Goal: Task Accomplishment & Management: Use online tool/utility

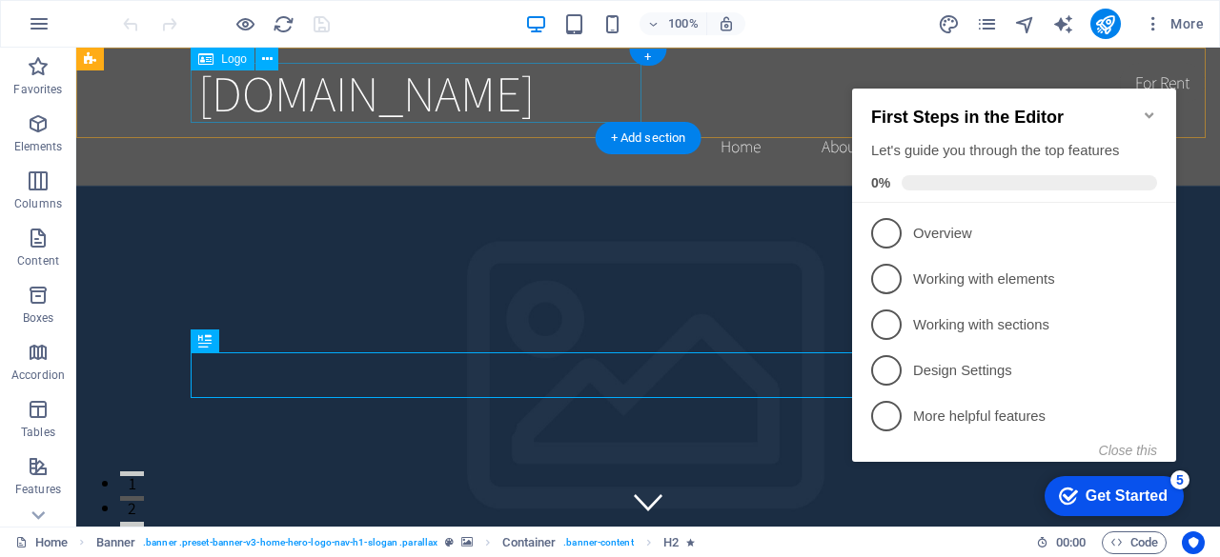
click at [576, 105] on div "erapor.rdm-sch.web.id" at bounding box center [648, 93] width 900 height 60
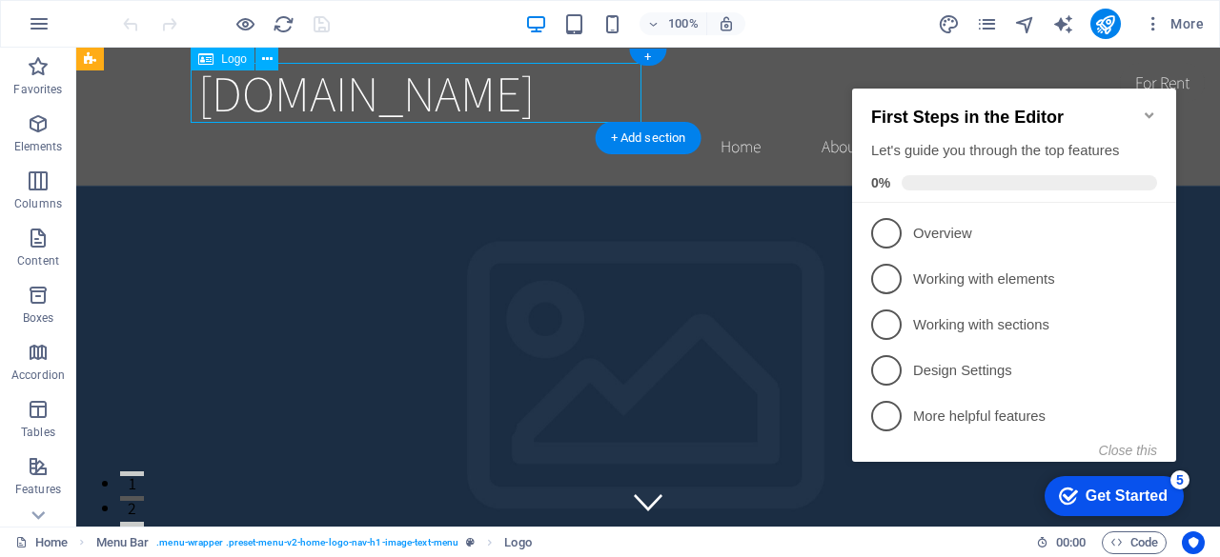
click at [576, 105] on div "erapor.rdm-sch.web.id" at bounding box center [648, 93] width 900 height 60
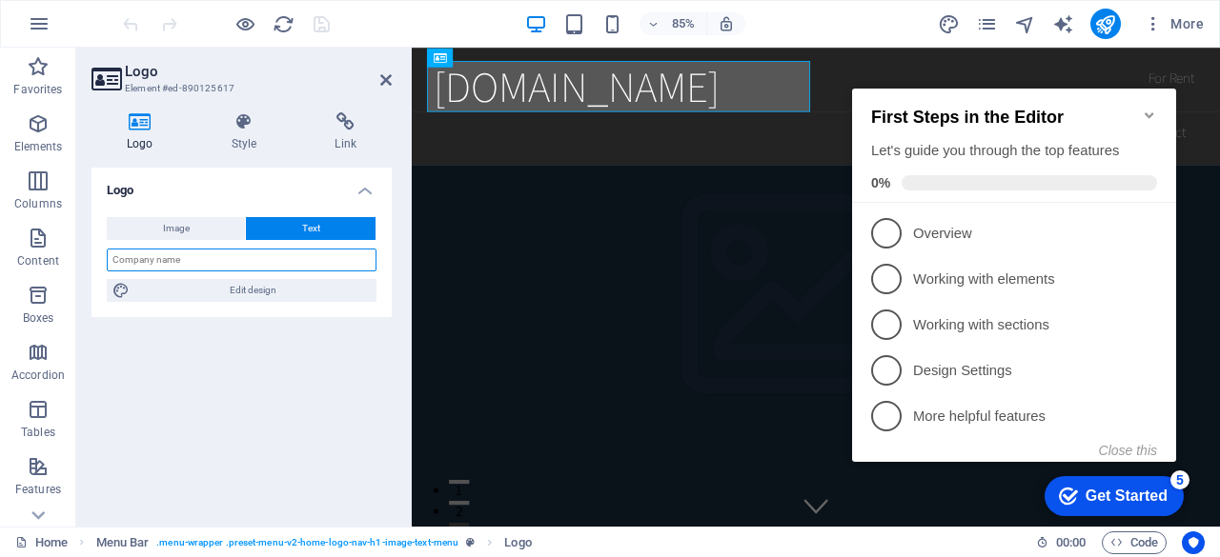
click at [183, 259] on input "text" at bounding box center [242, 260] width 270 height 23
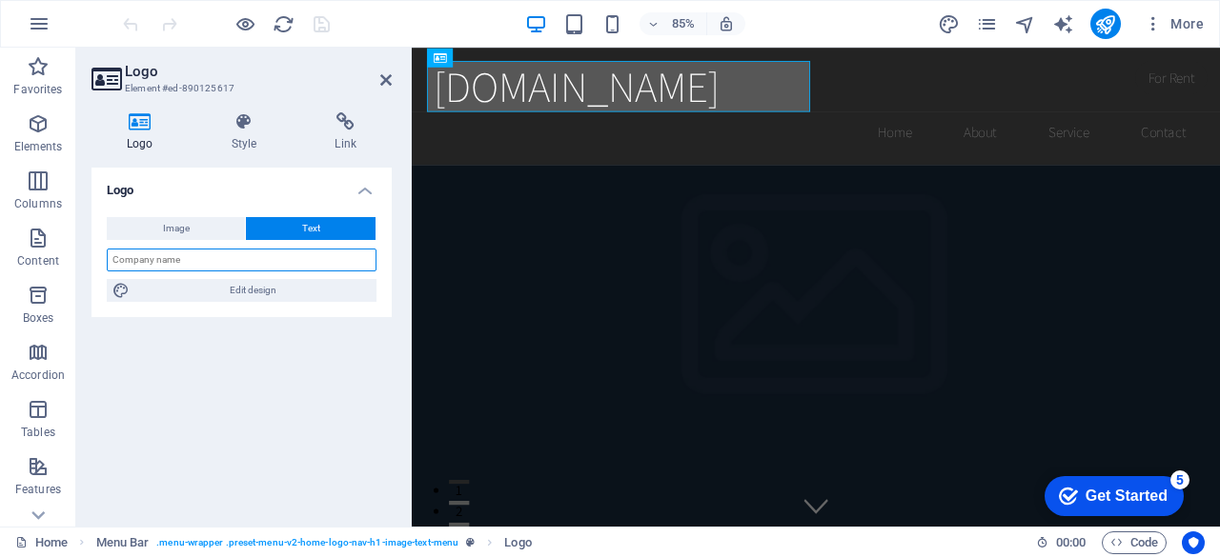
type input "p"
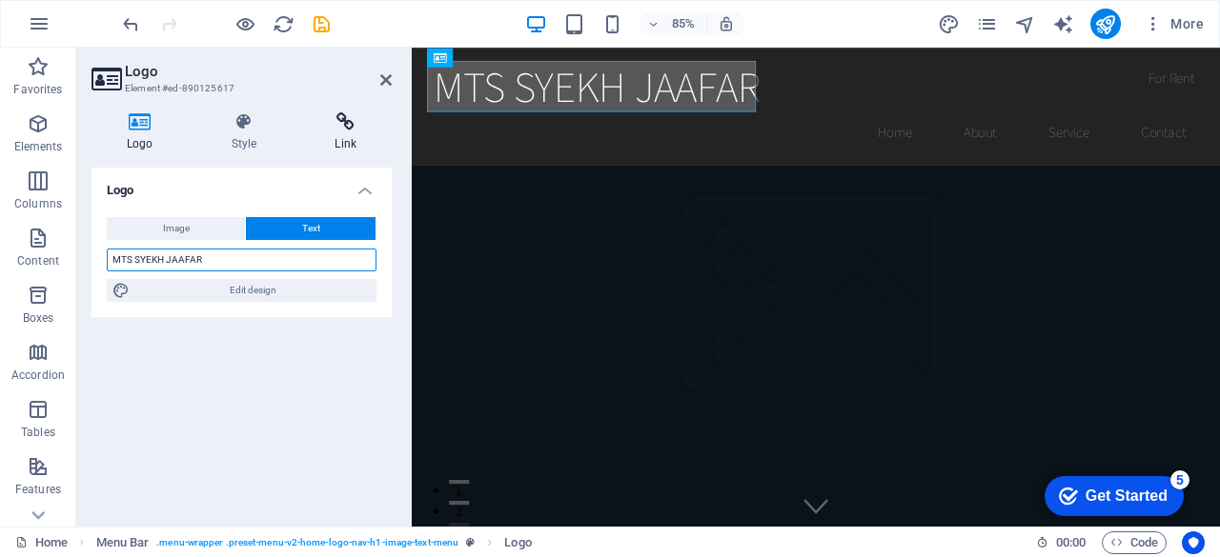
type input "MTS SYEKH JAAFAR"
click at [344, 113] on icon at bounding box center [345, 121] width 92 height 19
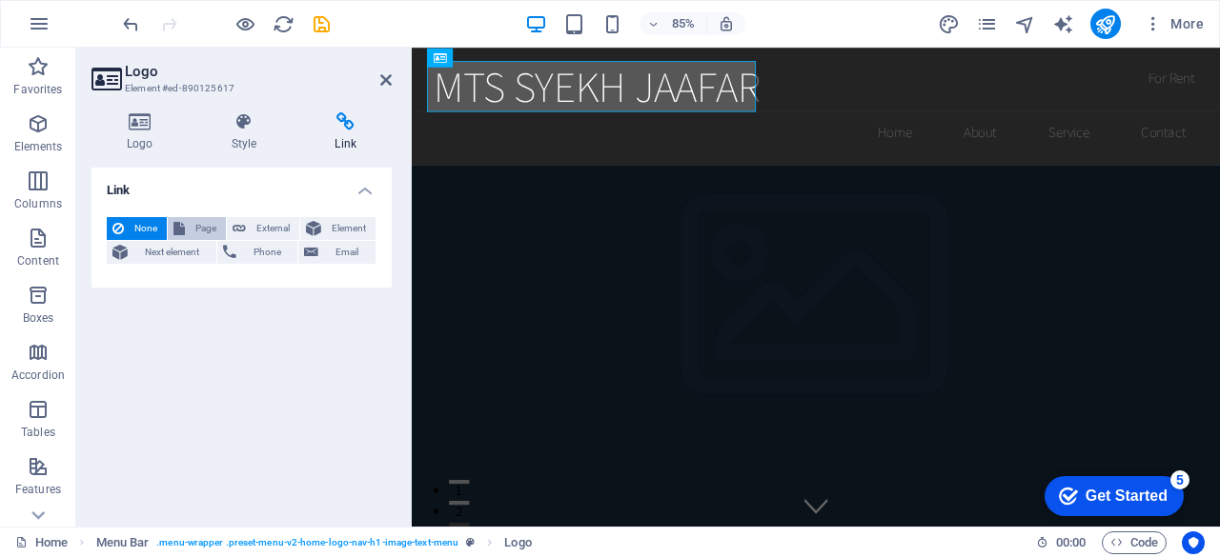
click at [186, 226] on button "Page" at bounding box center [197, 228] width 58 height 23
select select
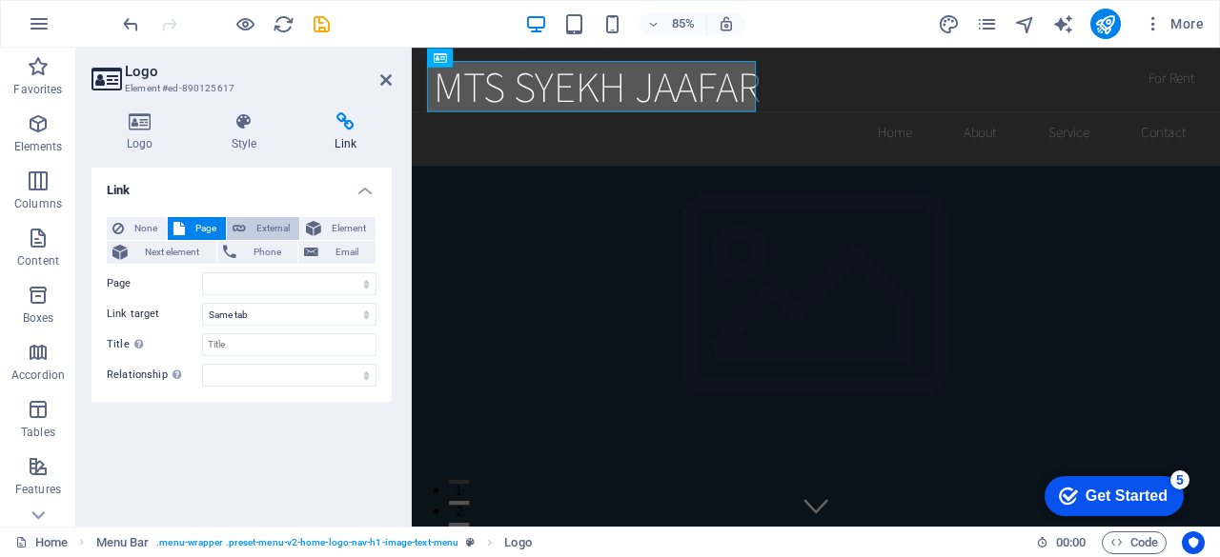
click at [271, 229] on span "External" at bounding box center [273, 228] width 42 height 23
select select "blank"
click at [198, 224] on span "Page" at bounding box center [206, 228] width 30 height 23
select select
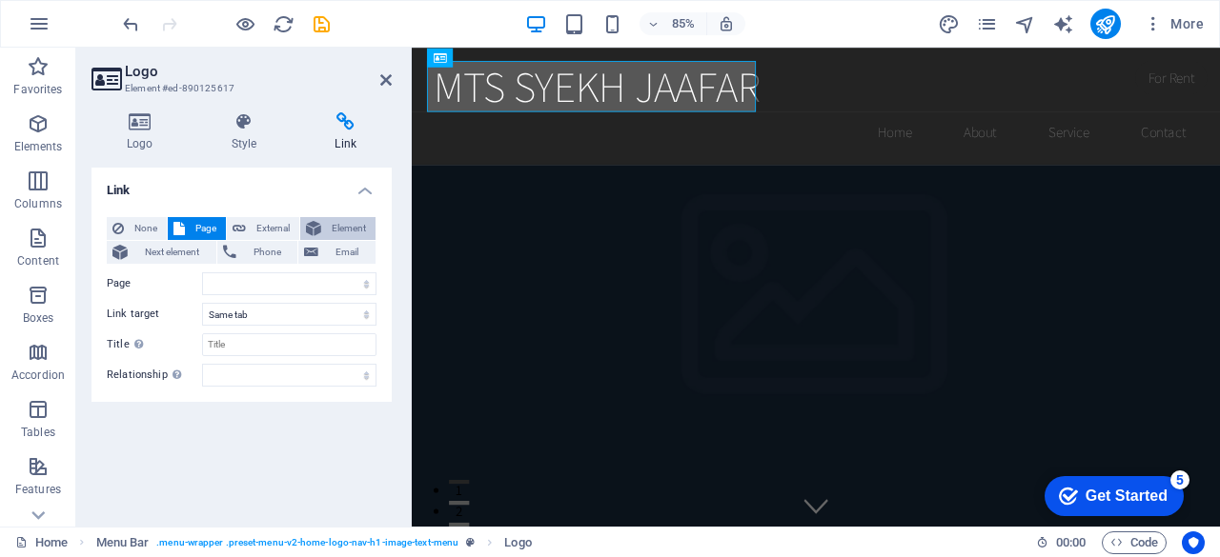
click at [339, 218] on span "Element" at bounding box center [348, 228] width 43 height 23
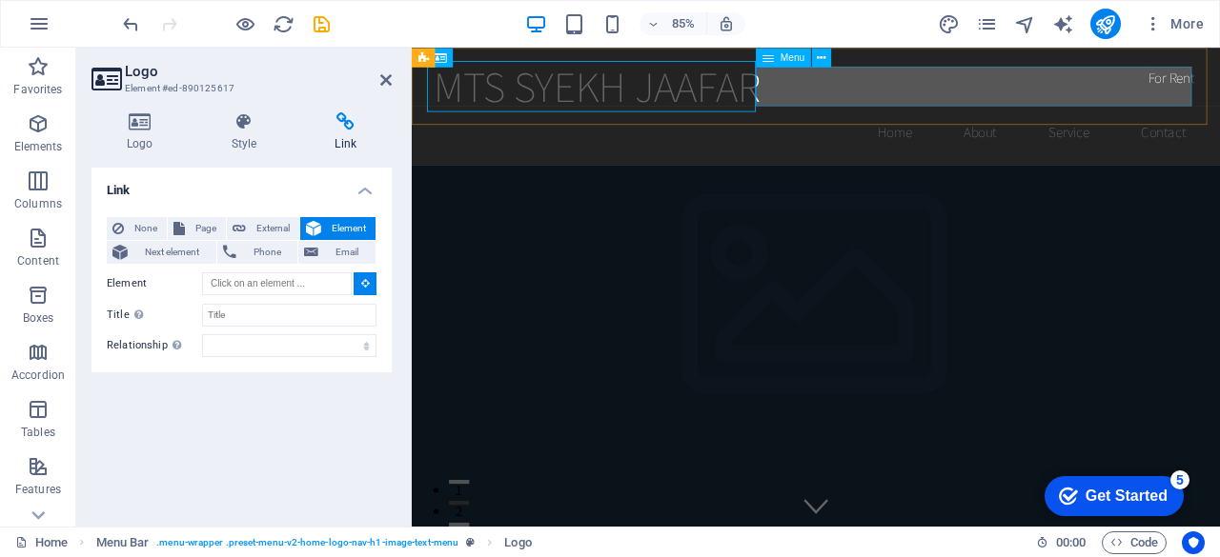
click at [1128, 123] on nav "Home About Service Contact" at bounding box center [887, 147] width 900 height 48
type input "#ed-890125629"
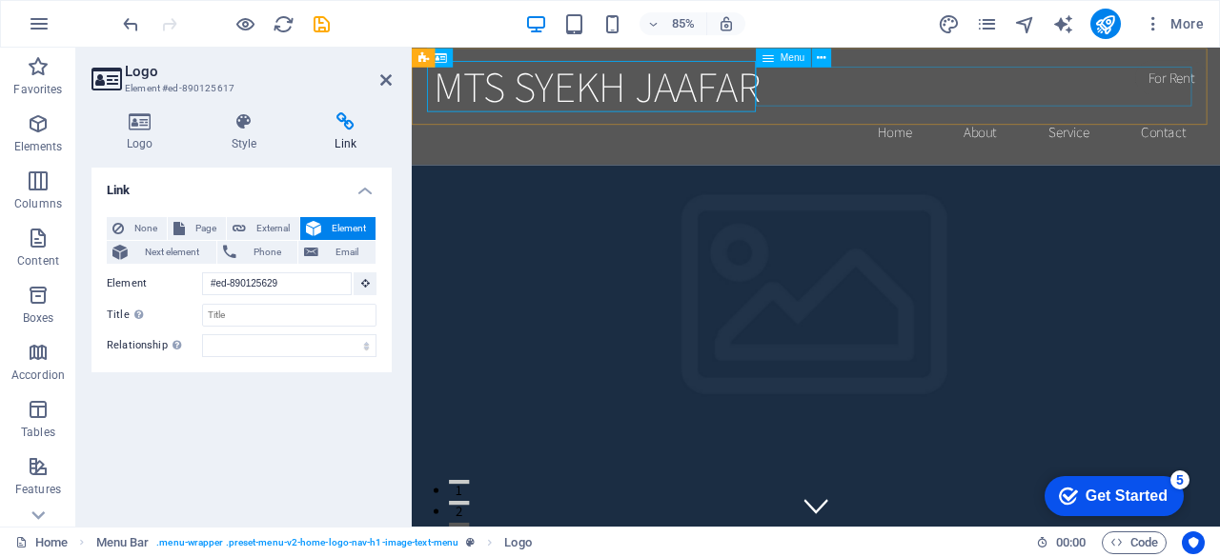
click at [793, 60] on span "Menu" at bounding box center [792, 57] width 25 height 10
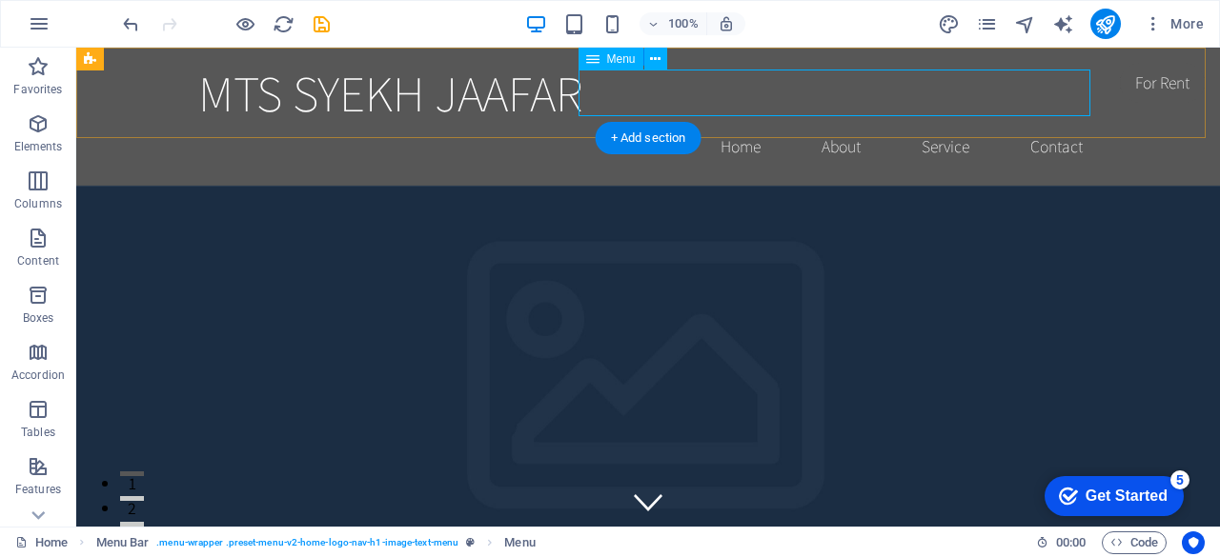
click at [726, 123] on nav "Home About Service Contact" at bounding box center [648, 147] width 900 height 48
select select
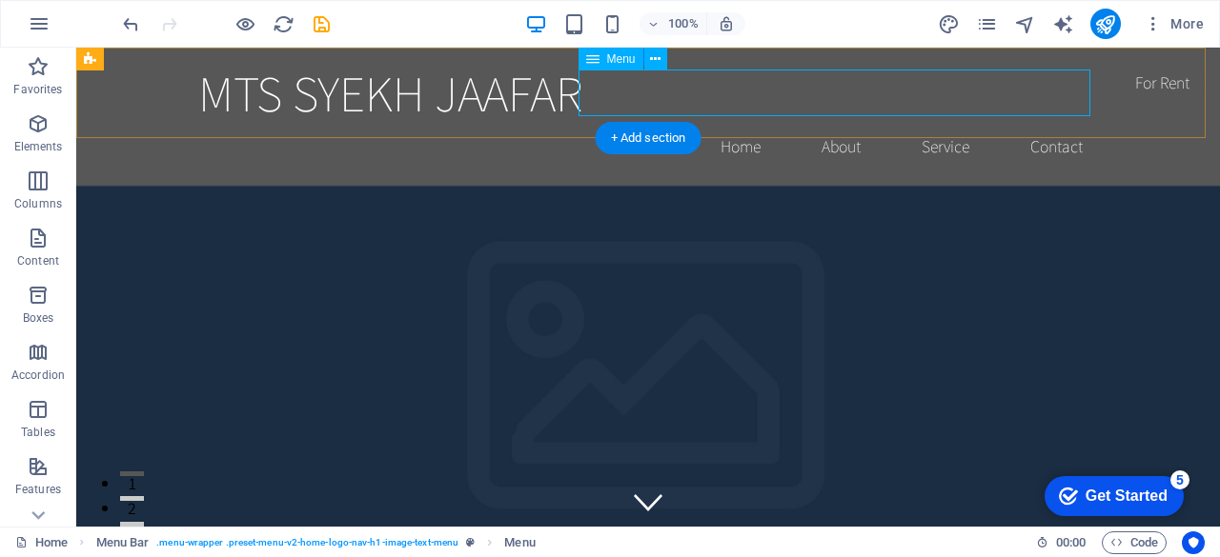
select select
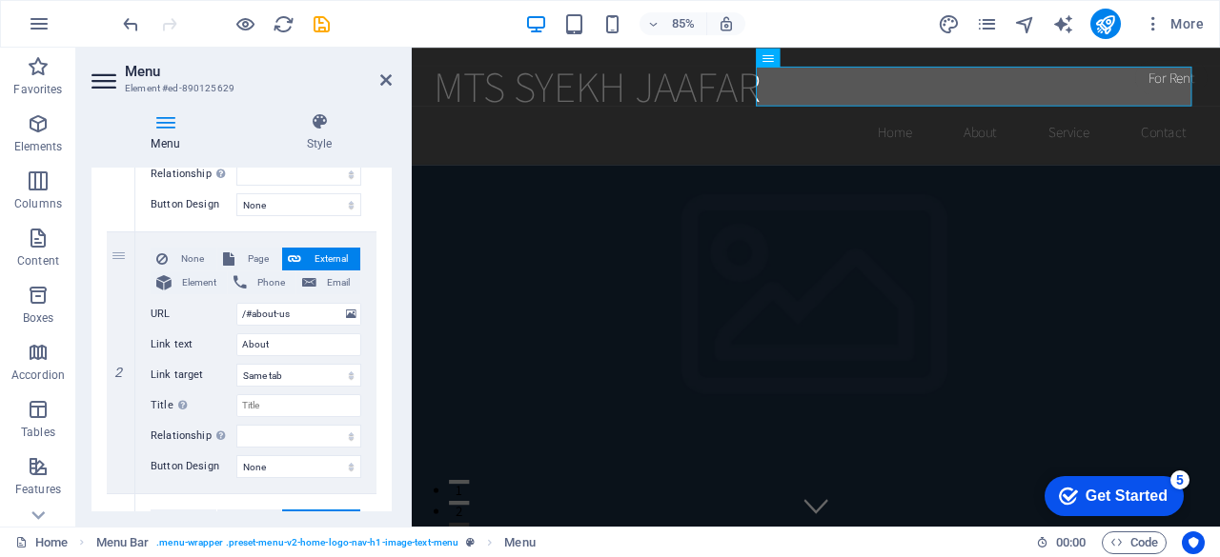
scroll to position [430, 0]
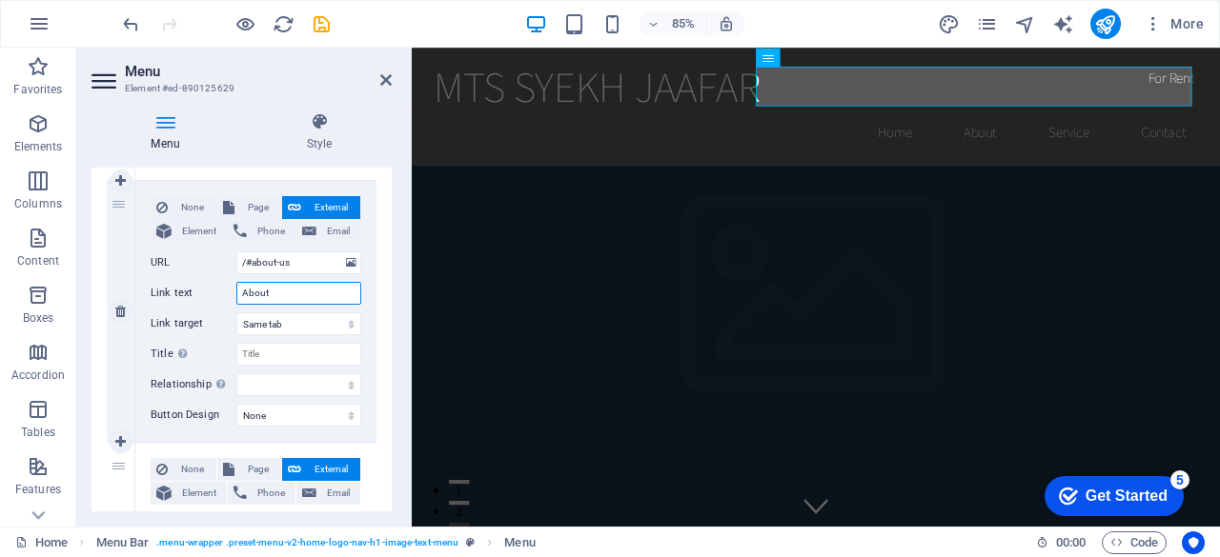
click at [273, 291] on input "About" at bounding box center [298, 293] width 125 height 23
click at [334, 322] on select "New tab Same tab Overlay" at bounding box center [298, 324] width 125 height 23
click at [236, 313] on select "New tab Same tab Overlay" at bounding box center [298, 324] width 125 height 23
click at [282, 282] on input "About" at bounding box center [298, 293] width 125 height 23
type input "A"
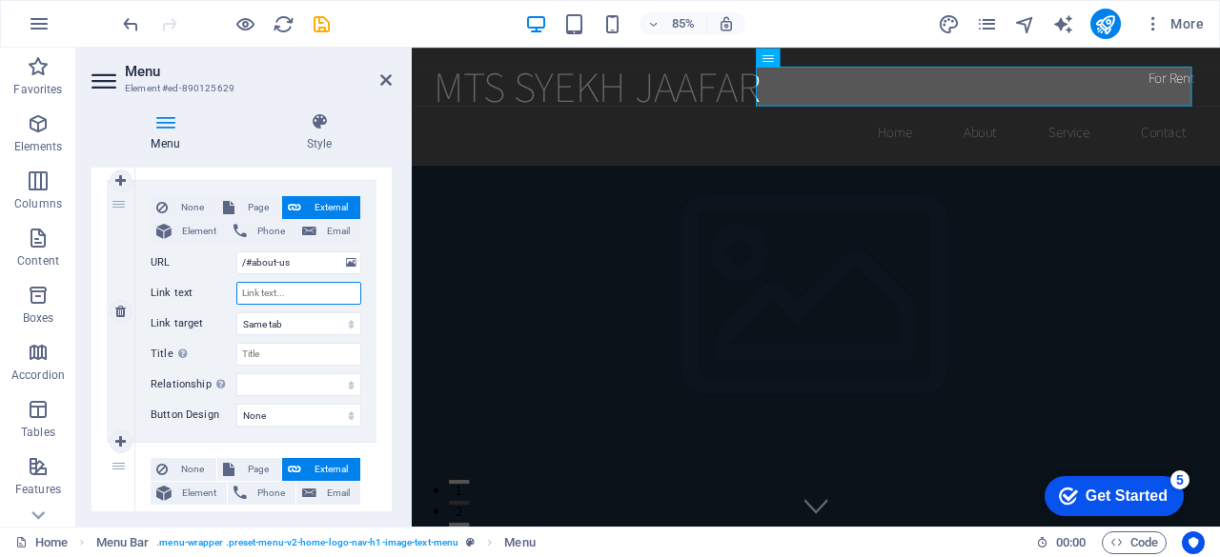
select select
type input "V"
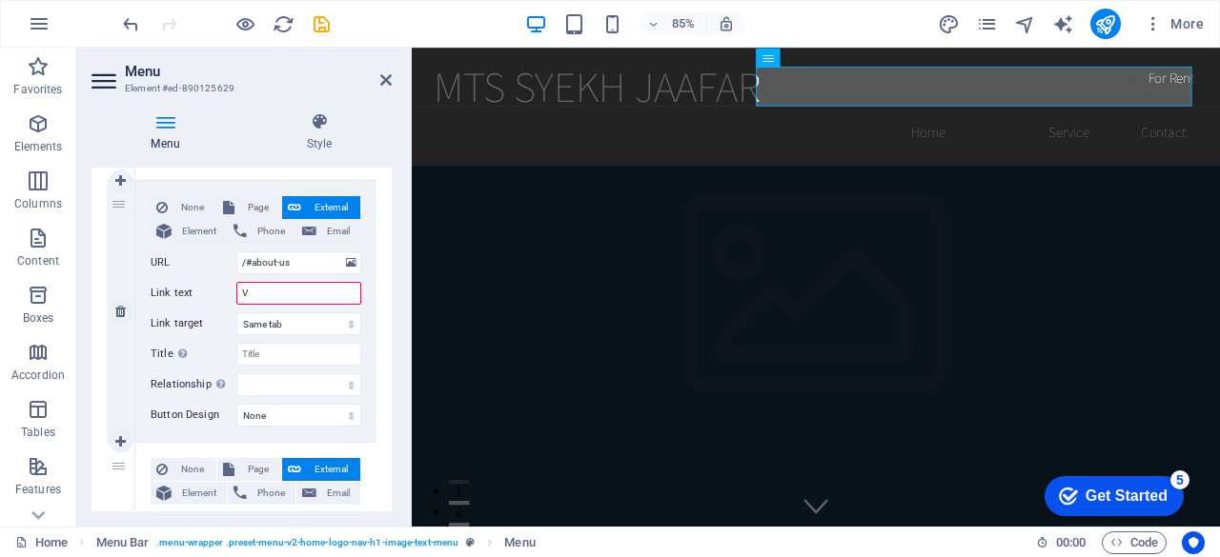
select select
type input "P"
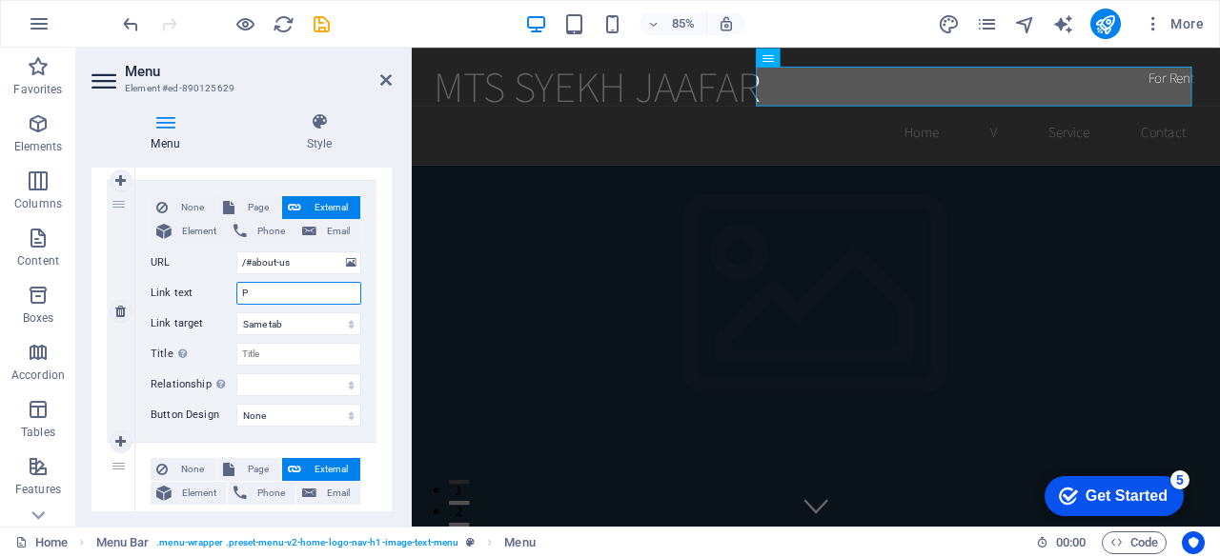
select select
type input "PROFI"
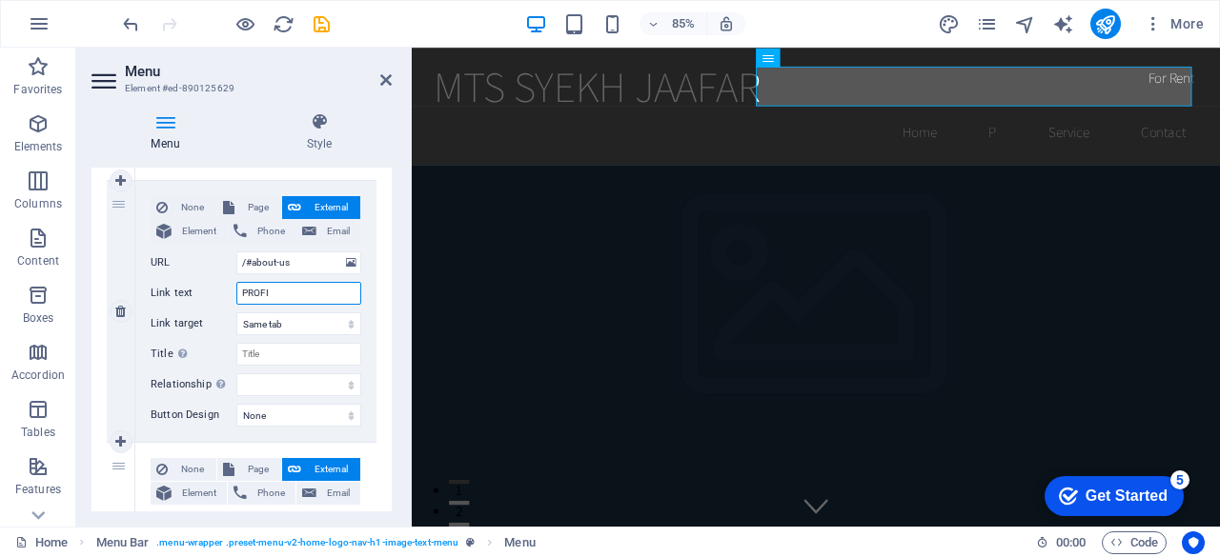
select select
type input "PROFIL"
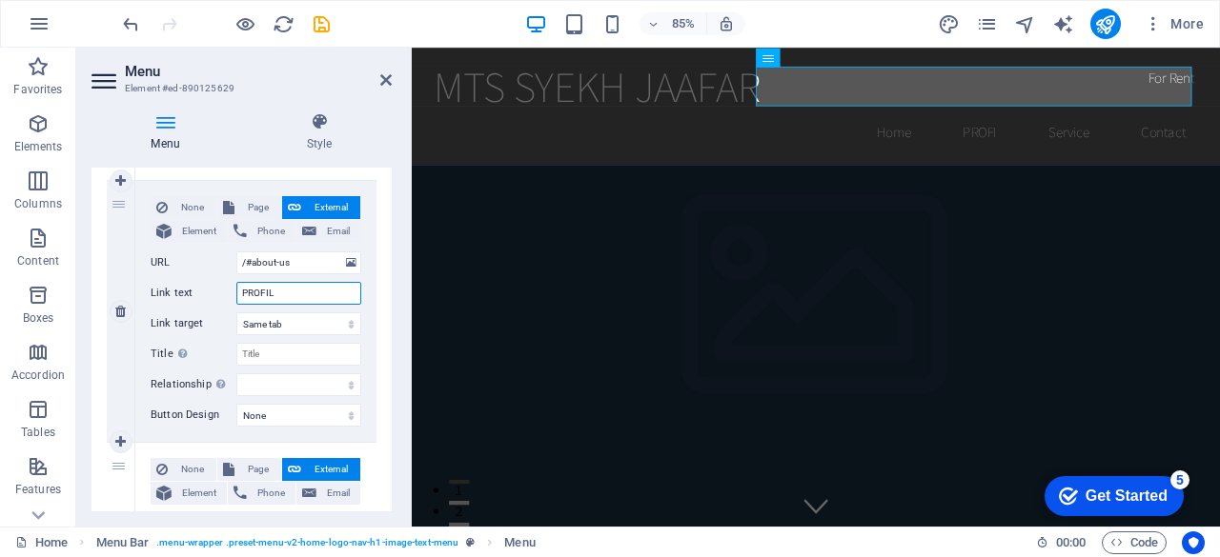
select select
type input "PROFIL"
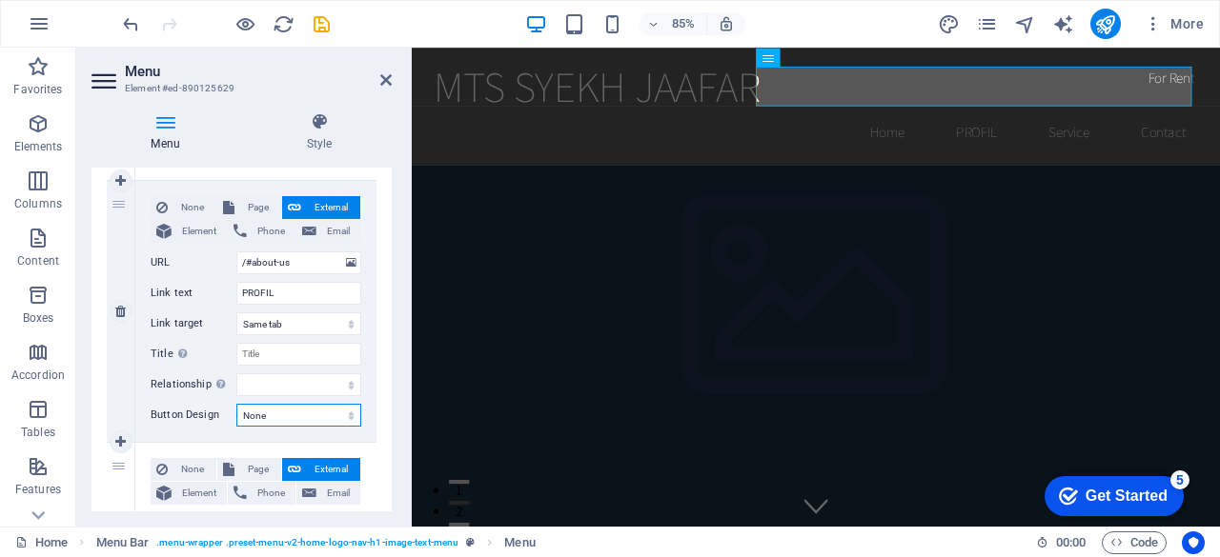
click at [334, 420] on select "None Default Primary Secondary" at bounding box center [298, 415] width 125 height 23
click at [351, 300] on input "PROFIL" at bounding box center [298, 293] width 125 height 23
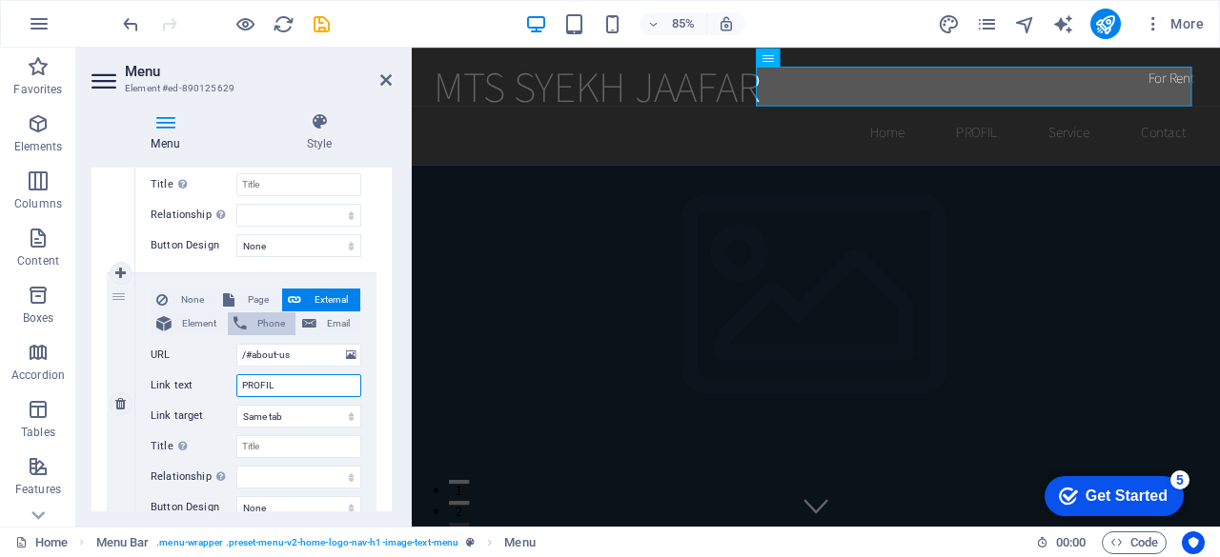
scroll to position [336, 0]
click at [125, 268] on icon at bounding box center [120, 274] width 10 height 13
select select
type input "/#about-us"
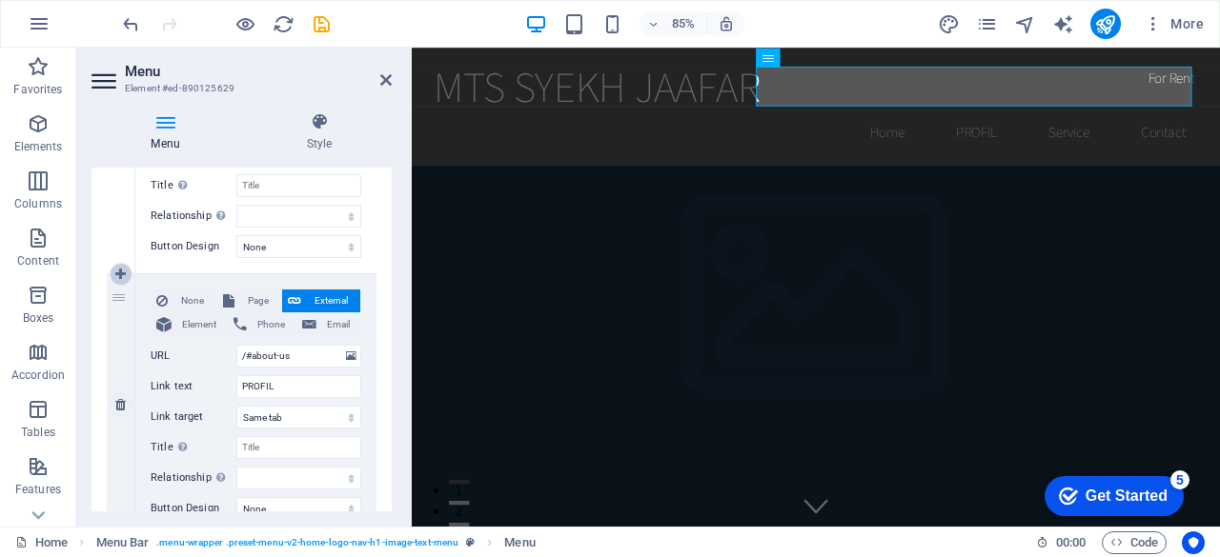
type input "PROFIL"
select select
type input "/#service"
type input "Service"
select select
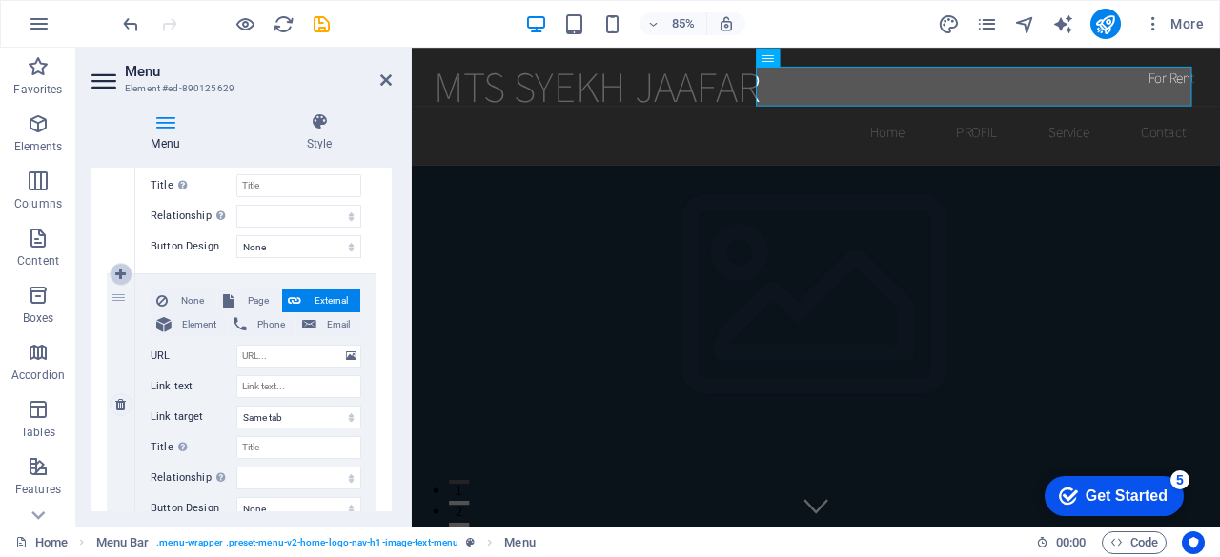
select select
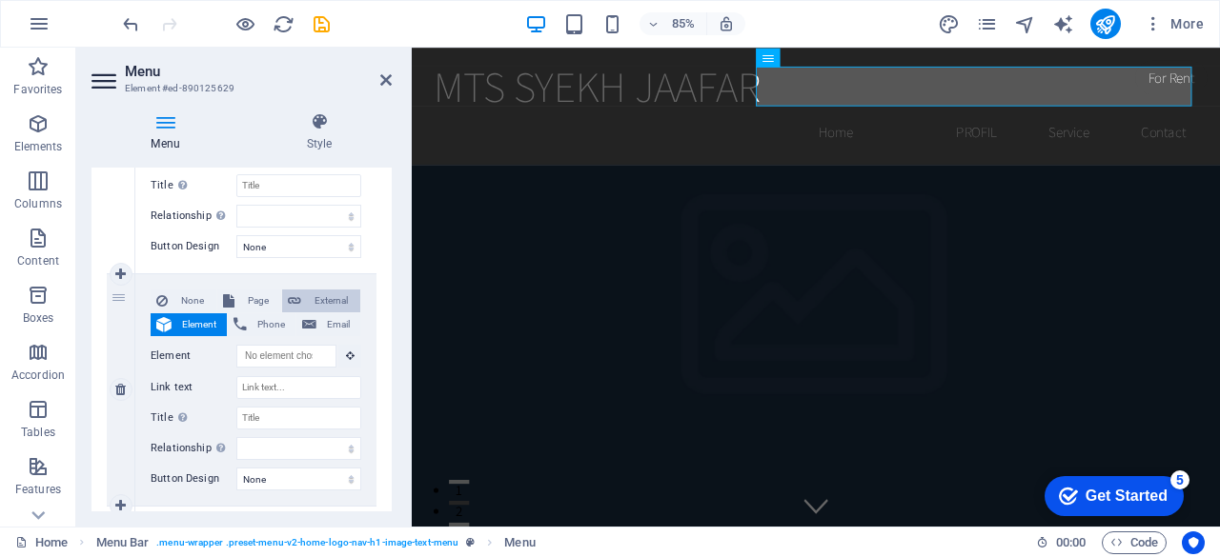
click at [312, 299] on span "External" at bounding box center [331, 301] width 48 height 23
select select
select select "blank"
select select
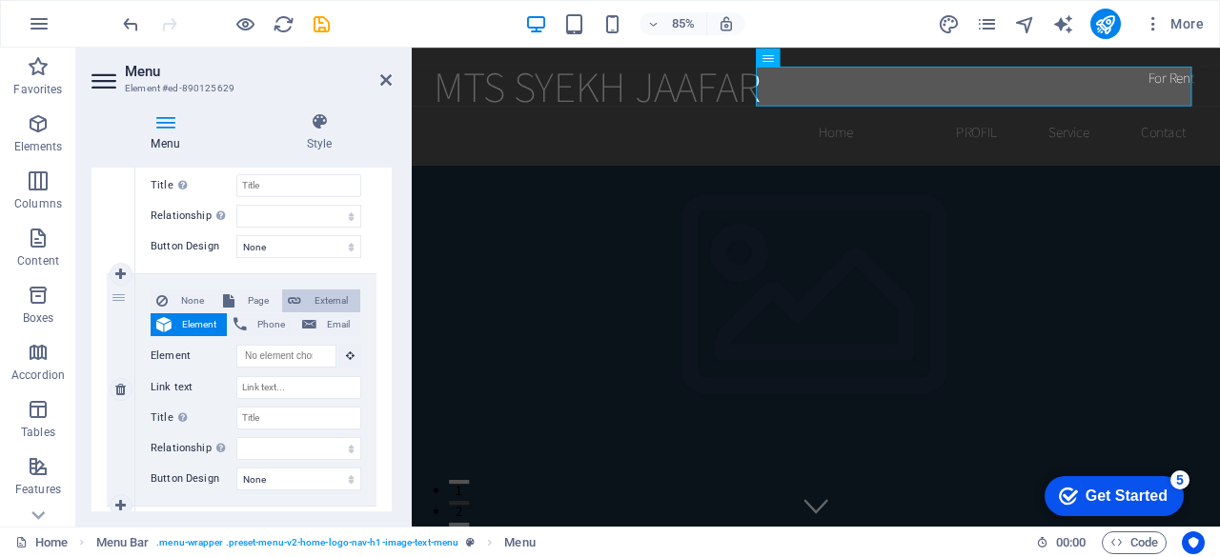
select select
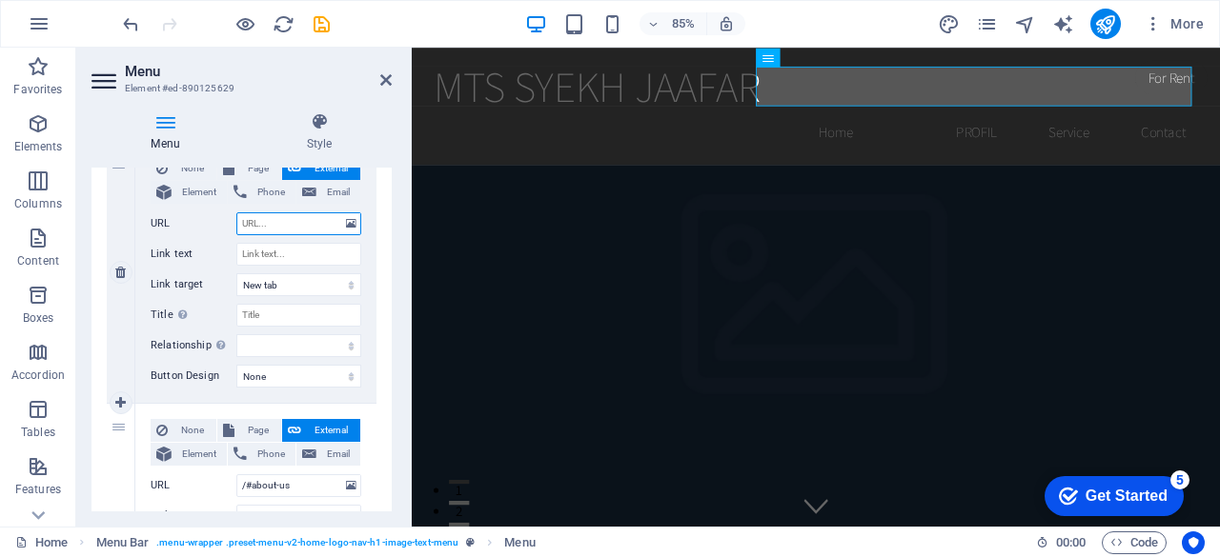
scroll to position [468, 0]
click at [119, 275] on icon at bounding box center [120, 273] width 10 height 13
select select
type input "/#about-us"
type input "PROFIL"
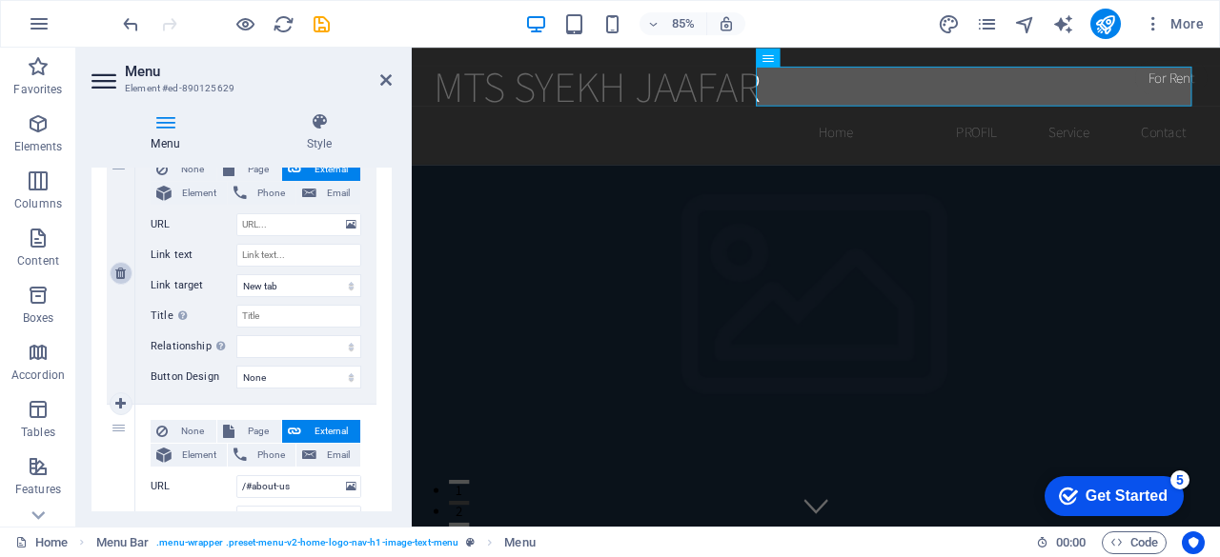
select select
type input "/#service"
type input "Service"
select select
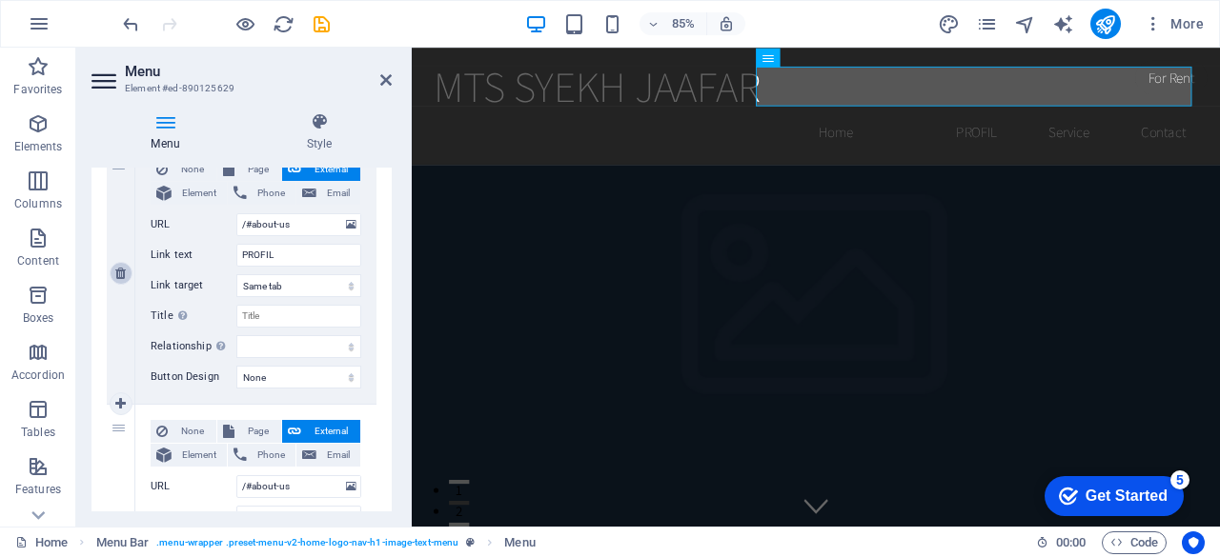
type input "/#contact"
type input "Contact"
select select
click at [341, 312] on input "Title Additional link description, should not be the same as the link text. The…" at bounding box center [298, 316] width 125 height 23
click at [342, 350] on select "alternate author bookmark external help license next nofollow noreferrer noopen…" at bounding box center [298, 346] width 125 height 23
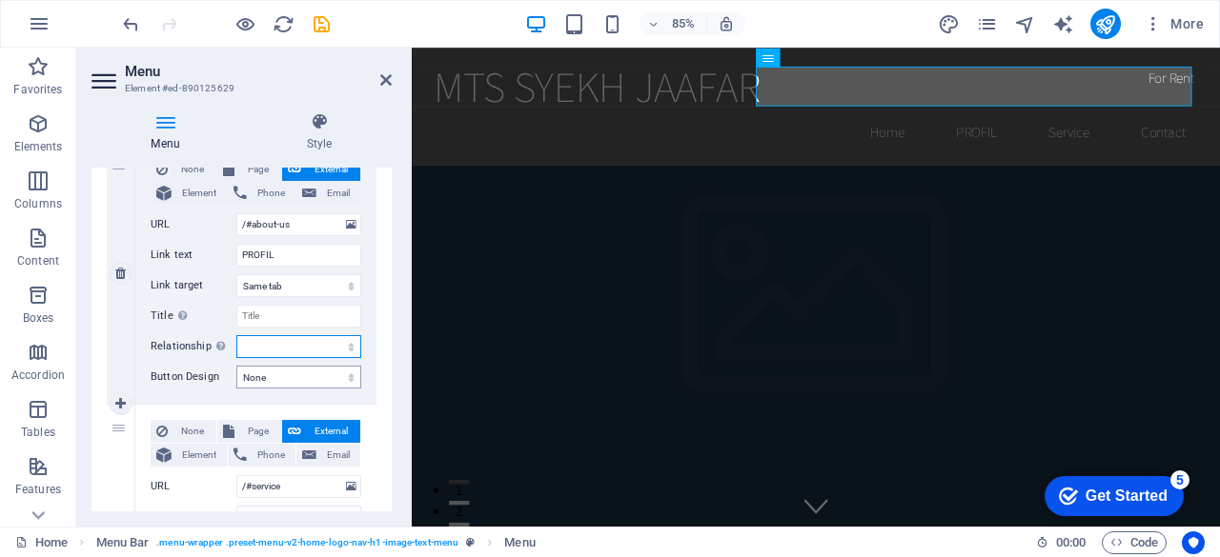
drag, startPoint x: 342, startPoint y: 350, endPoint x: 345, endPoint y: 375, distance: 24.9
click at [345, 375] on div "None Page External Element Phone Email Page Home Subpage Legal Notice Privacy E…" at bounding box center [255, 273] width 241 height 261
click at [345, 375] on select "None Default Primary Secondary" at bounding box center [298, 377] width 125 height 23
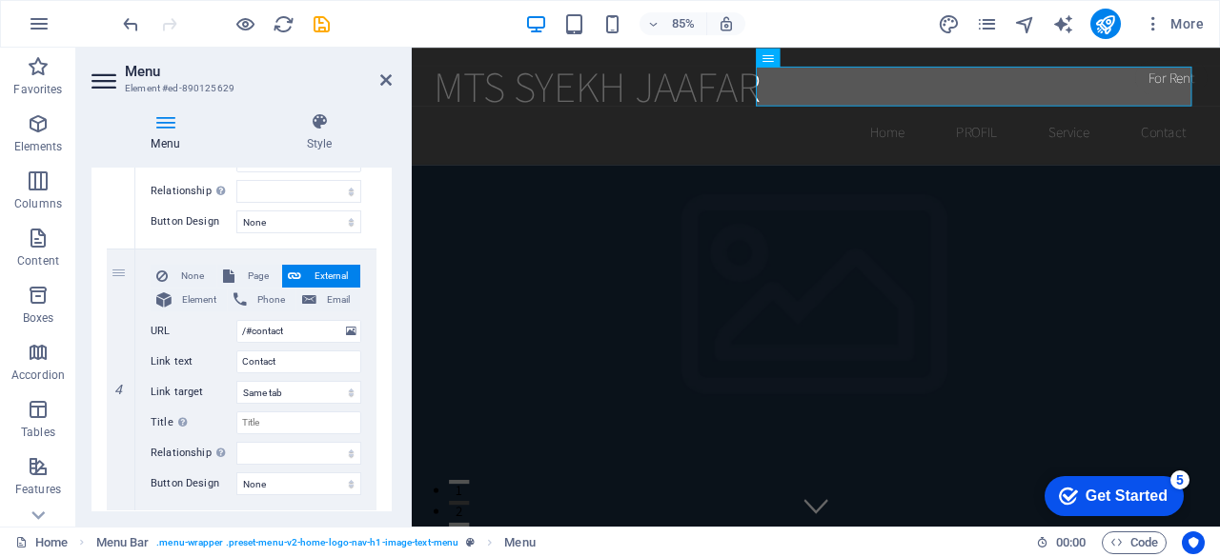
scroll to position [936, 0]
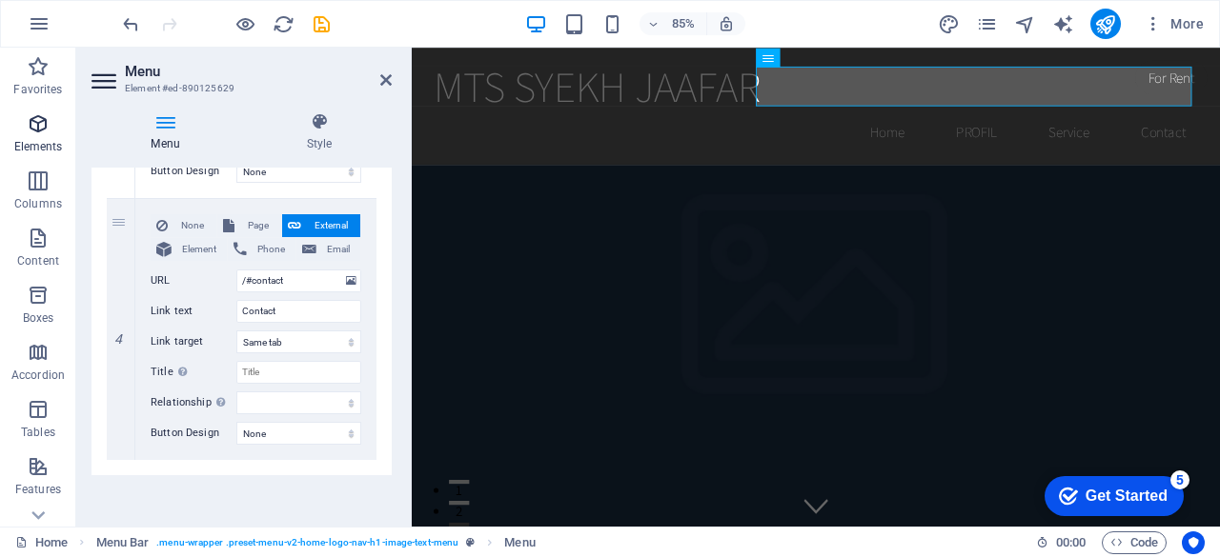
click at [29, 139] on p "Elements" at bounding box center [38, 146] width 49 height 15
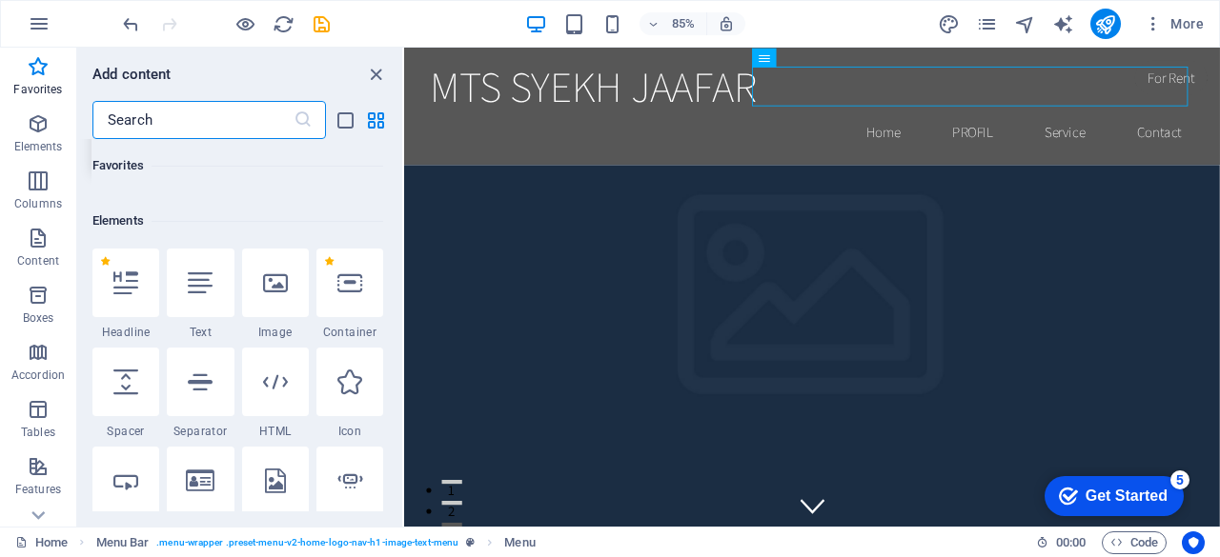
scroll to position [0, 0]
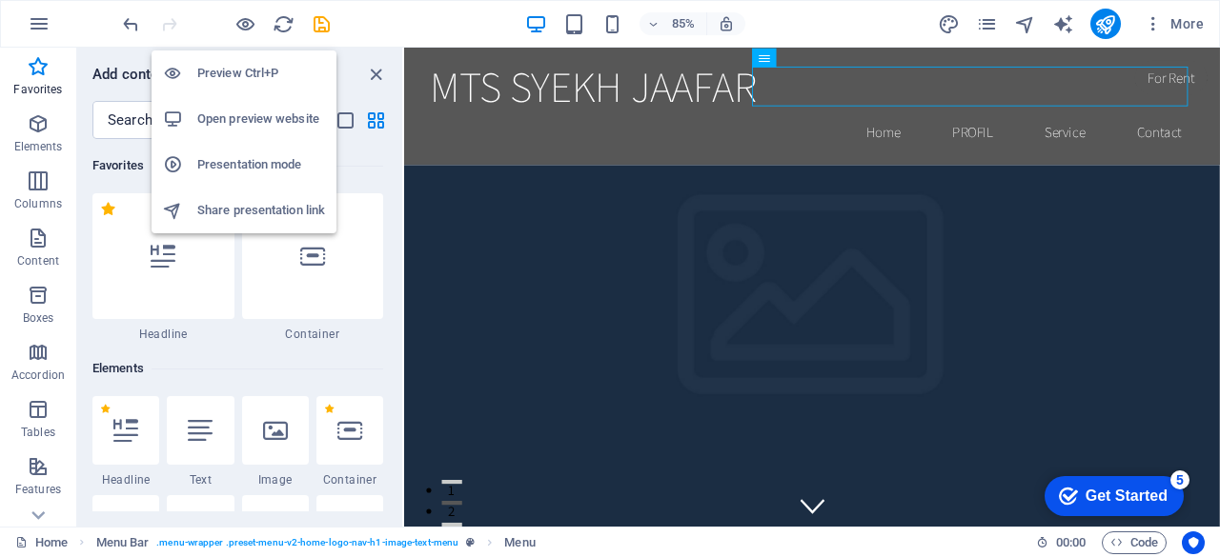
click at [240, 111] on h6 "Open preview website" at bounding box center [261, 119] width 128 height 23
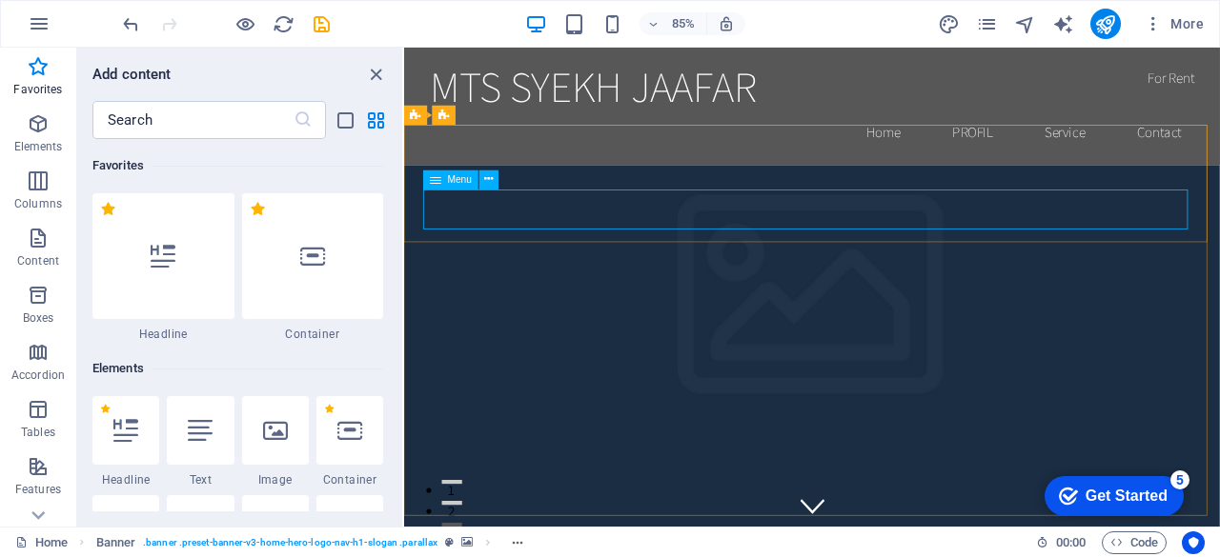
click at [465, 182] on span "Menu" at bounding box center [460, 179] width 25 height 10
select select
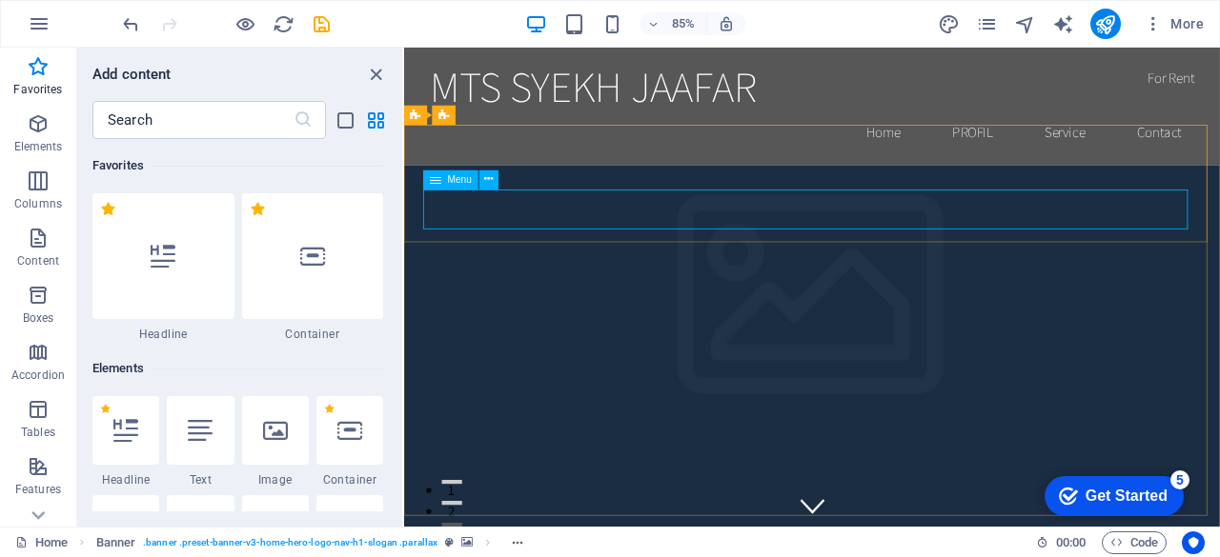
select select
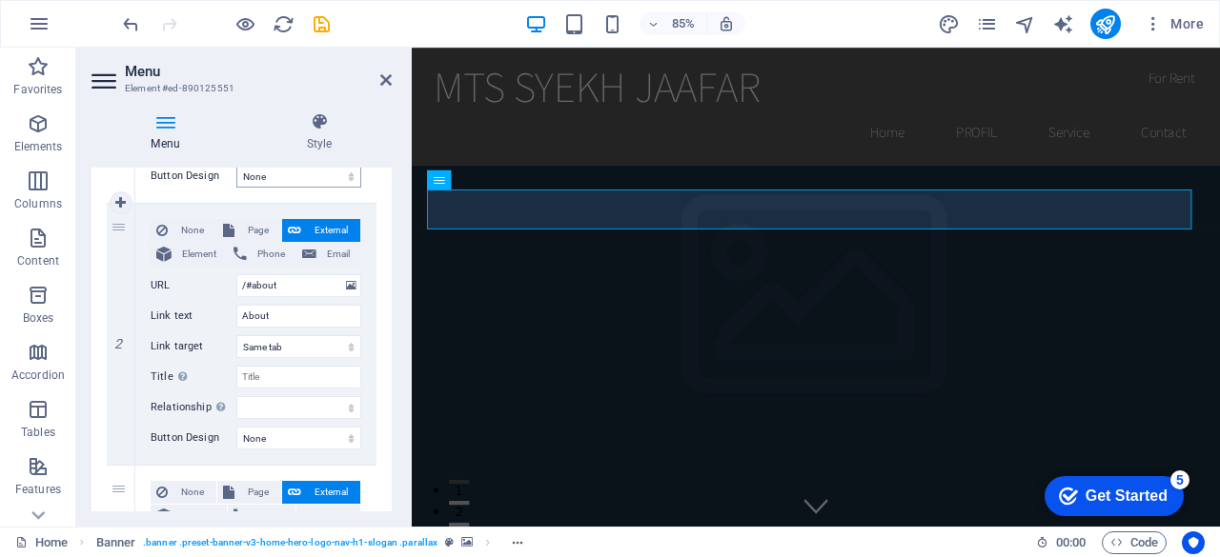
scroll to position [410, 0]
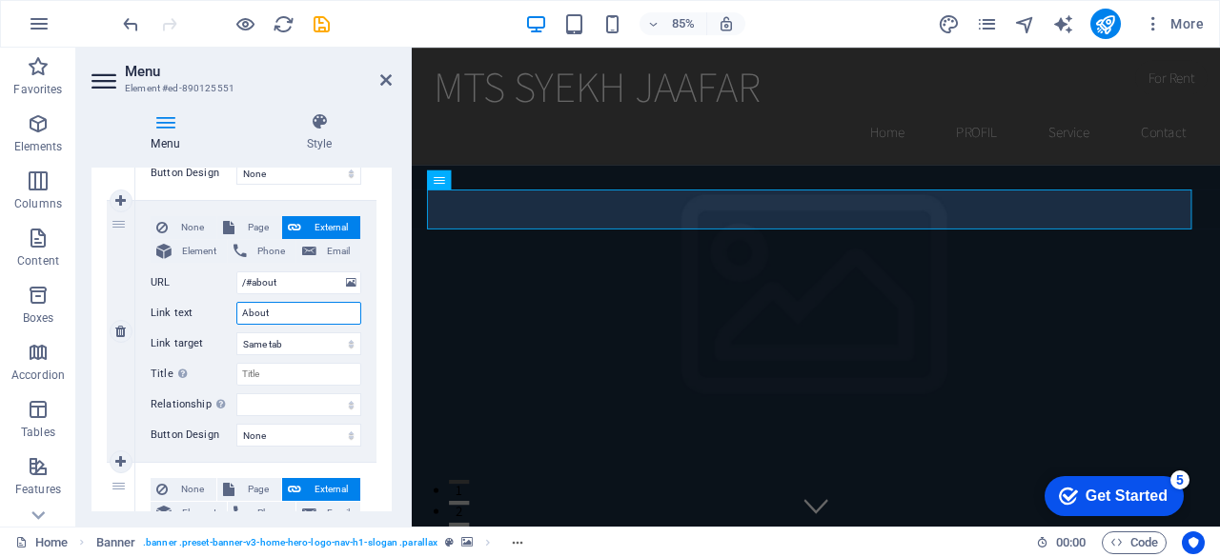
click at [273, 308] on input "About" at bounding box center [298, 313] width 125 height 23
type input "A"
select select
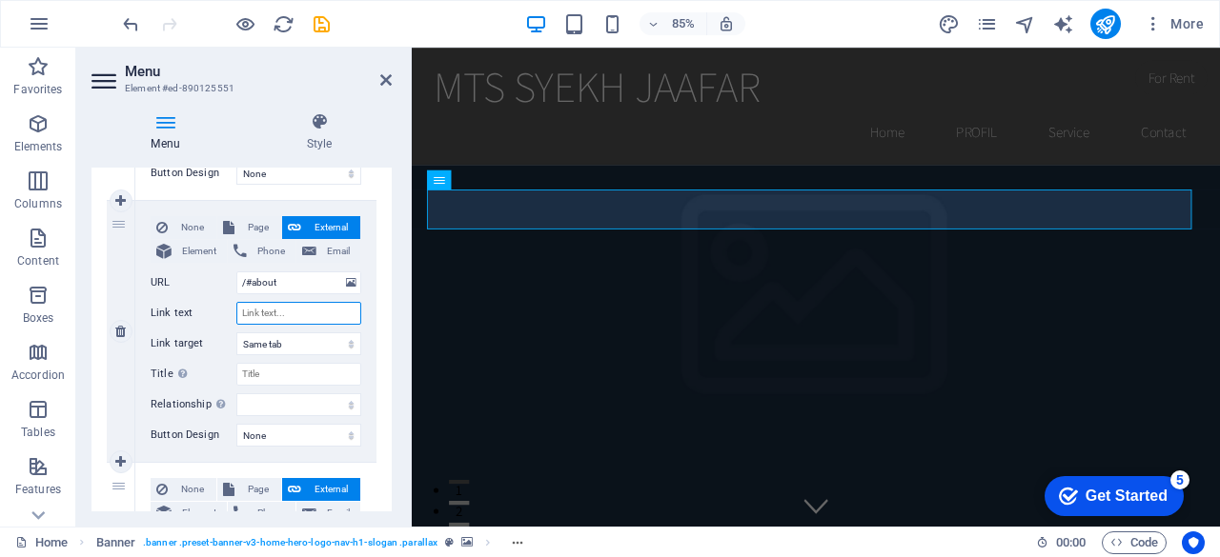
select select
type input "P"
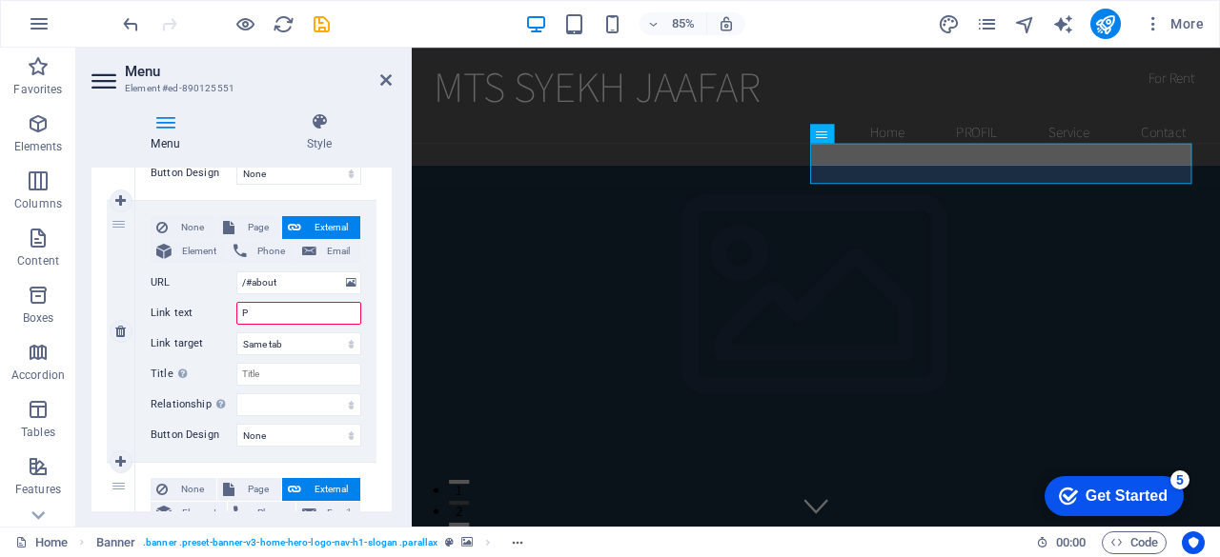
select select
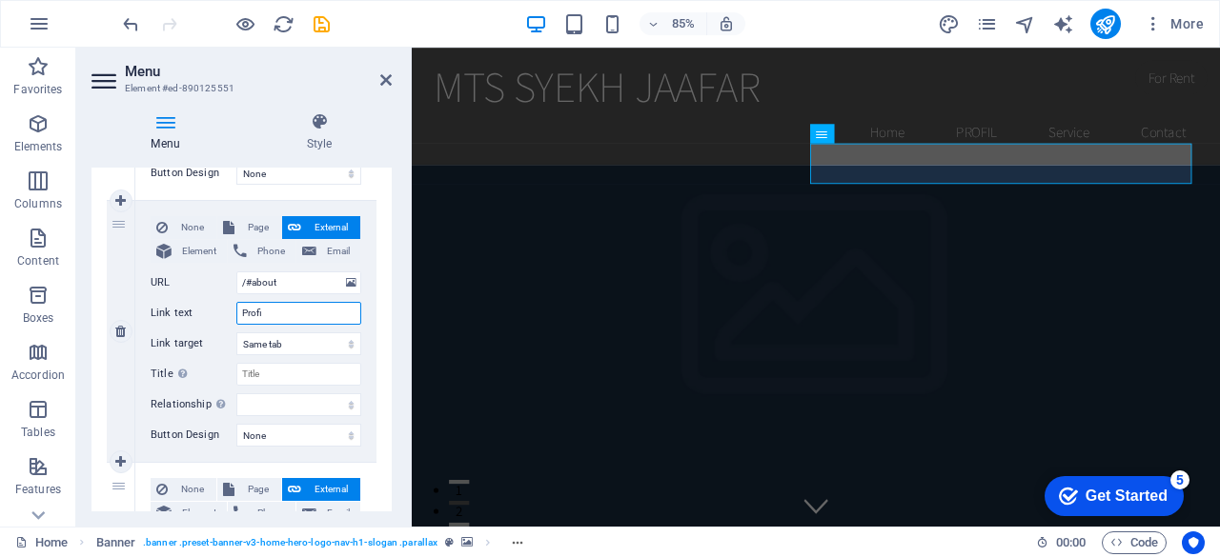
type input "Profil"
select select
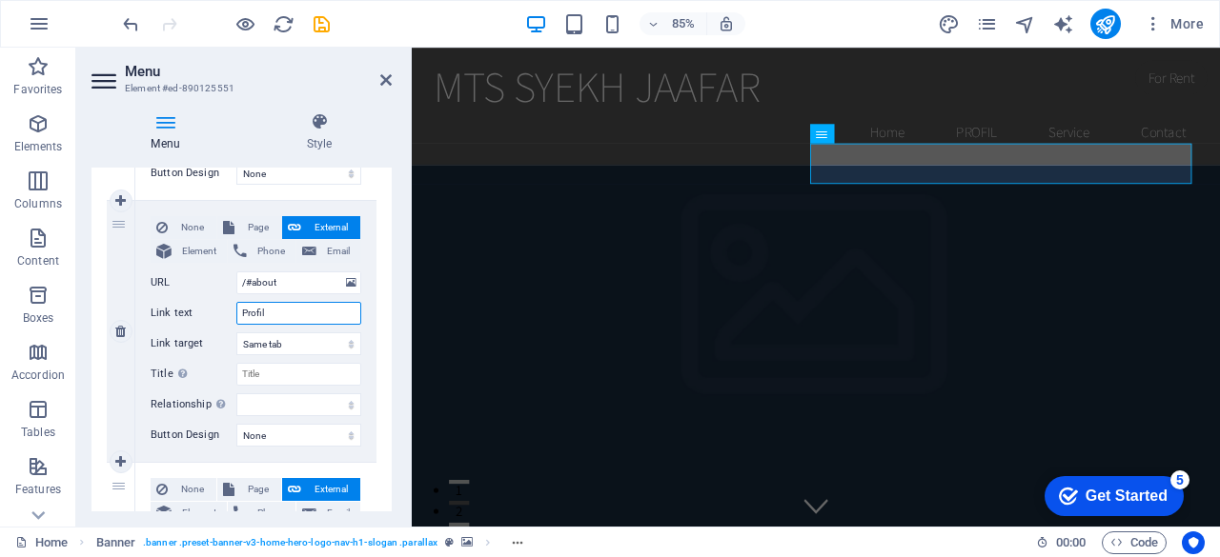
select select
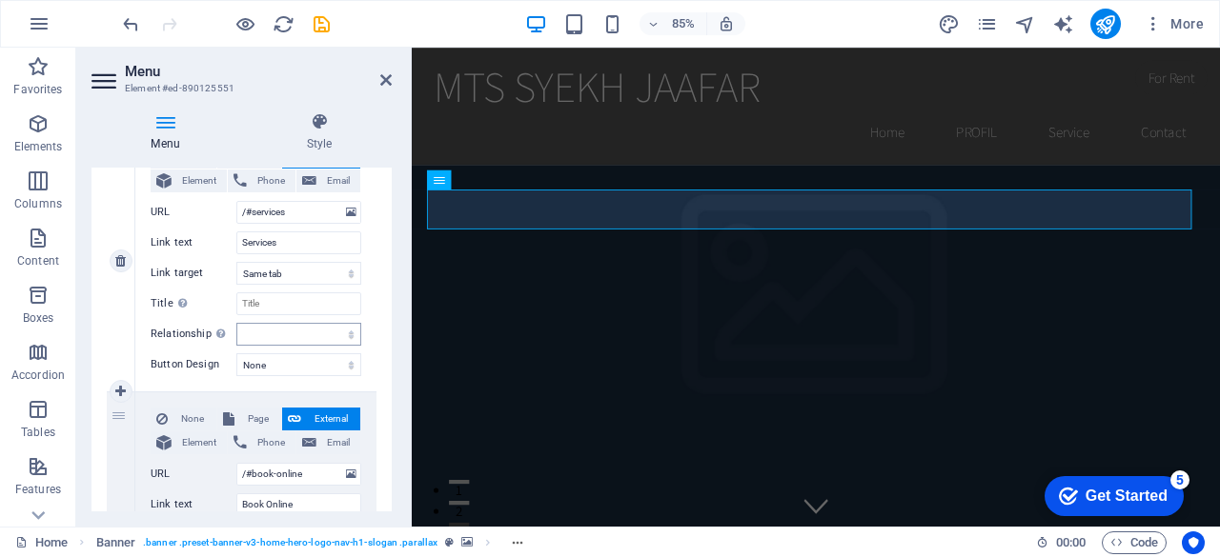
scroll to position [878, 0]
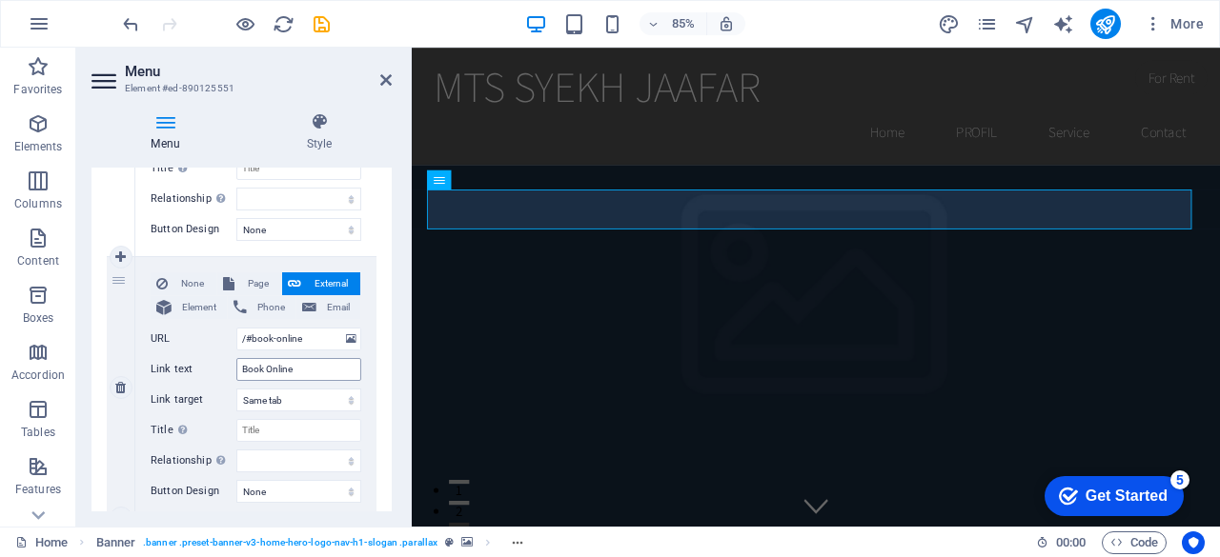
type input "Profil"
click at [303, 371] on input "Book Online" at bounding box center [298, 369] width 125 height 23
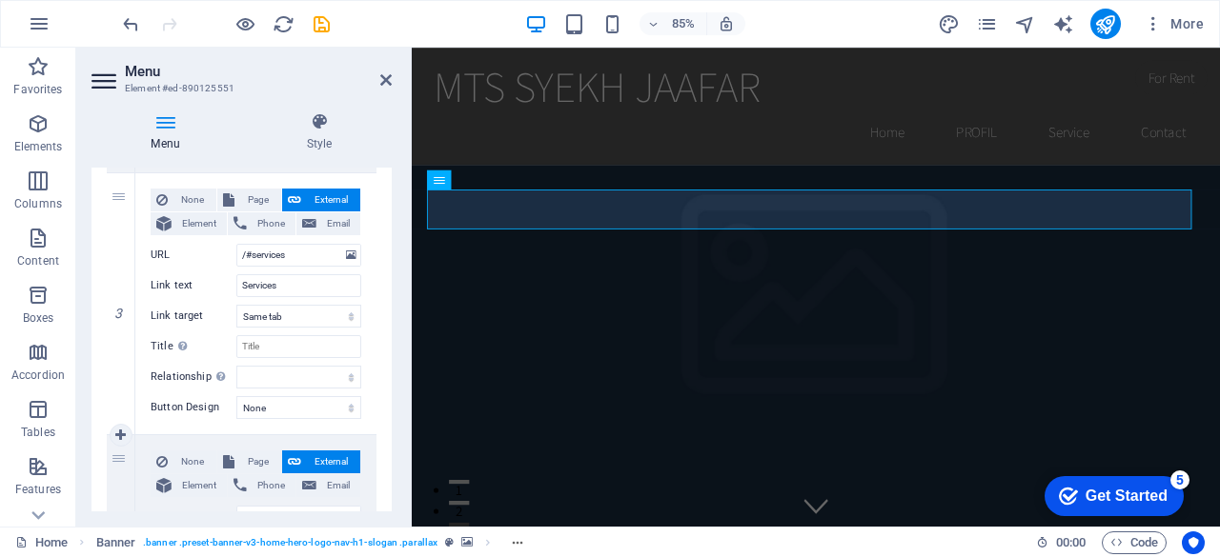
scroll to position [674, 0]
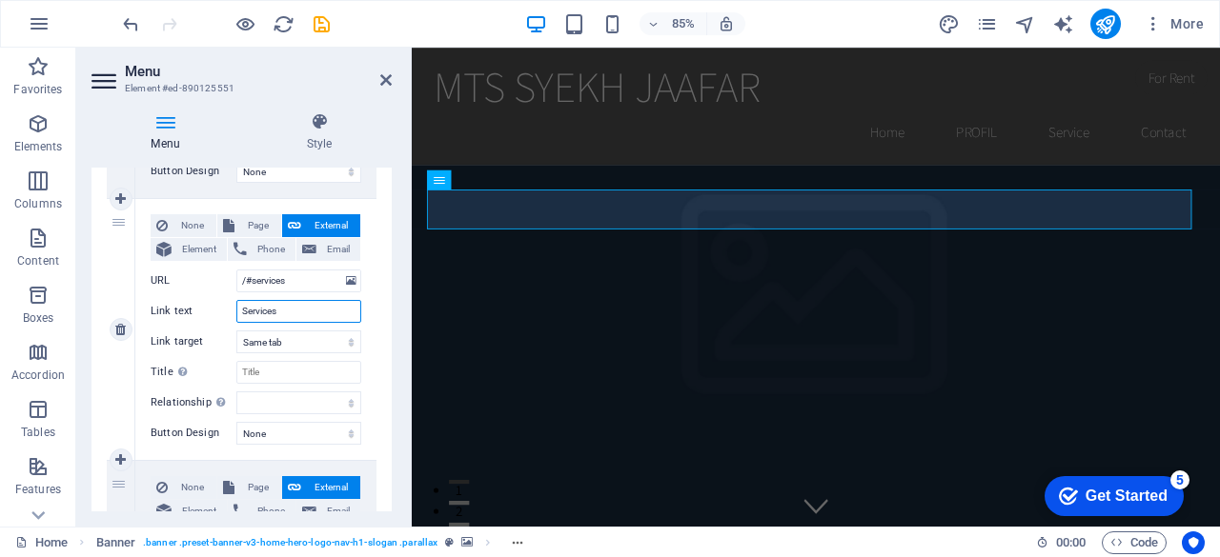
click at [294, 312] on input "Services" at bounding box center [298, 311] width 125 height 23
type input "Service"
select select
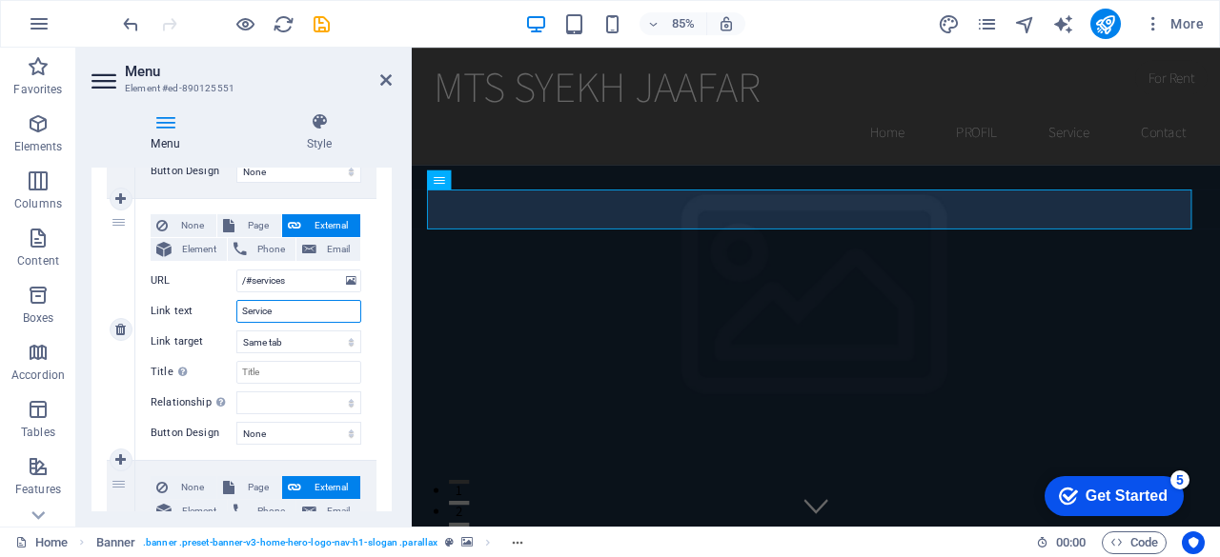
select select
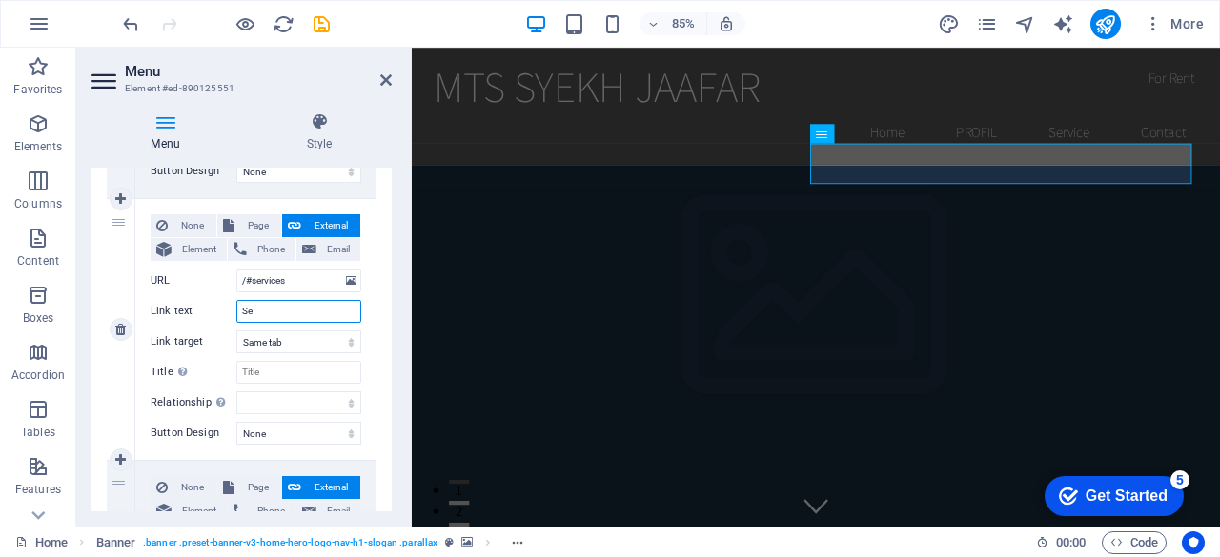
type input "S"
select select
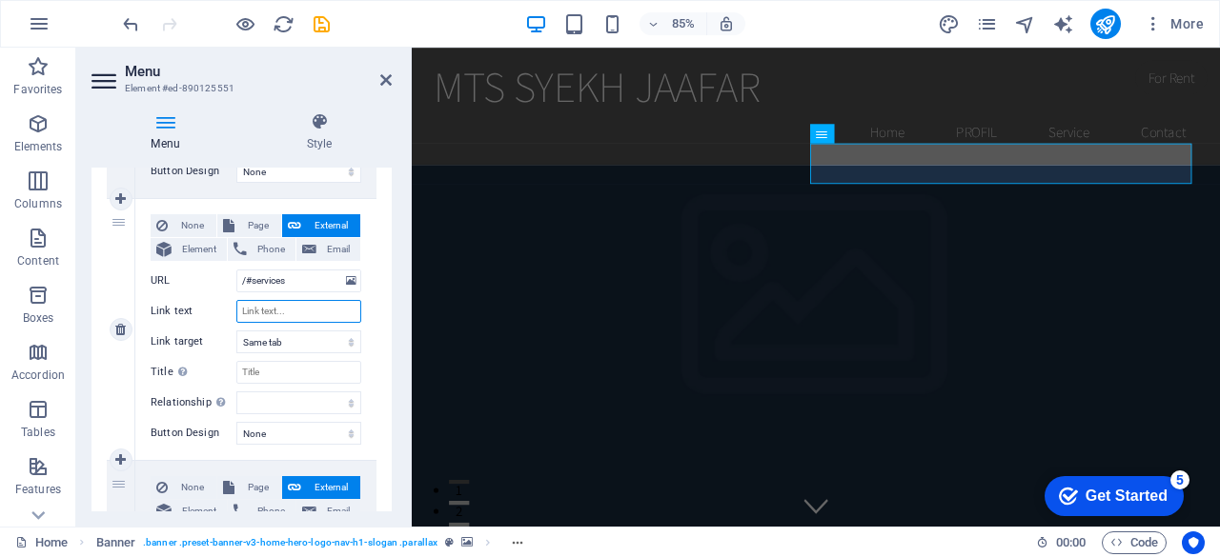
select select
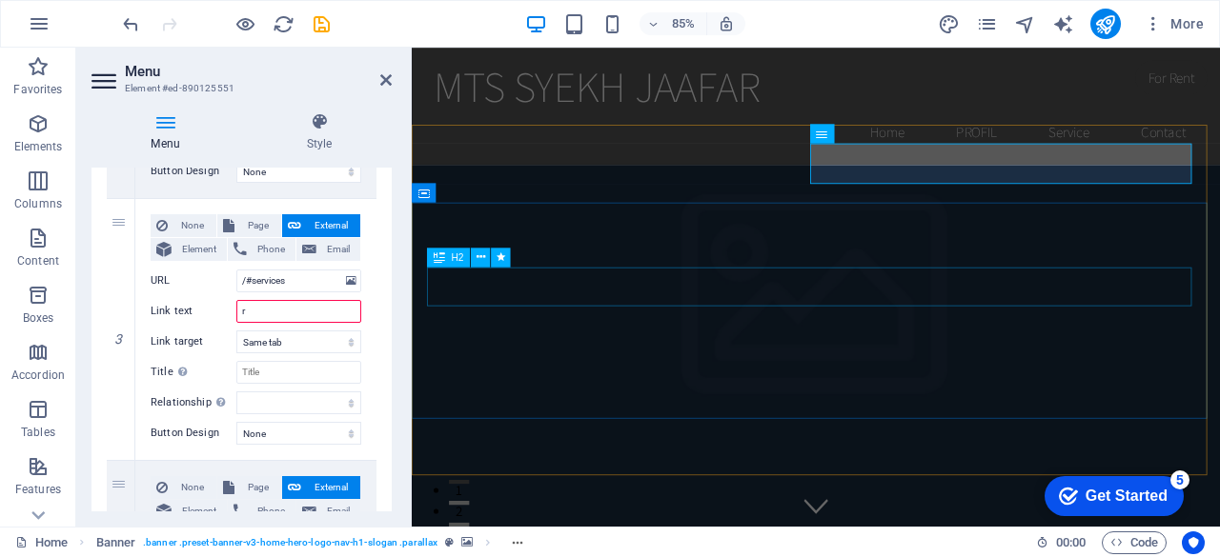
type input "rd"
select select
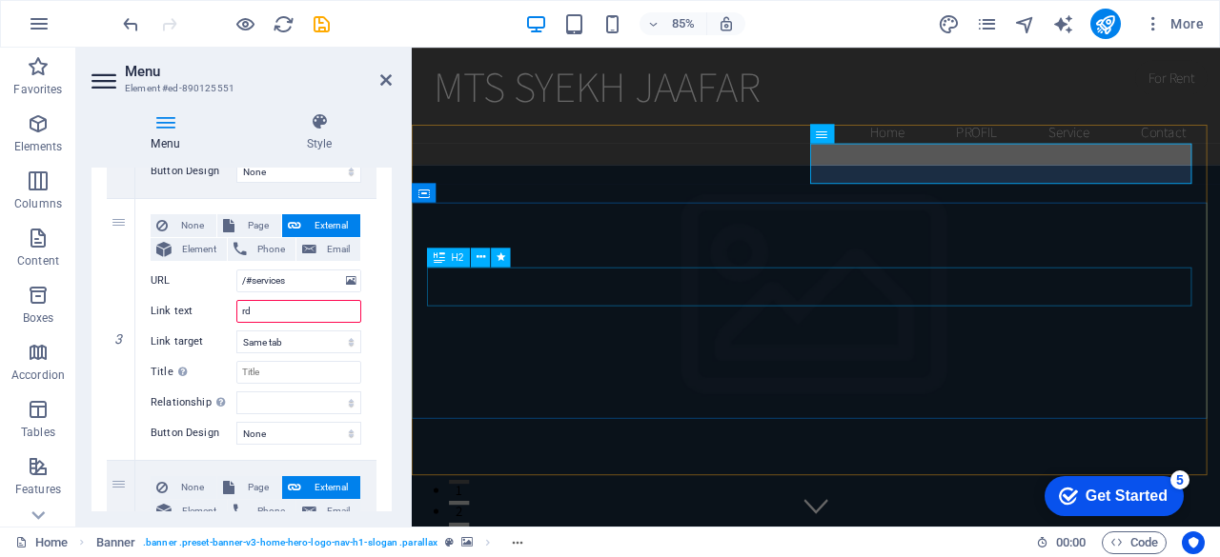
select select
type input "r"
select select
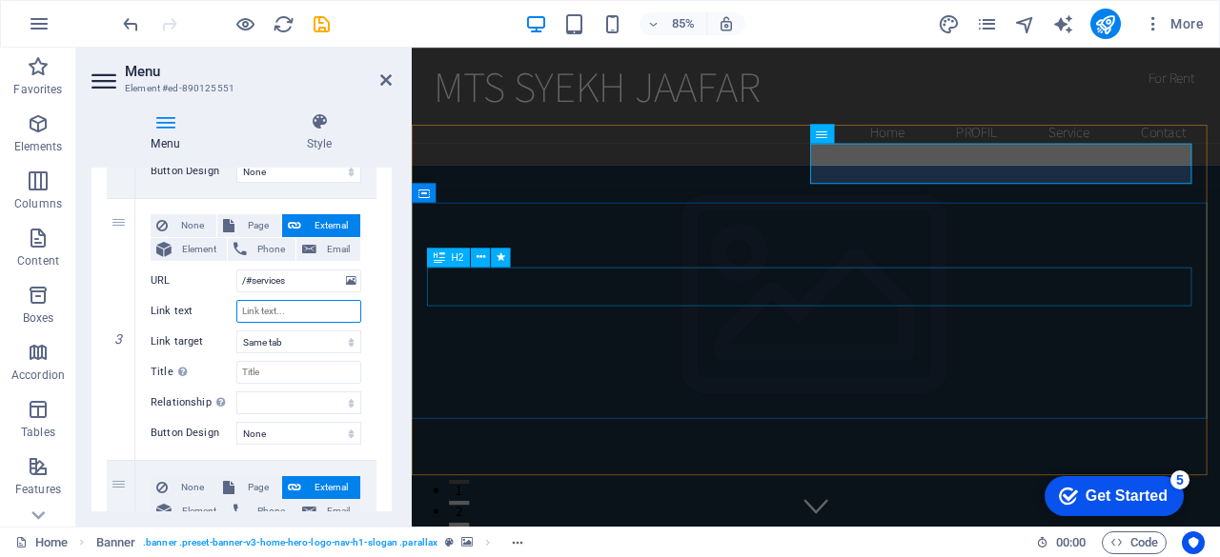
select select
type input "p"
select select
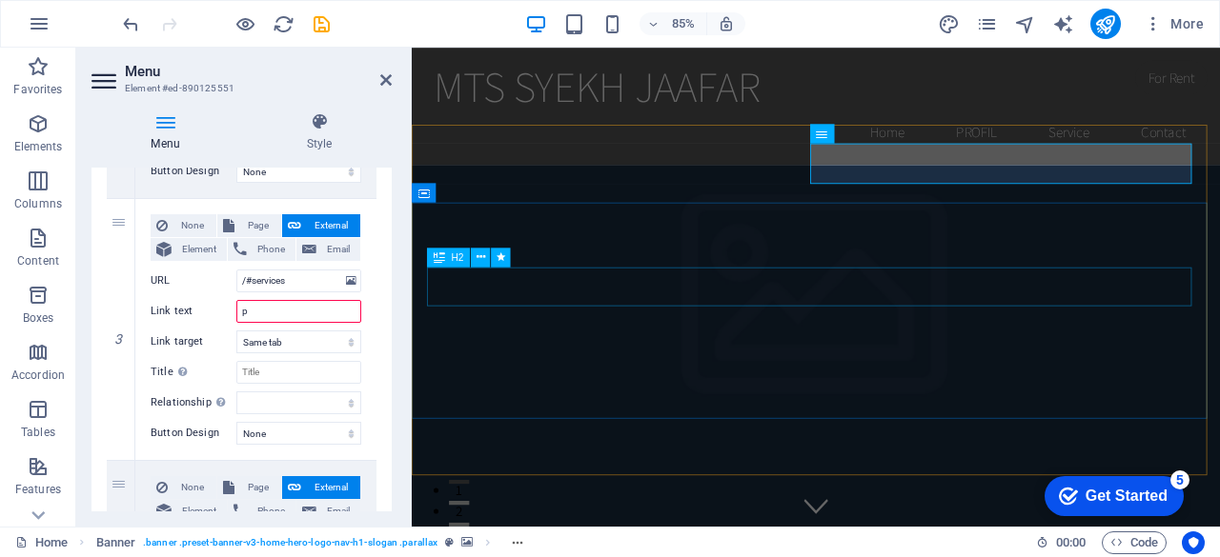
select select
type input "pp"
select select
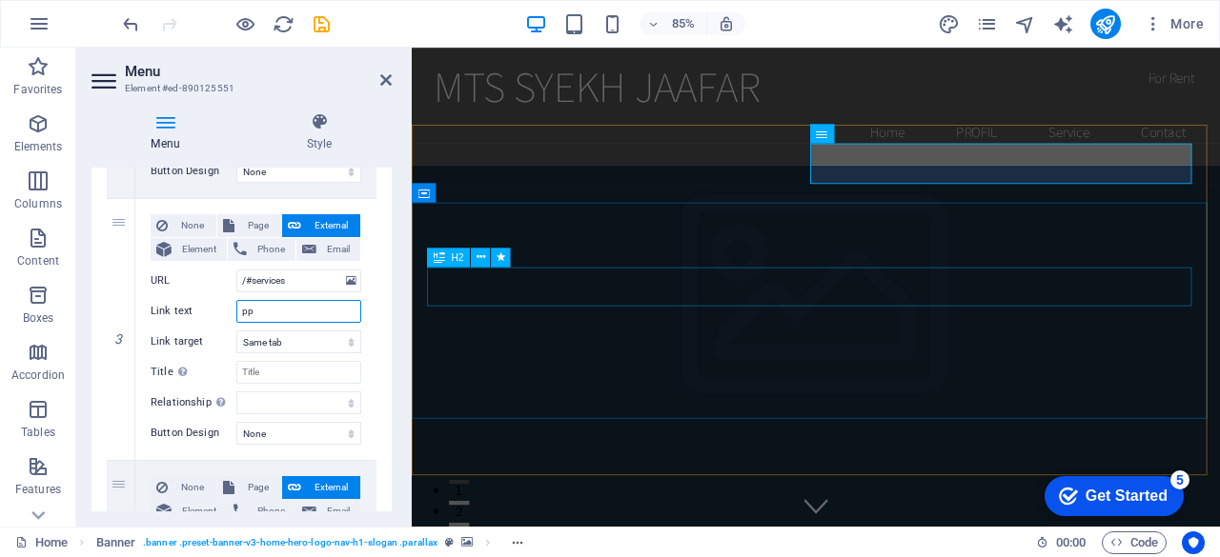
select select
type input "ppdb"
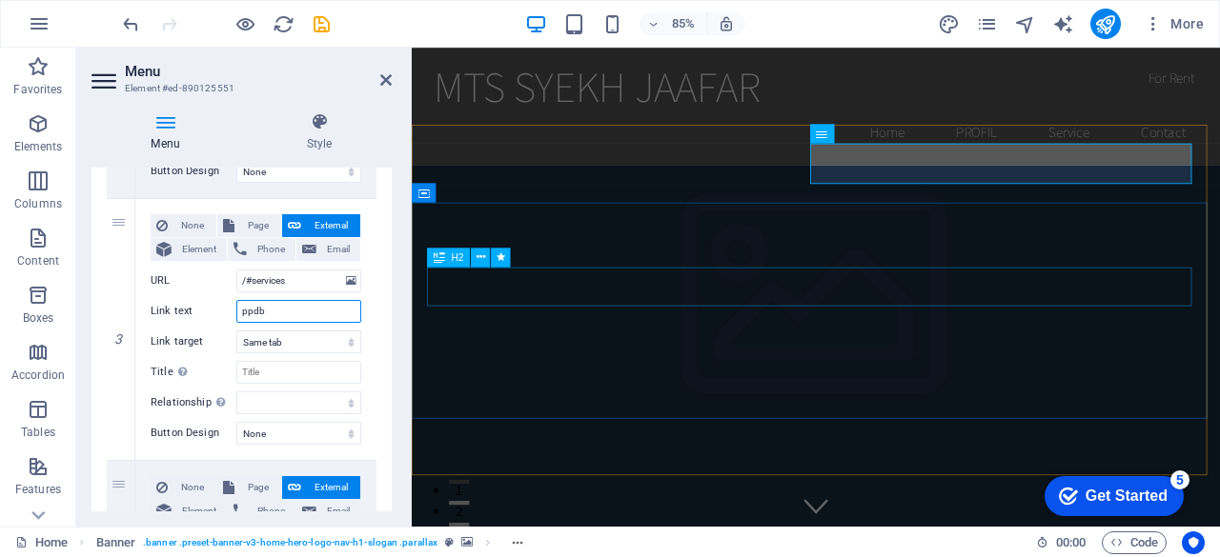
select select
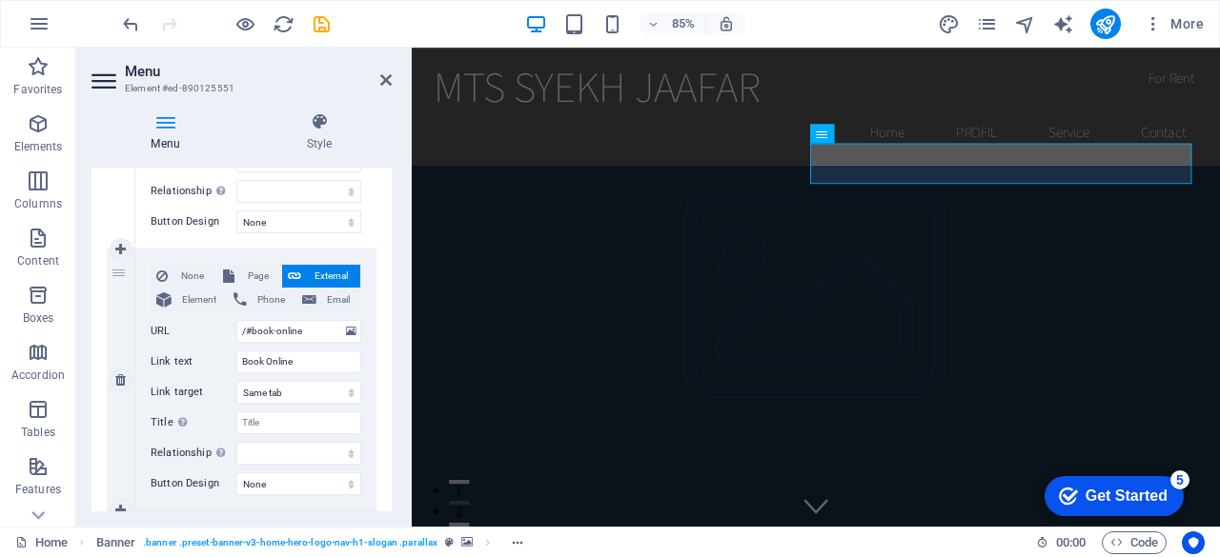
scroll to position [914, 0]
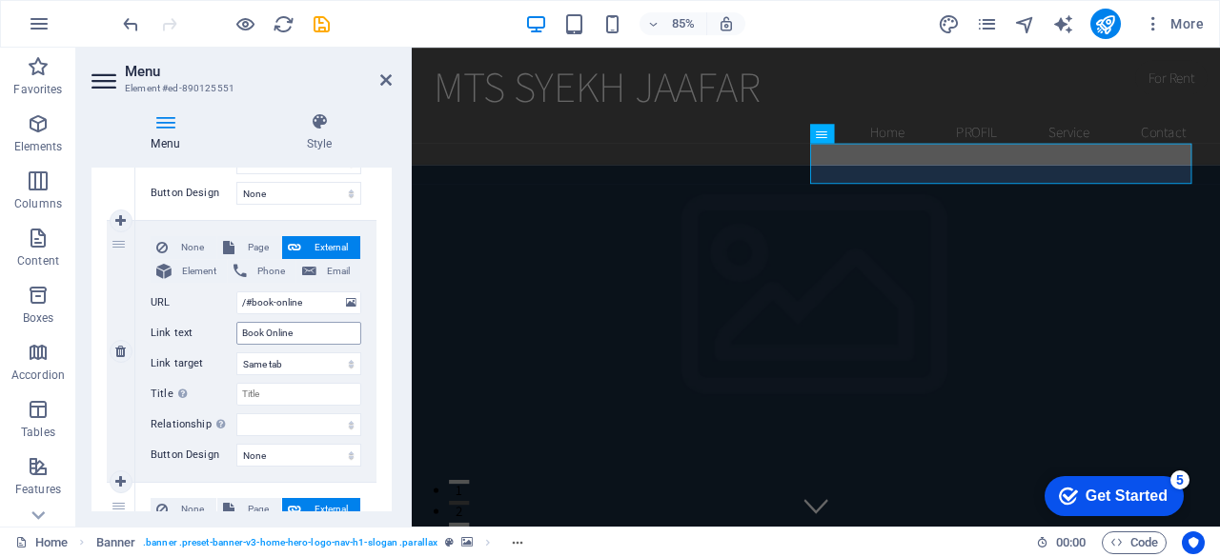
type input "ppdb"
click at [292, 331] on input "Book Online" at bounding box center [298, 333] width 125 height 23
type input "B"
select select
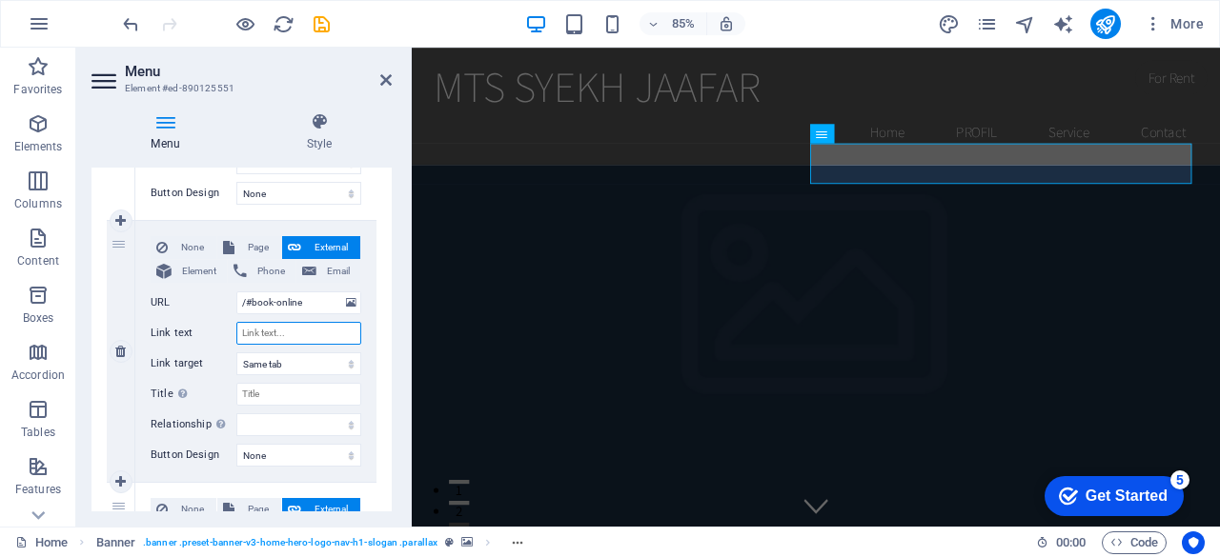
select select
type input "alumni"
select select
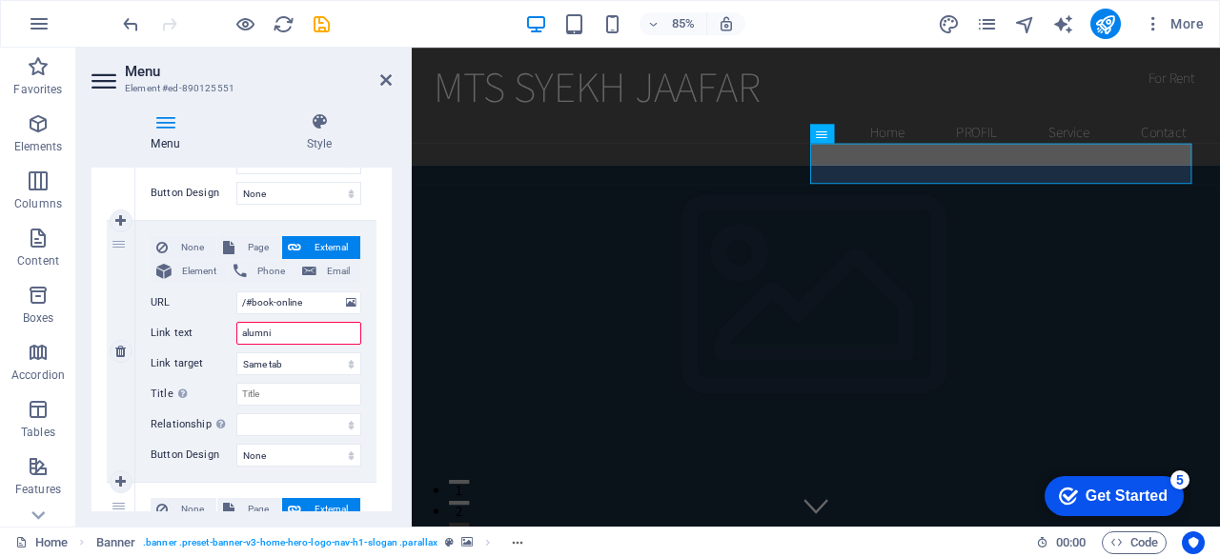
select select
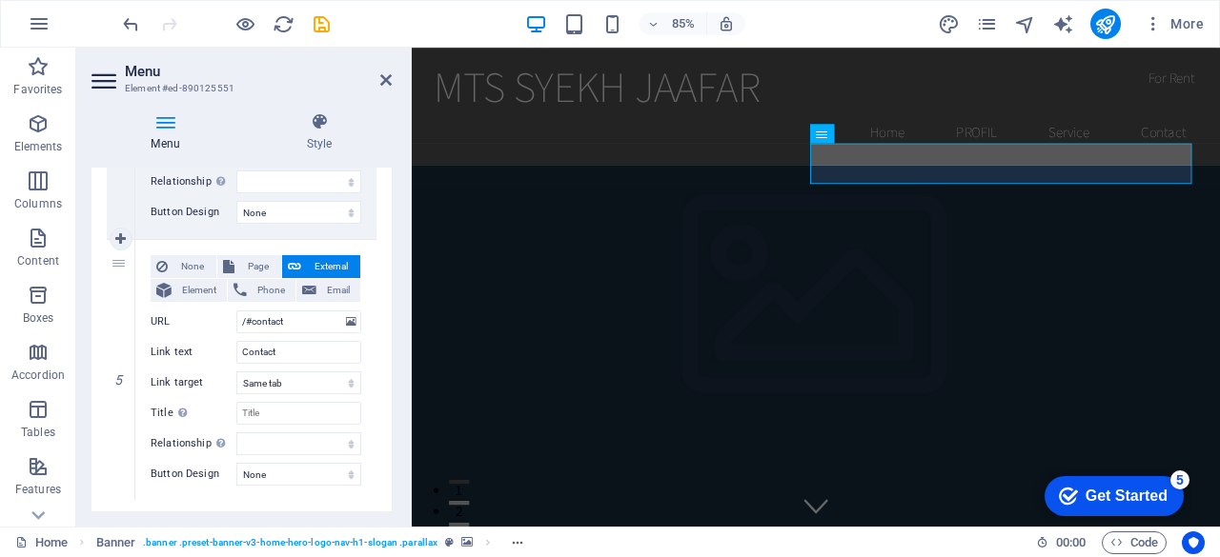
scroll to position [1158, 0]
type input "alumni"
click at [116, 238] on icon at bounding box center [120, 239] width 10 height 13
select select
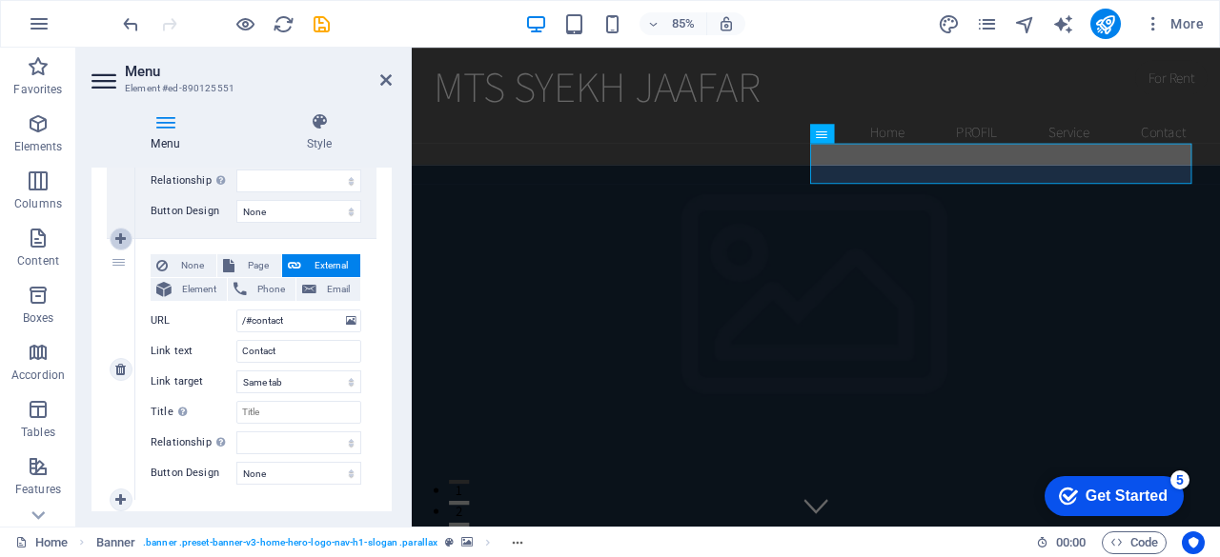
select select
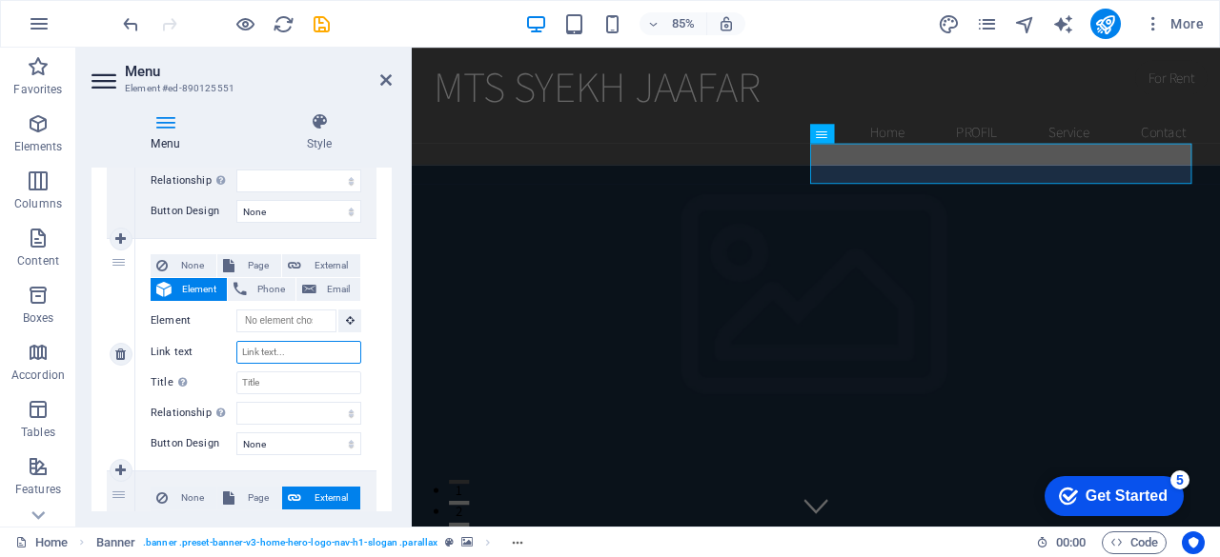
click at [278, 352] on input "Link text" at bounding box center [298, 352] width 125 height 23
type input "kegiatan"
select select
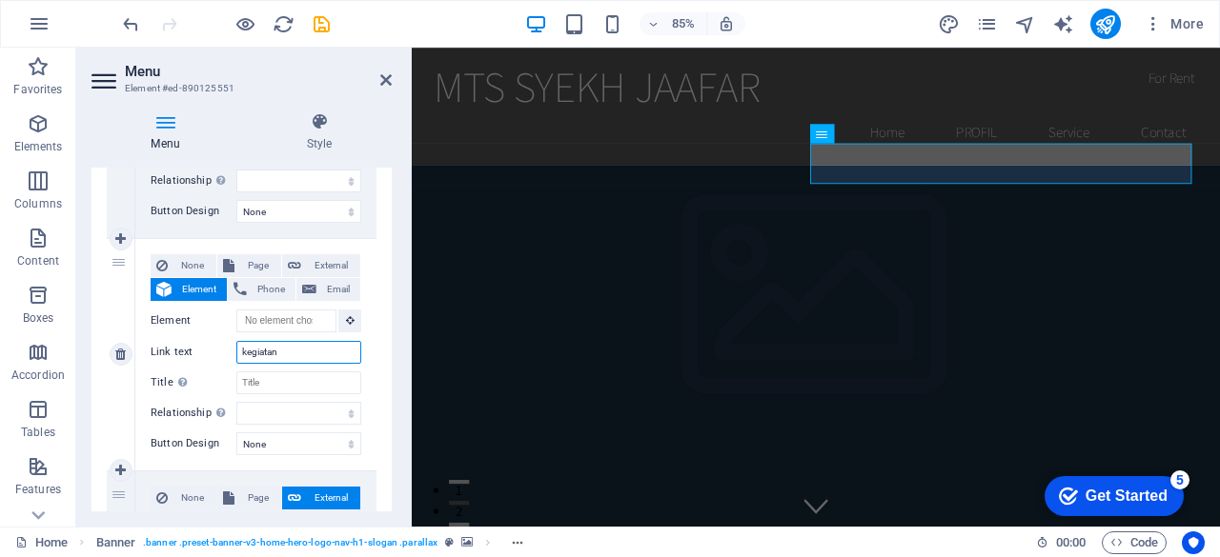
select select
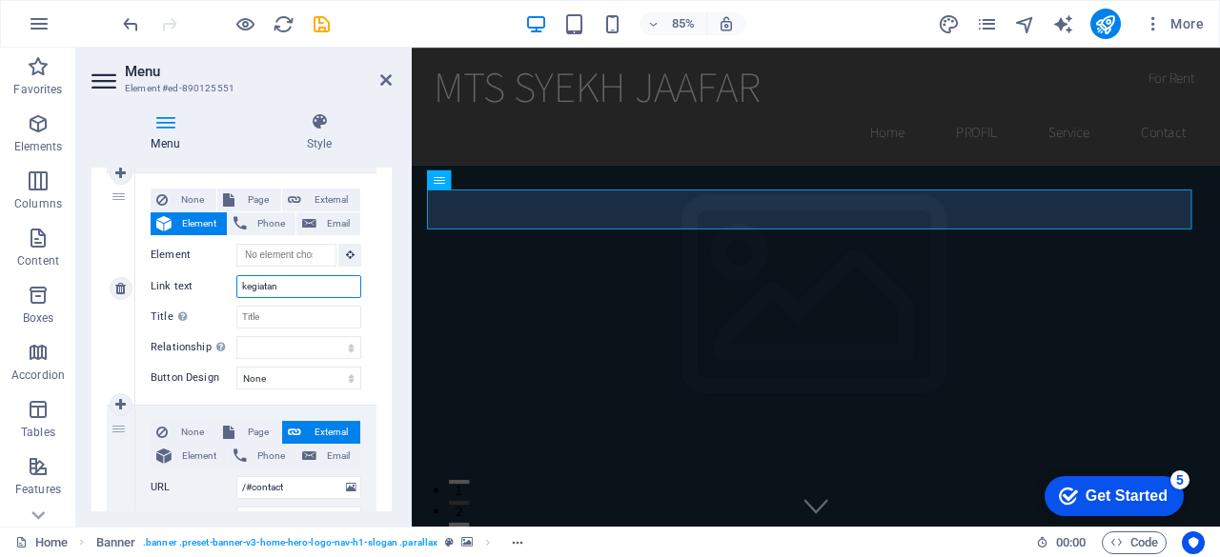
scroll to position [1225, 0]
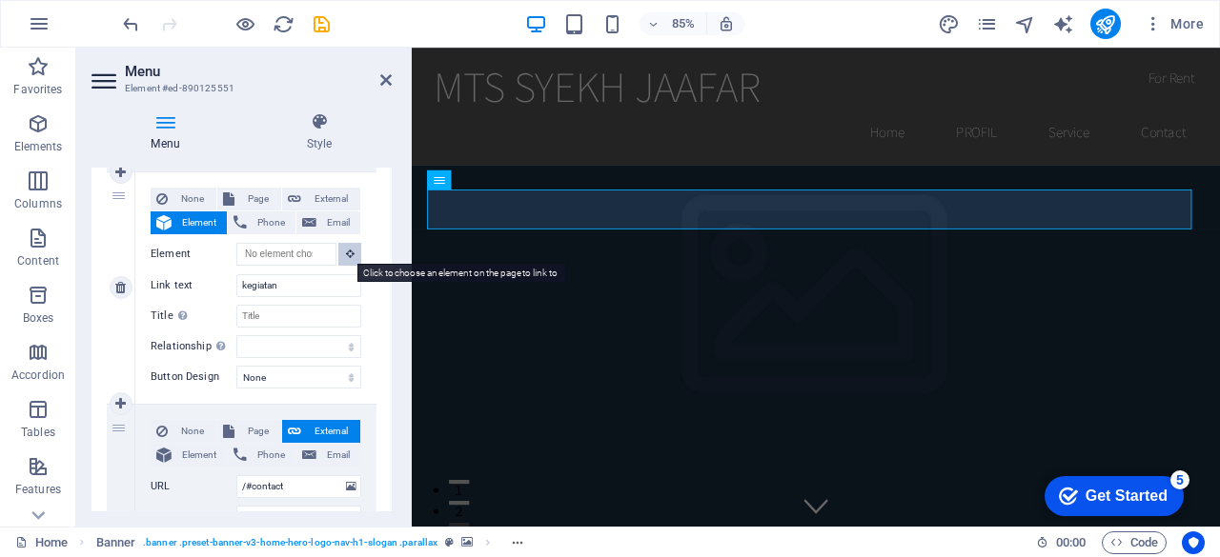
click at [338, 256] on button at bounding box center [349, 254] width 23 height 23
click at [346, 256] on icon at bounding box center [350, 254] width 9 height 10
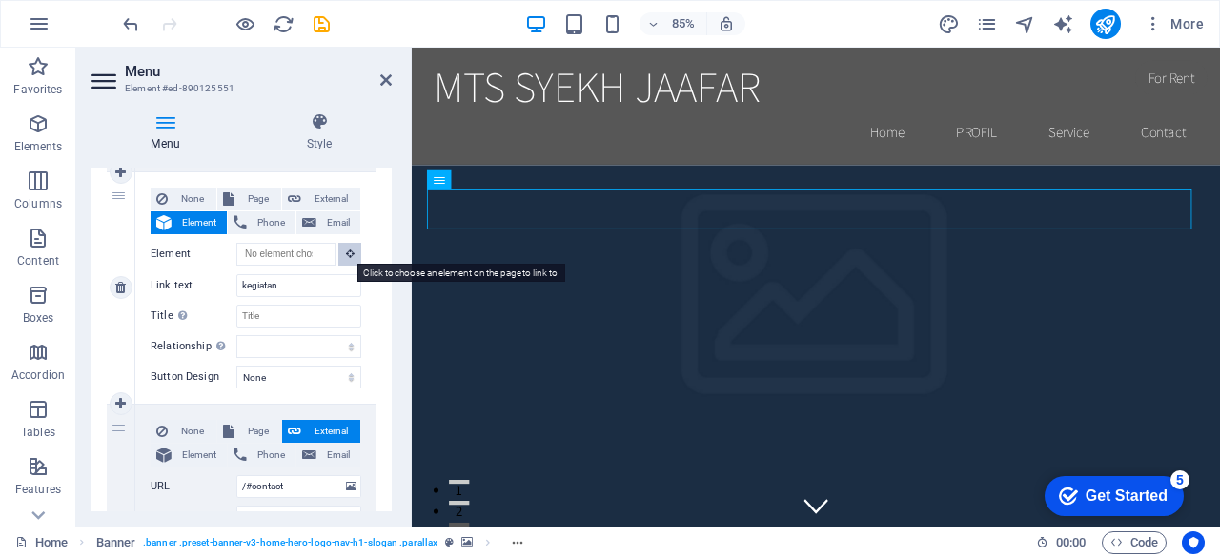
click at [346, 256] on icon at bounding box center [350, 254] width 9 height 10
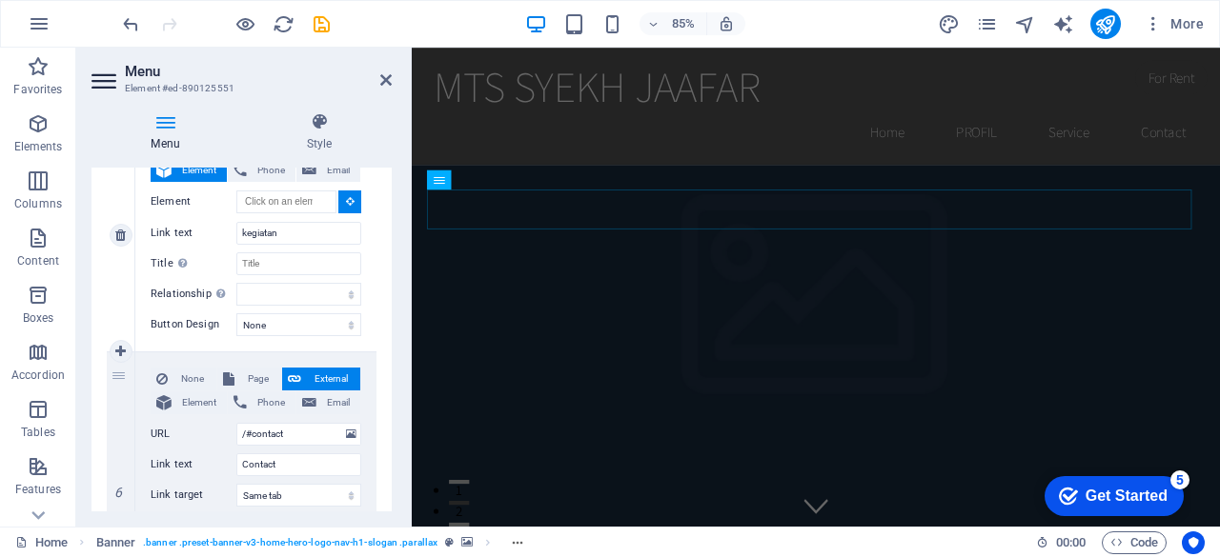
scroll to position [1240, 0]
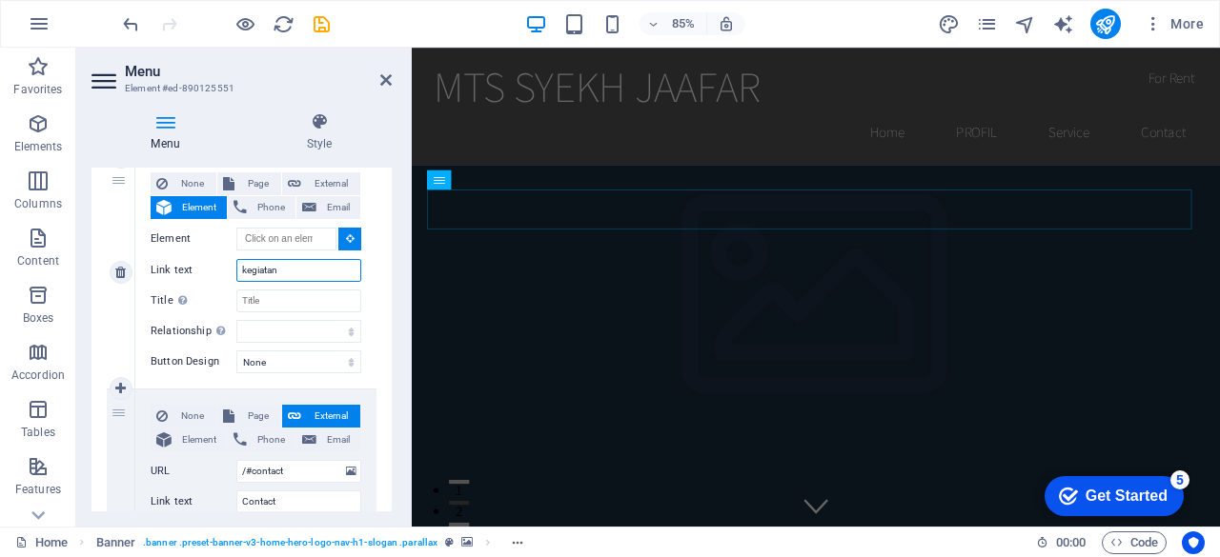
click at [289, 271] on input "kegiatan" at bounding box center [298, 270] width 125 height 23
type input "k"
type input "g"
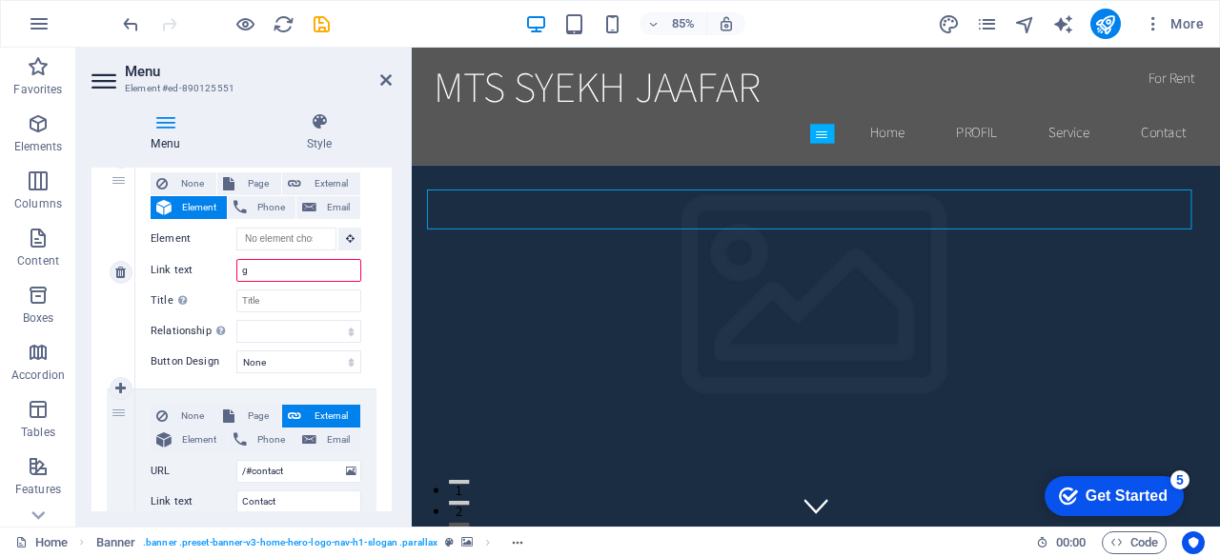
select select
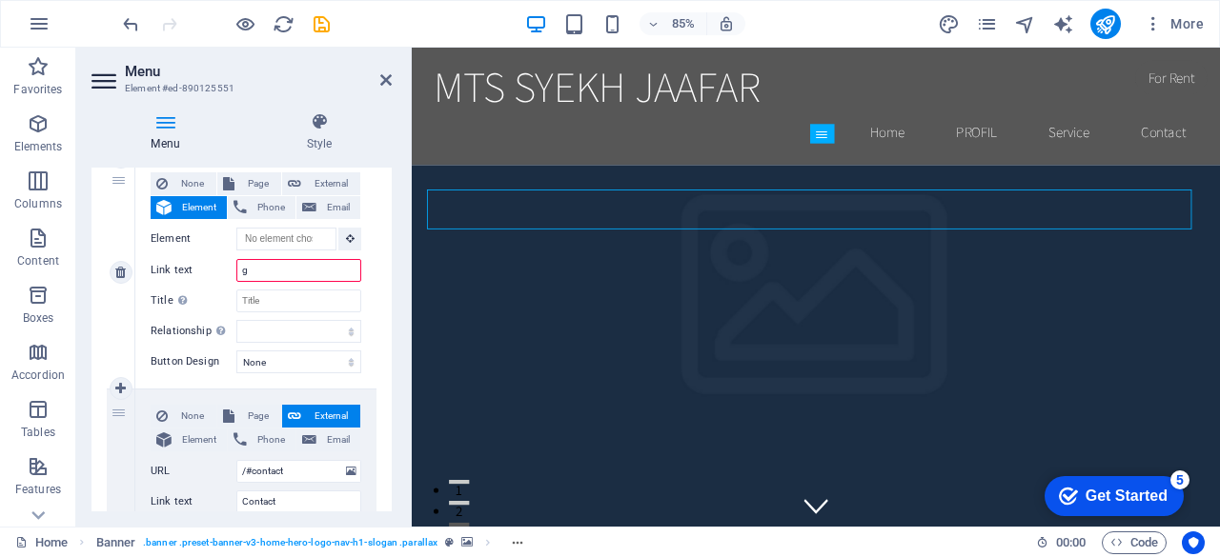
select select
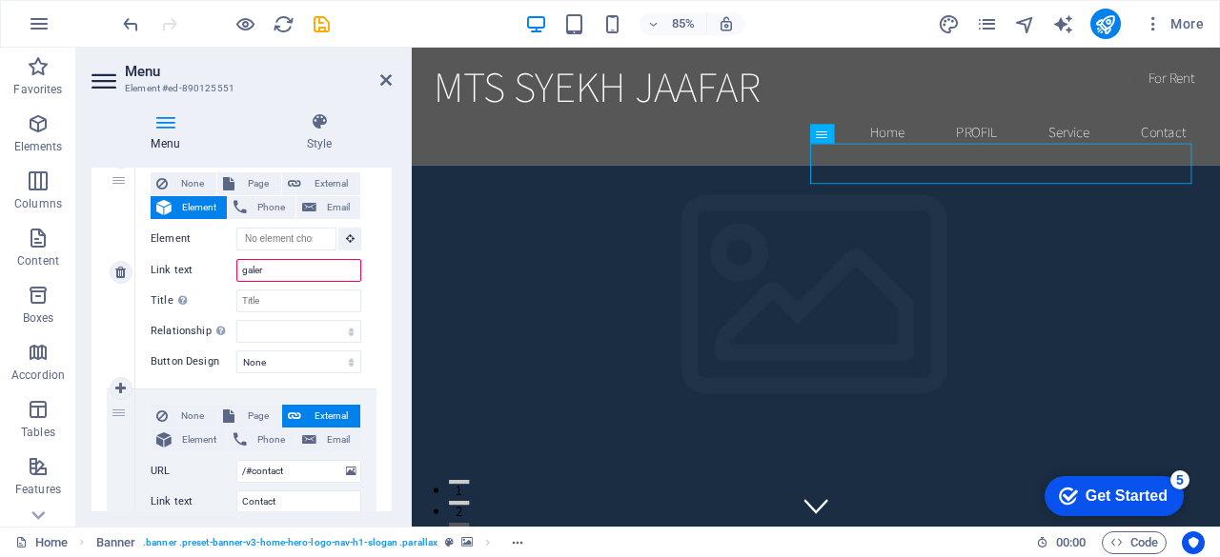
type input "galeri"
select select
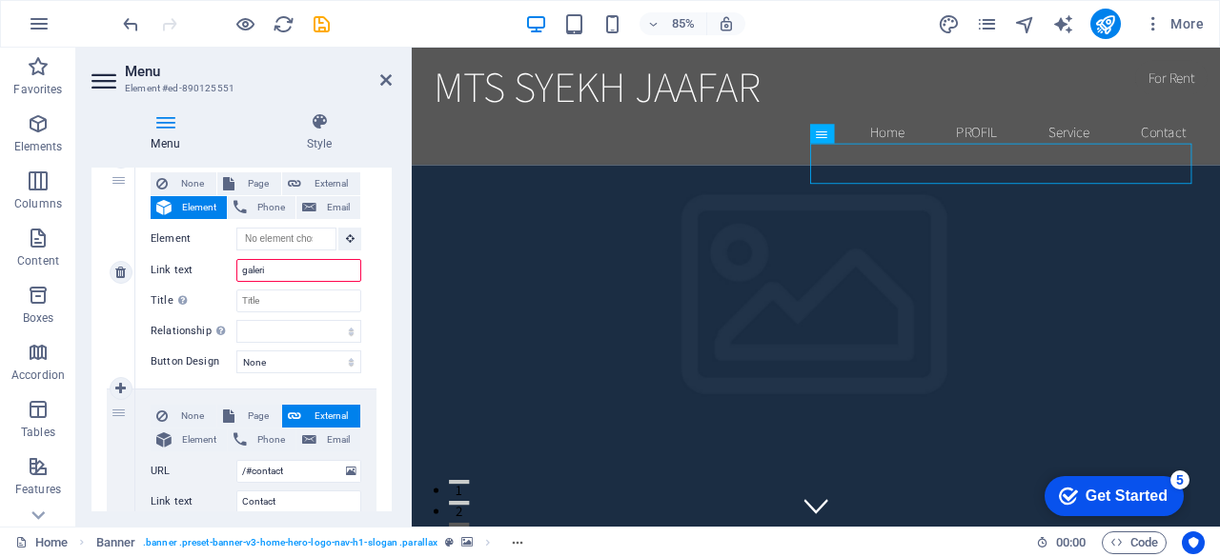
select select
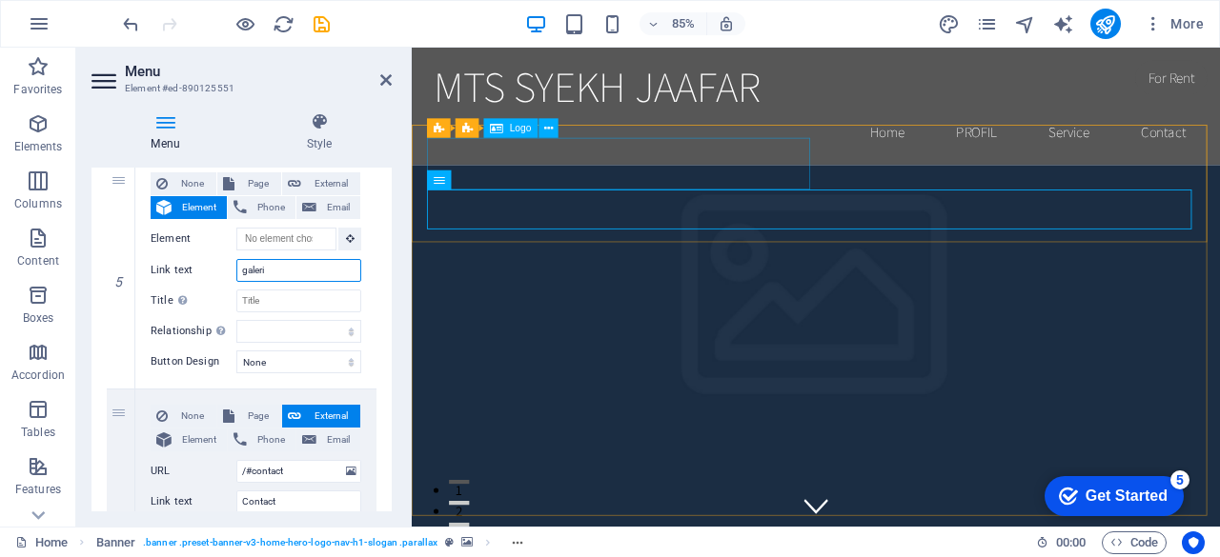
type input "galeri"
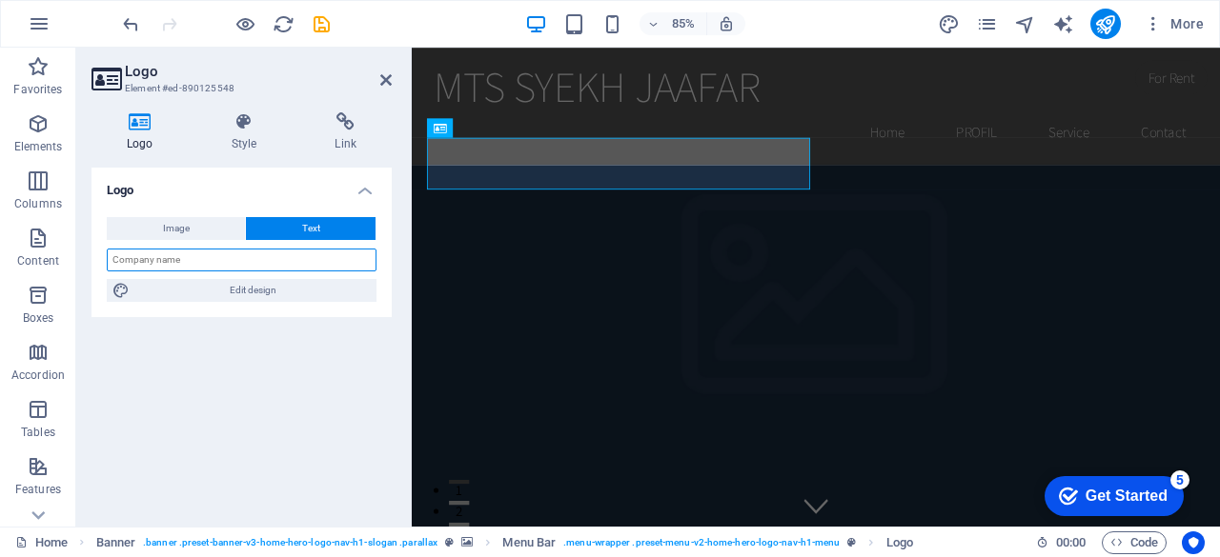
click at [262, 263] on input "text" at bounding box center [242, 260] width 270 height 23
type input "m"
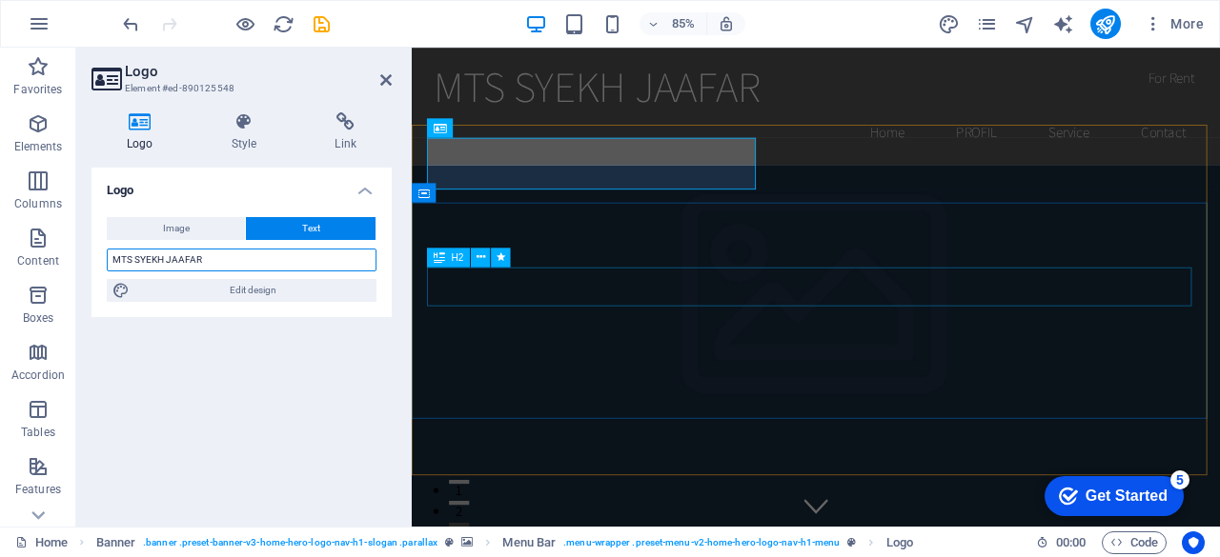
type input "MTS SYEKH JAAFAR"
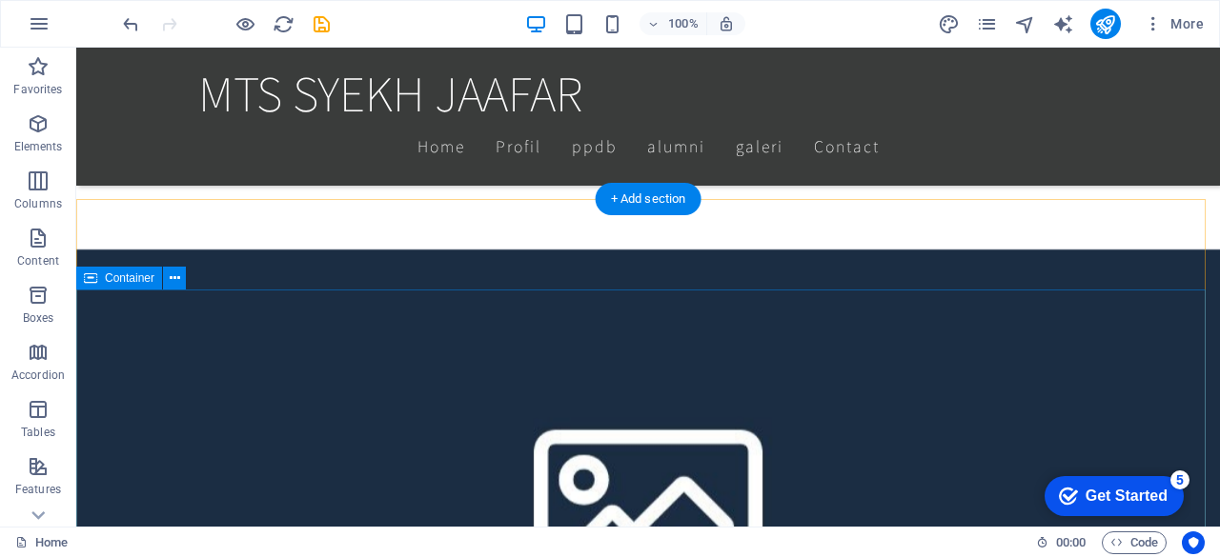
scroll to position [881, 0]
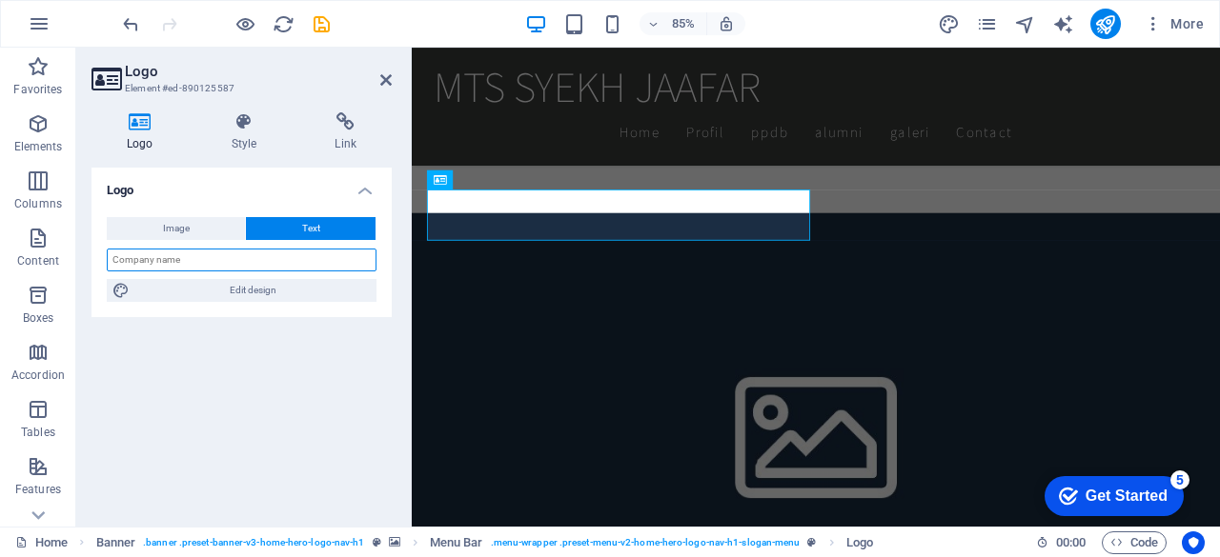
click at [318, 268] on input "text" at bounding box center [242, 260] width 270 height 23
type input "MTS SYEKH JAAFAR"
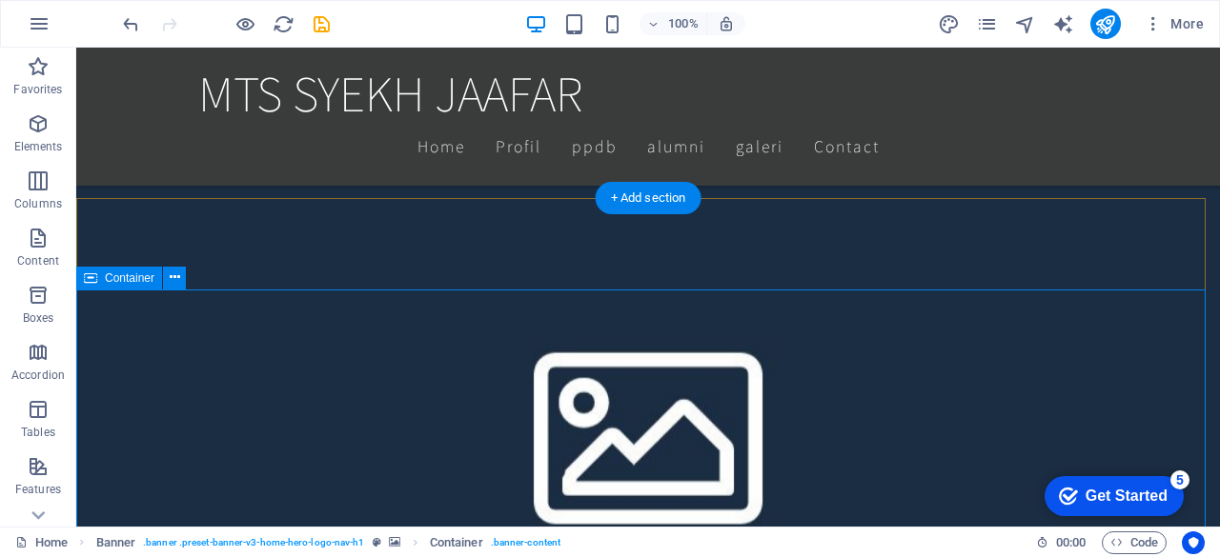
scroll to position [882, 0]
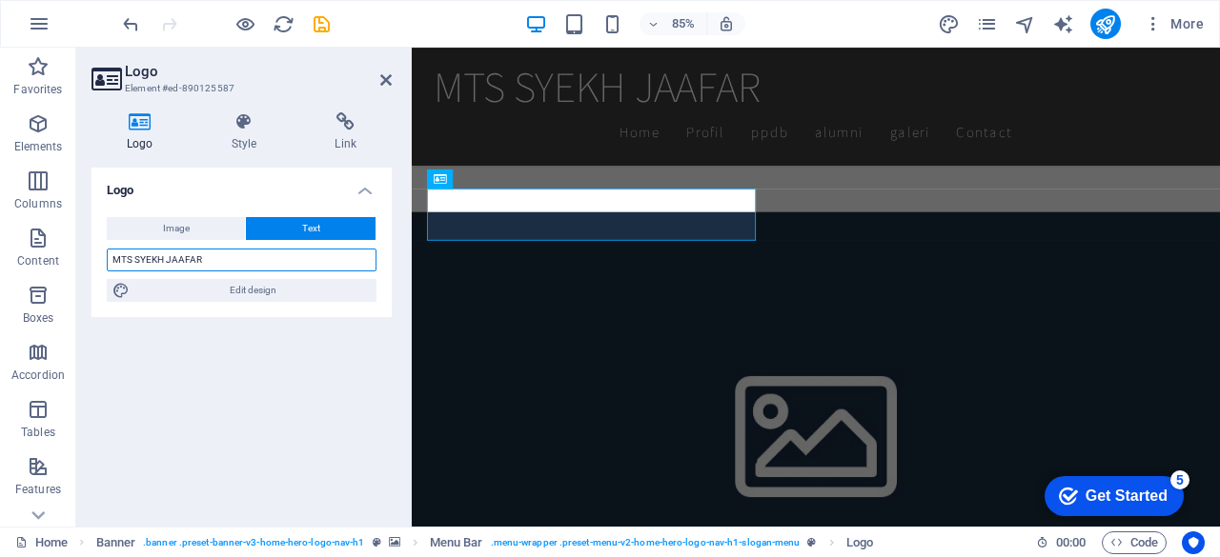
click at [273, 255] on input "MTS SYEKH JAAFAR" at bounding box center [242, 260] width 270 height 23
type input "M"
type input "G"
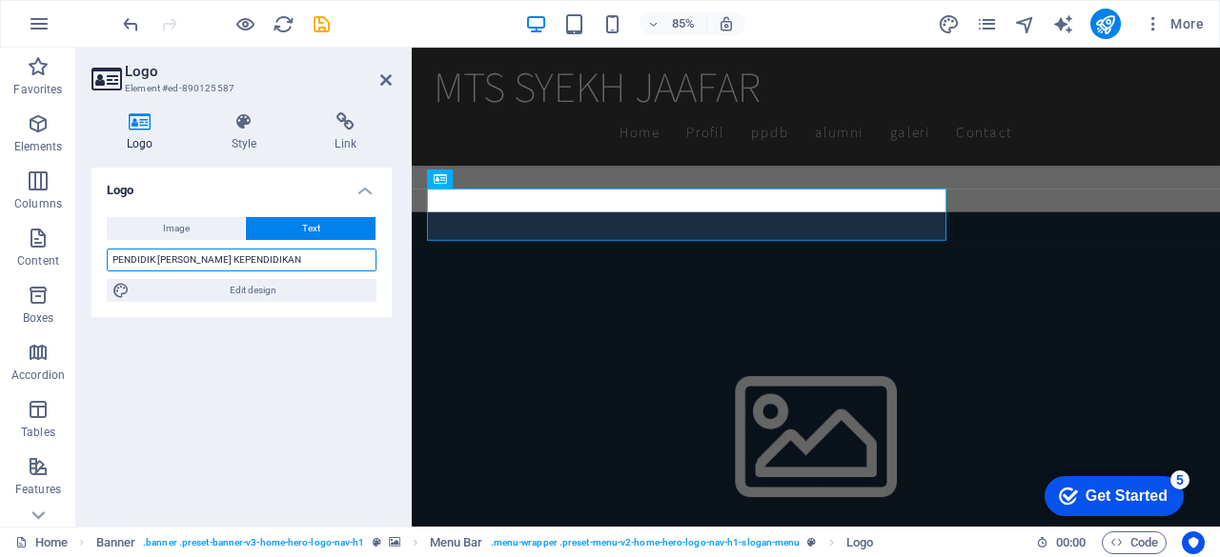
type input "PENDIDIK DAN KEPENDIDIKAN"
click at [173, 336] on div "Logo Image Text Drag files here, click to choose files or select files from Fil…" at bounding box center [241, 340] width 300 height 344
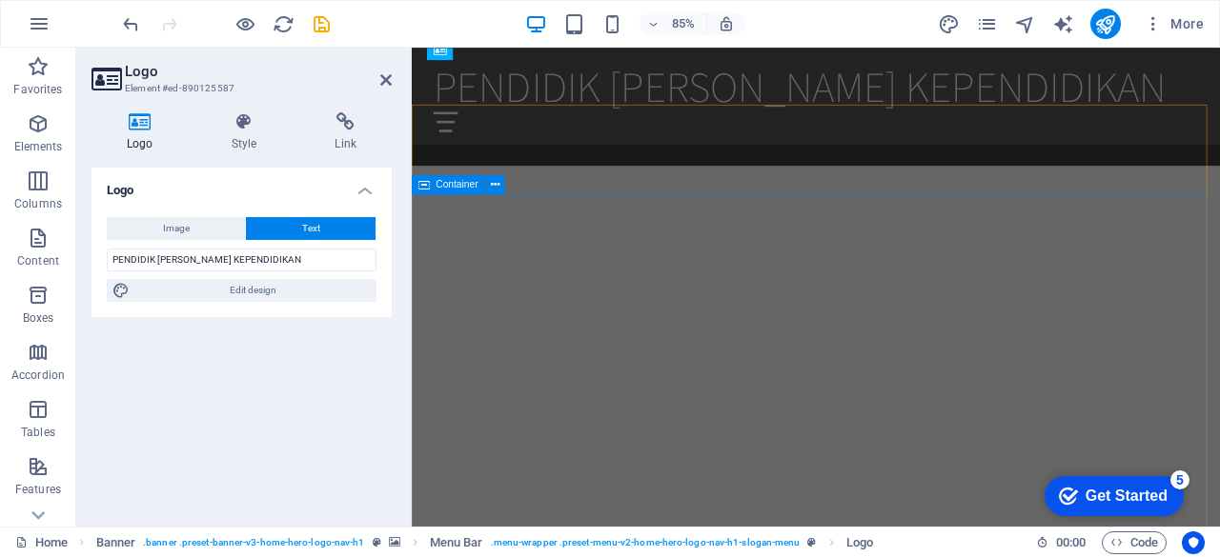
scroll to position [2192, 0]
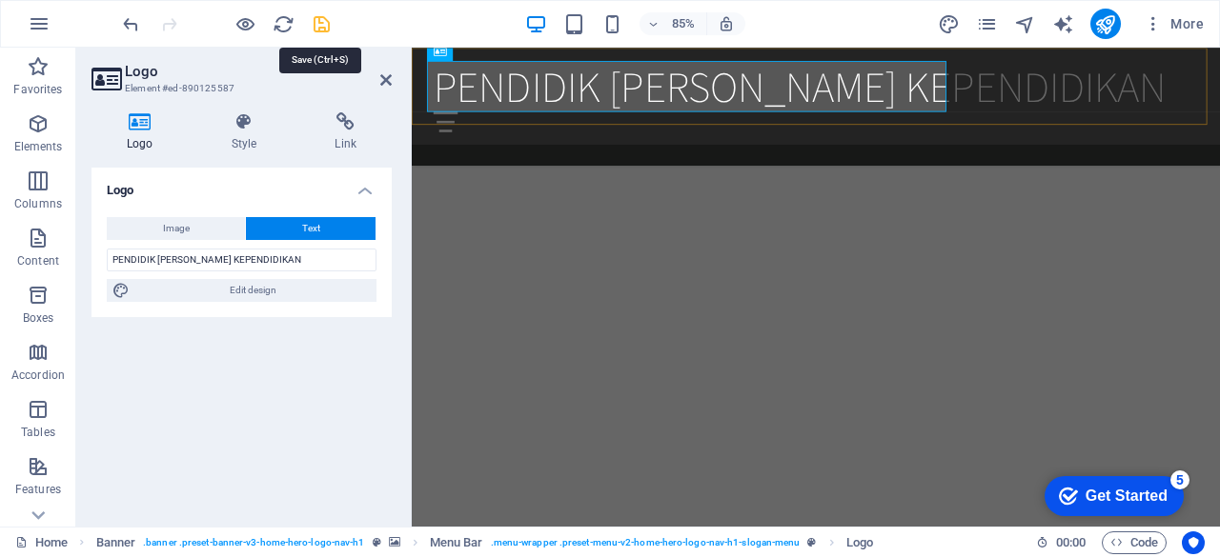
click at [318, 30] on icon "save" at bounding box center [322, 24] width 22 height 22
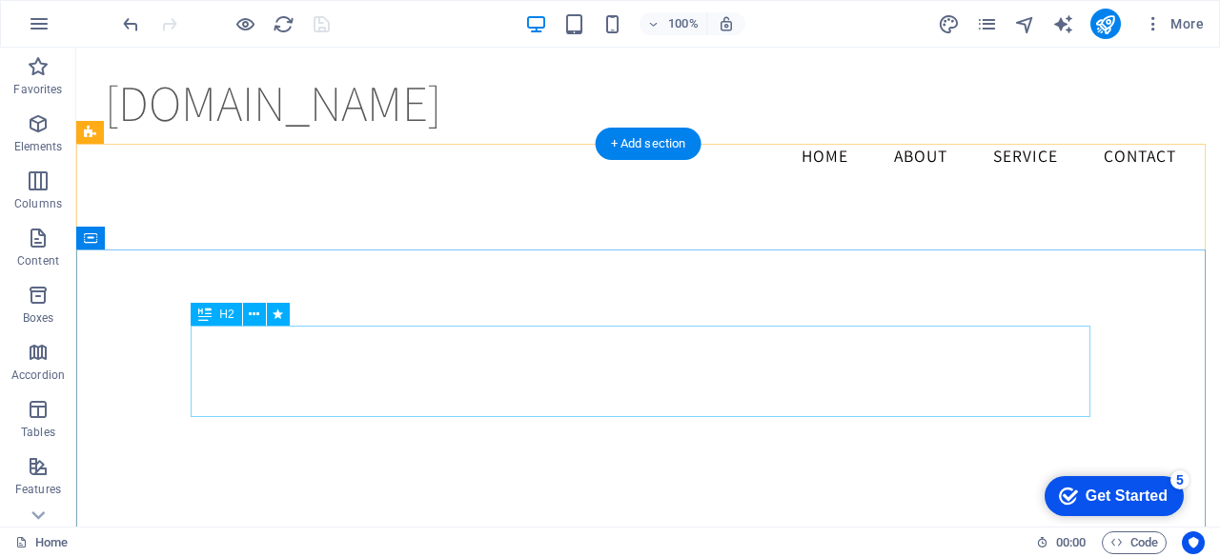
scroll to position [1896, 0]
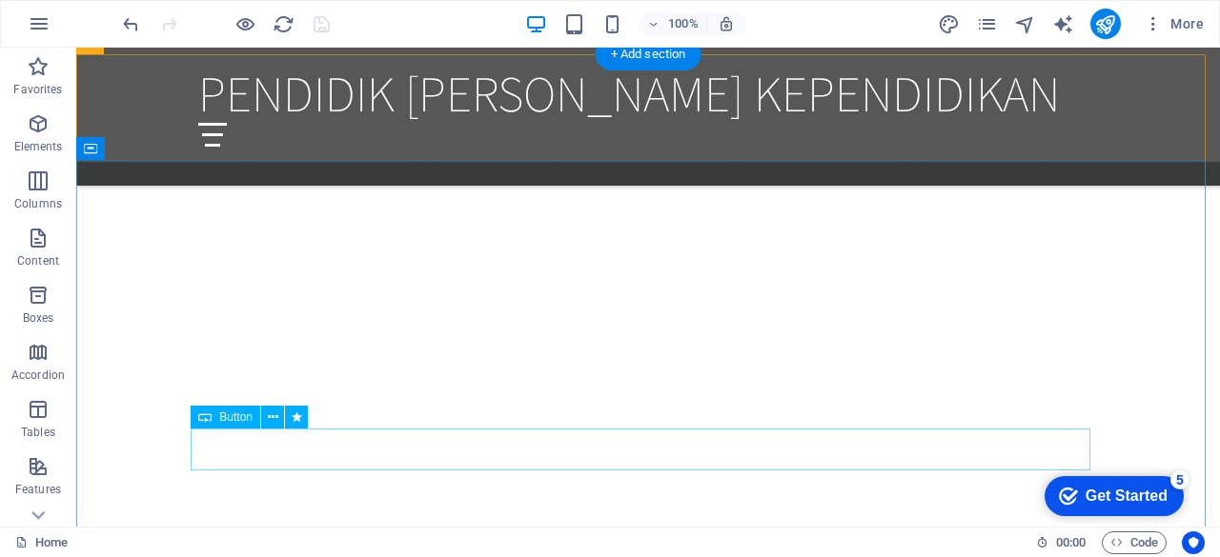
scroll to position [2095, 0]
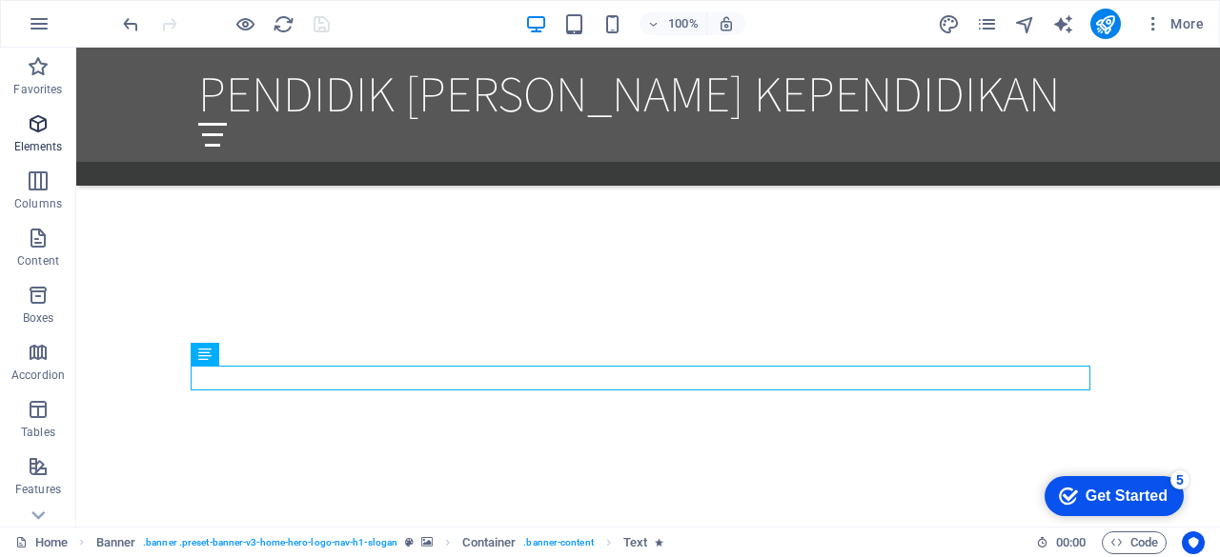
click at [36, 141] on p "Elements" at bounding box center [38, 146] width 49 height 15
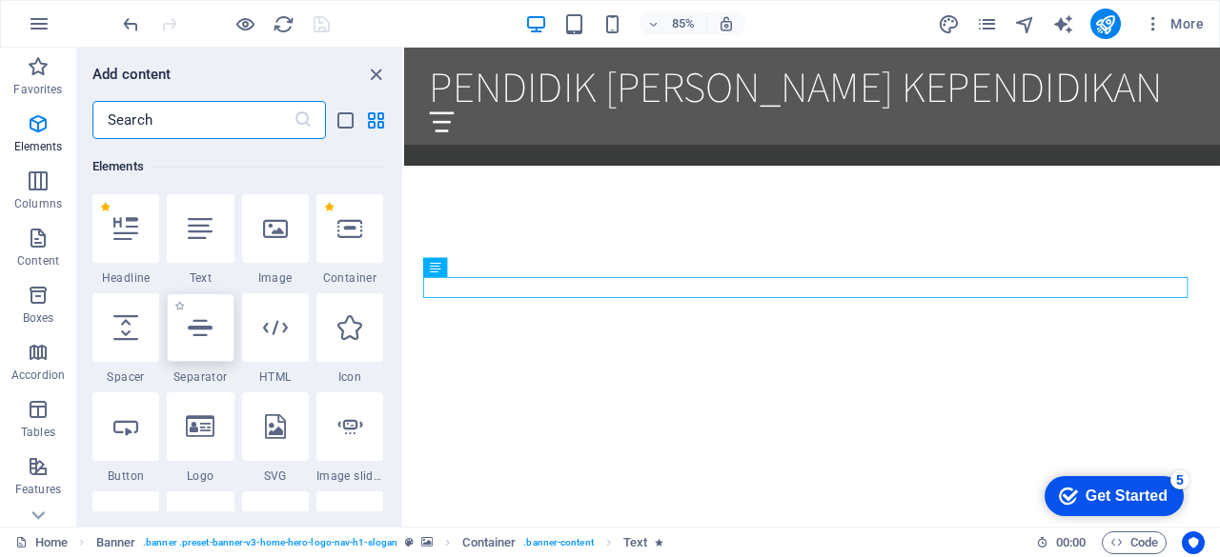
scroll to position [203, 0]
click at [278, 237] on icon at bounding box center [275, 227] width 25 height 25
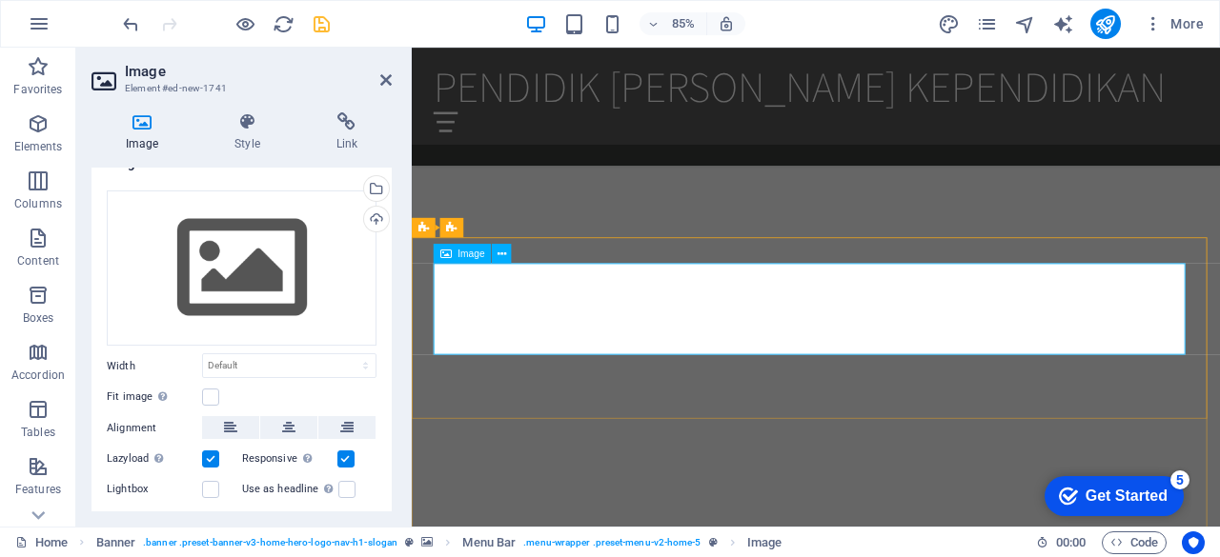
scroll to position [1882, 0]
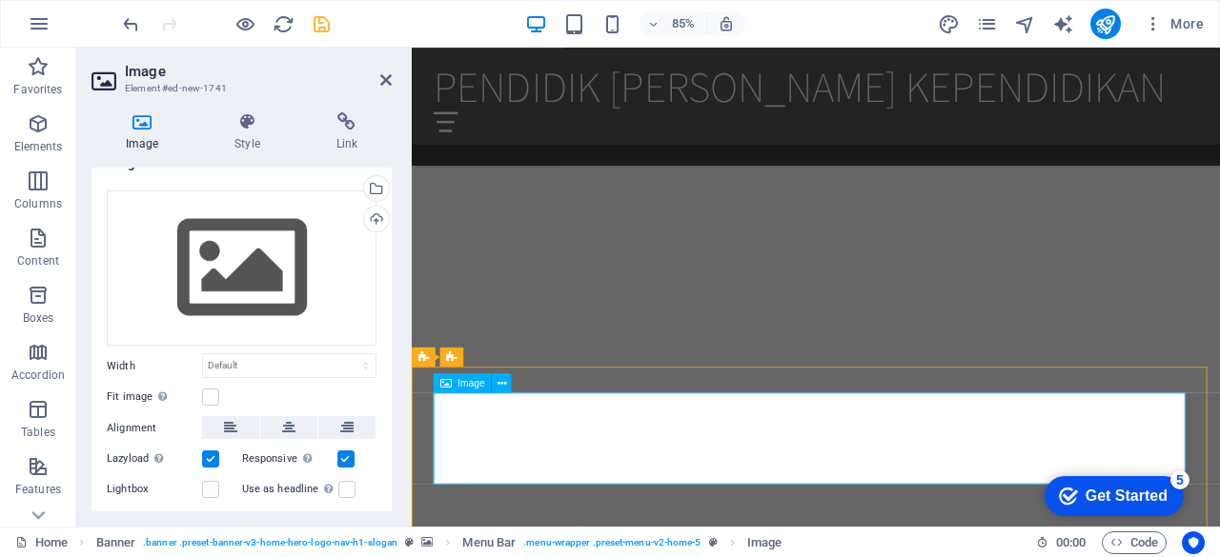
drag, startPoint x: 456, startPoint y: 392, endPoint x: 384, endPoint y: 77, distance: 322.5
click at [384, 77] on icon at bounding box center [385, 79] width 11 height 15
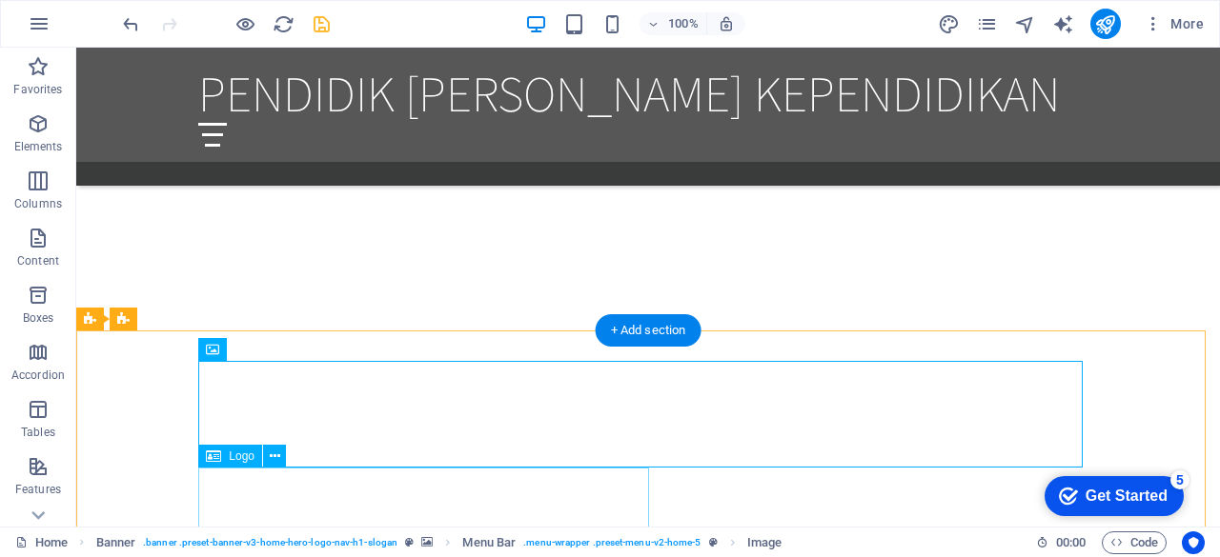
scroll to position [1836, 0]
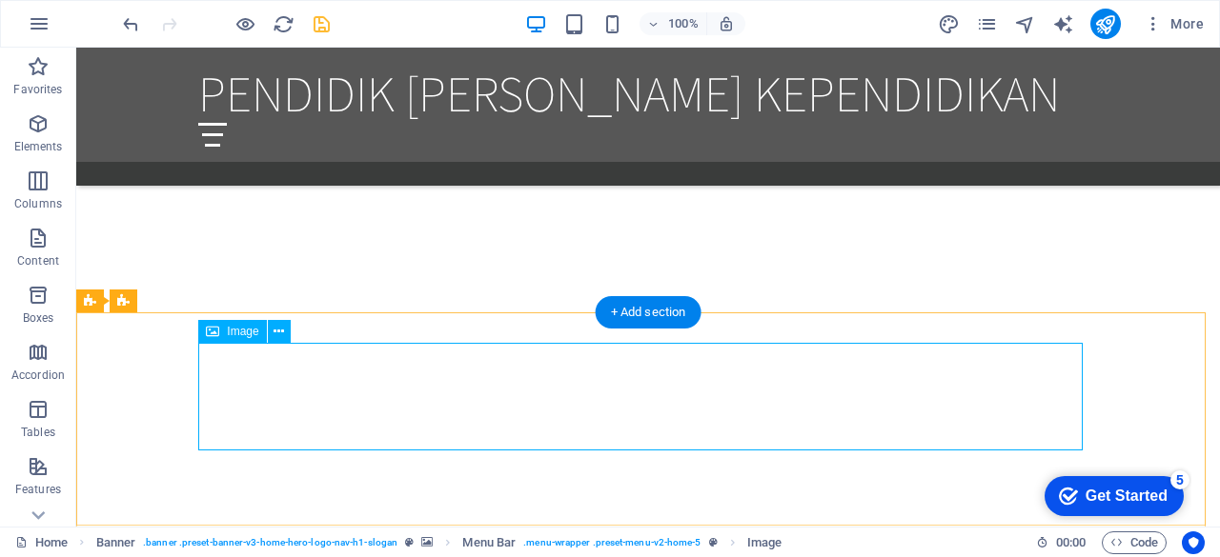
click at [277, 338] on icon at bounding box center [279, 332] width 10 height 20
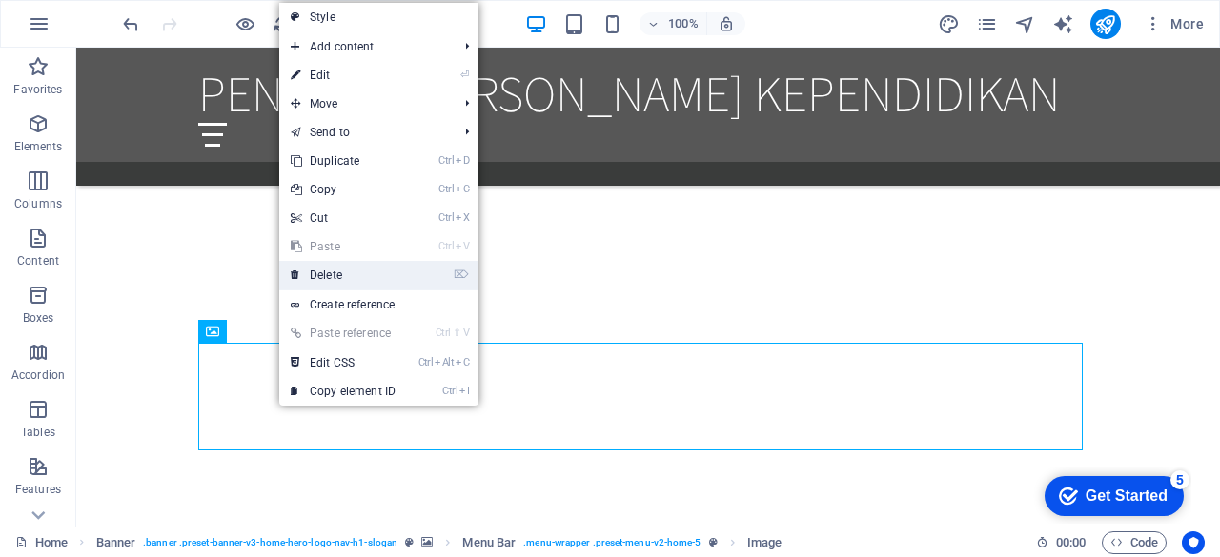
click at [345, 270] on link "⌦ Delete" at bounding box center [343, 275] width 128 height 29
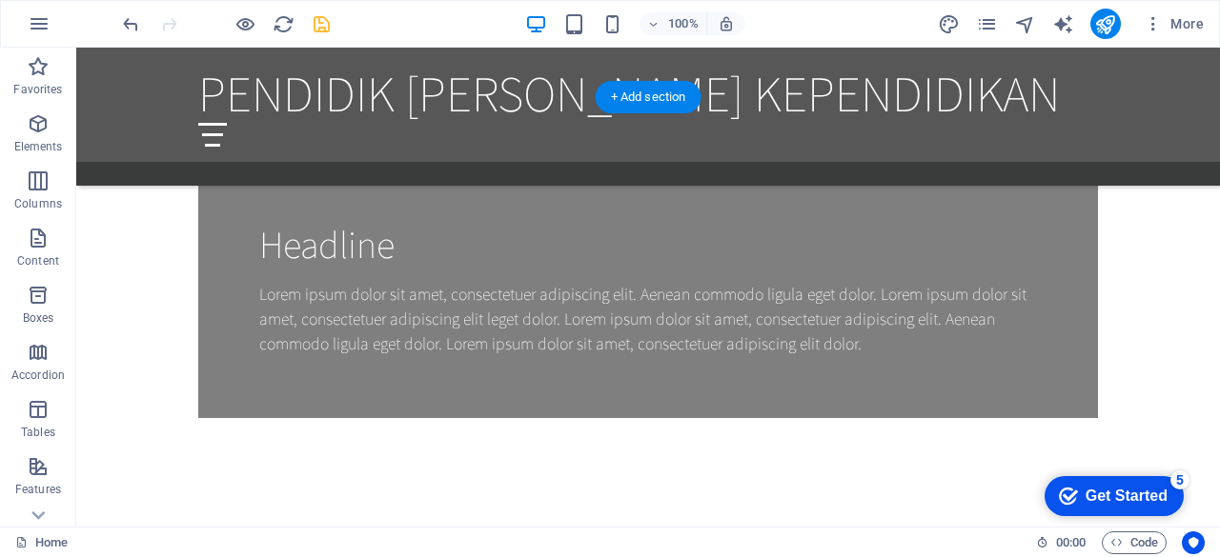
scroll to position [1458, 0]
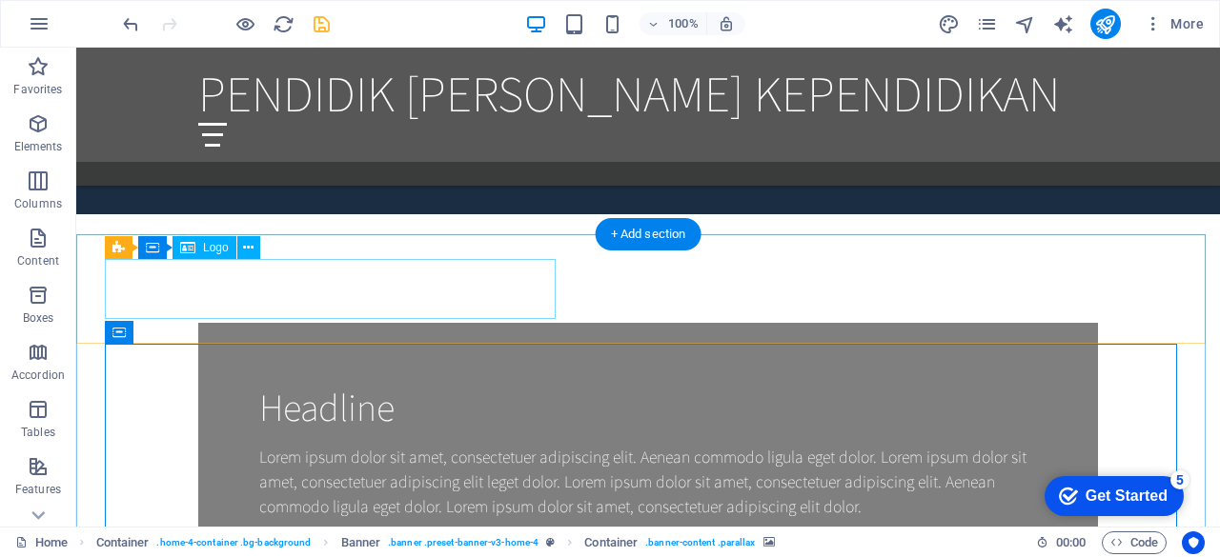
scroll to position [1412, 0]
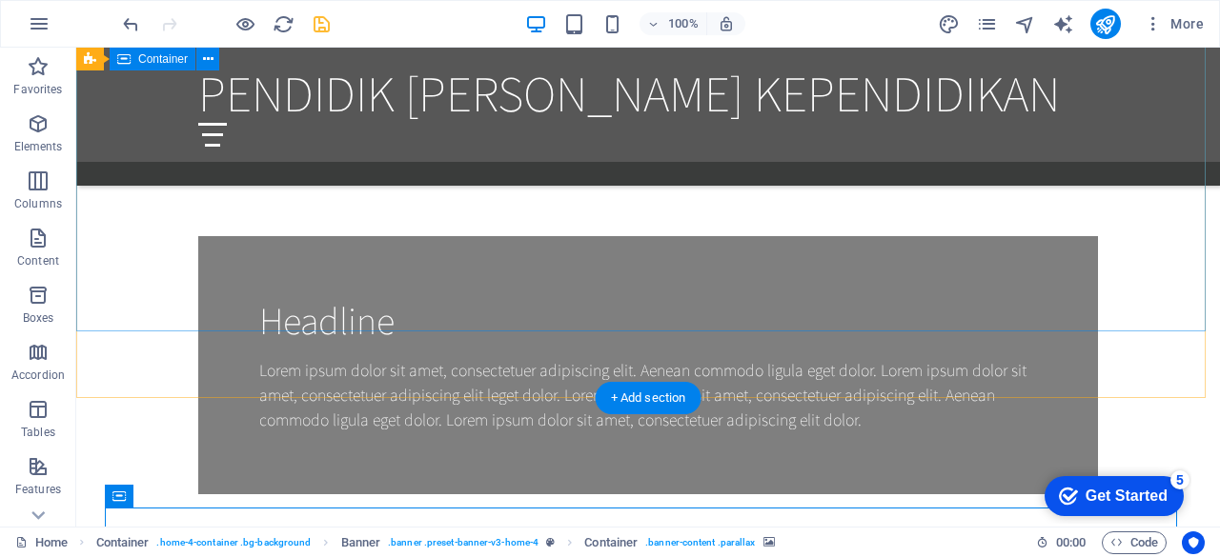
scroll to position [1162, 0]
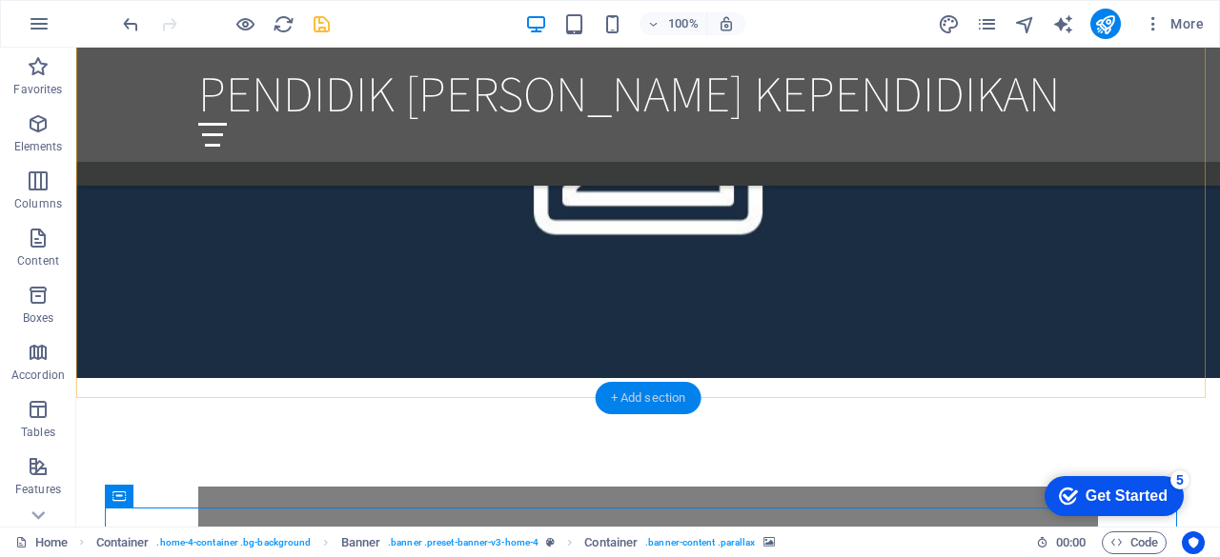
click at [621, 404] on div "+ Add section" at bounding box center [649, 398] width 106 height 32
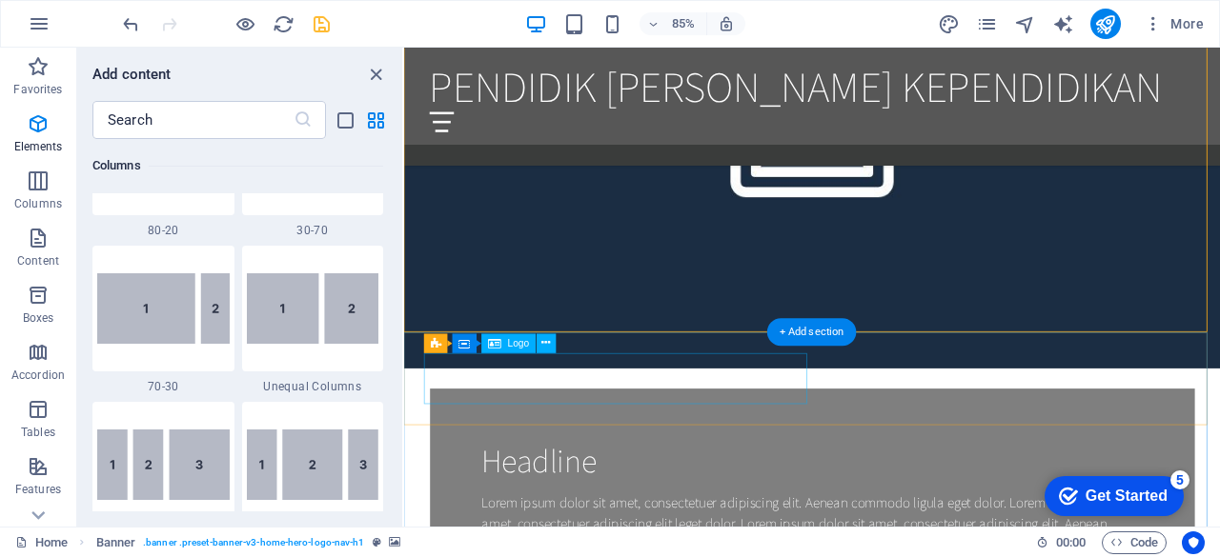
scroll to position [3334, 0]
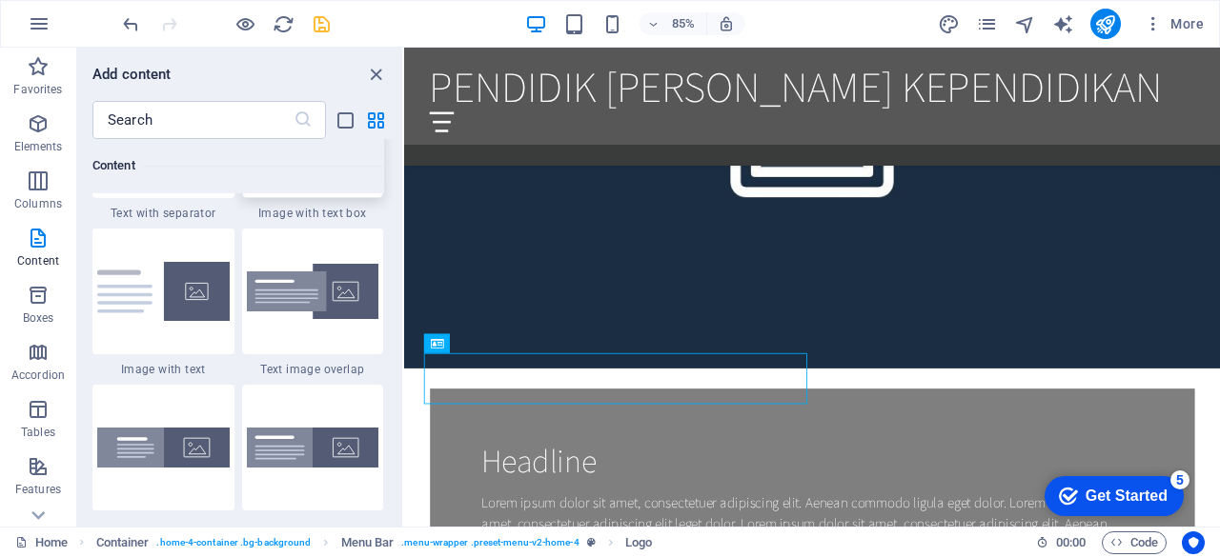
scroll to position [3709, 0]
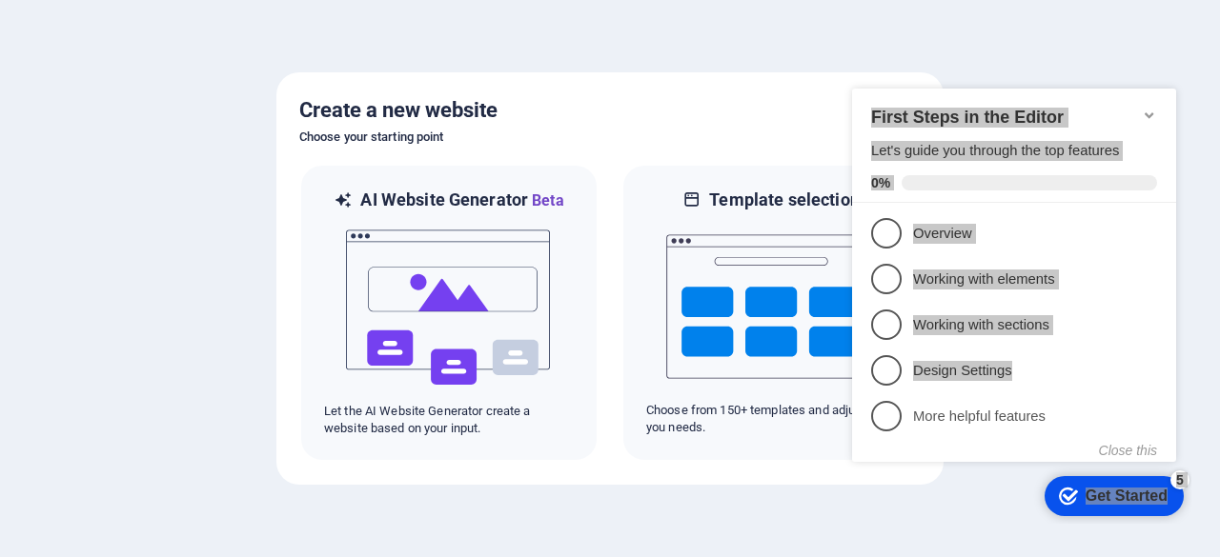
drag, startPoint x: 844, startPoint y: 62, endPoint x: 747, endPoint y: 297, distance: 254.7
click html "checkmark Get Started 5 First Steps in the Editor Let's guide you through the t…"
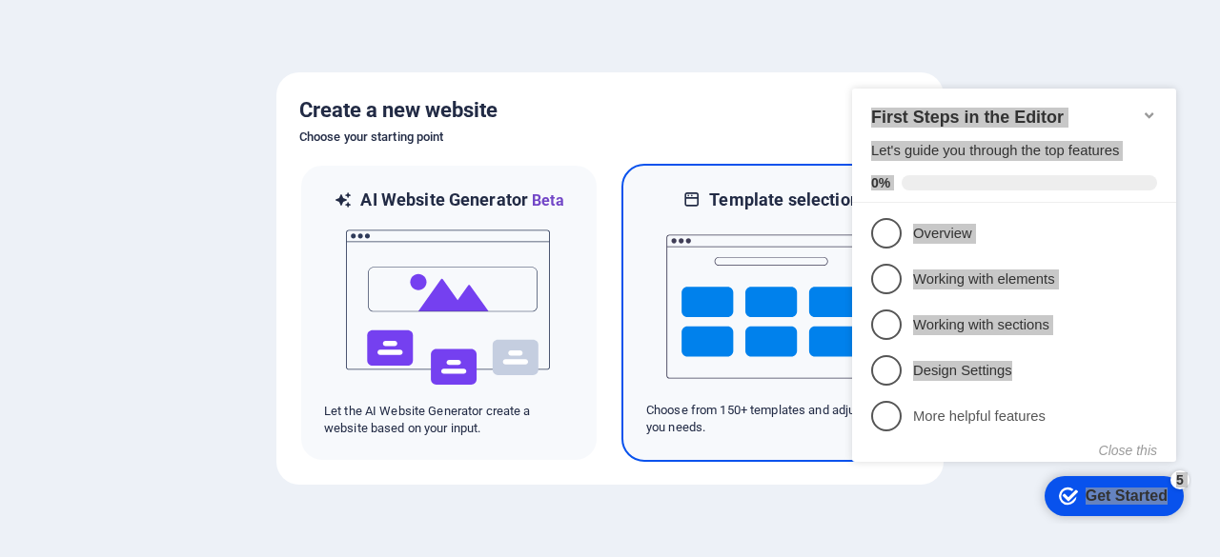
click at [742, 326] on img at bounding box center [771, 307] width 210 height 191
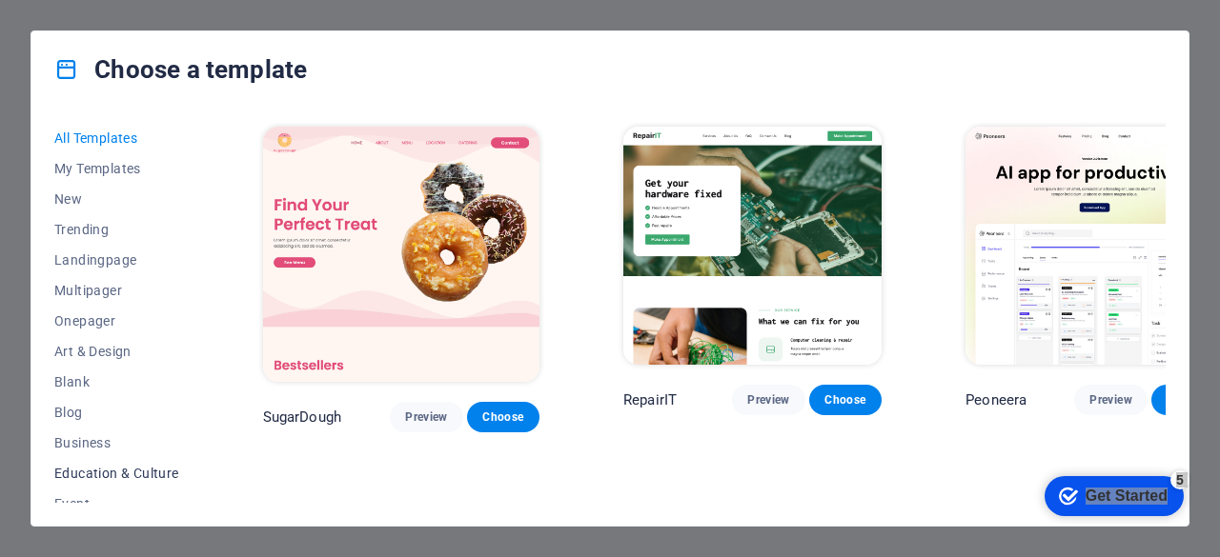
click at [91, 480] on span "Education & Culture" at bounding box center [116, 473] width 125 height 15
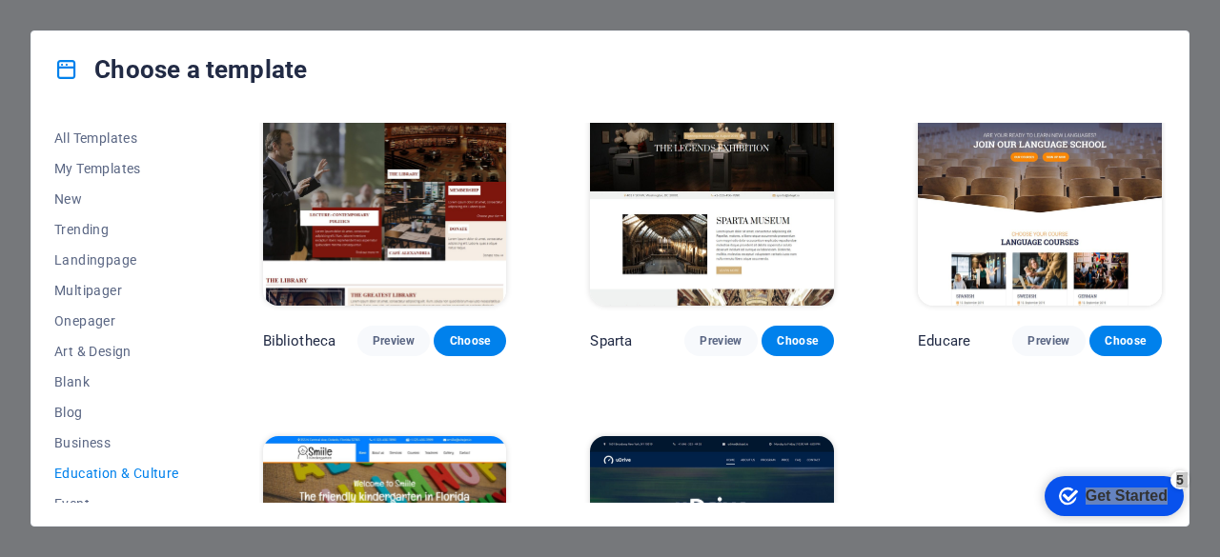
scroll to position [396, 0]
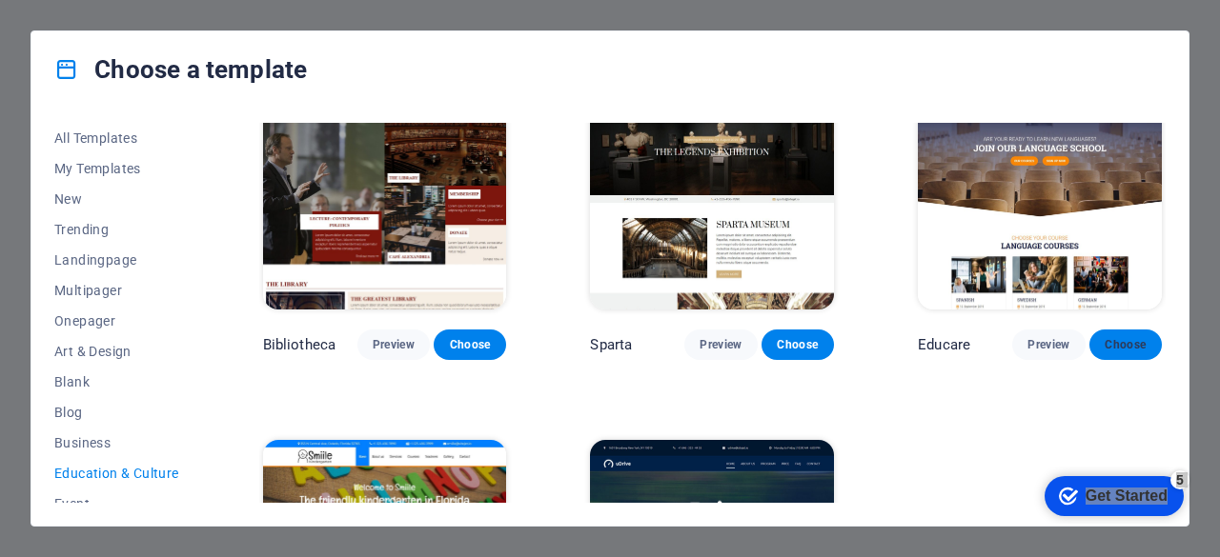
click at [1131, 340] on span "Choose" at bounding box center [1125, 344] width 42 height 15
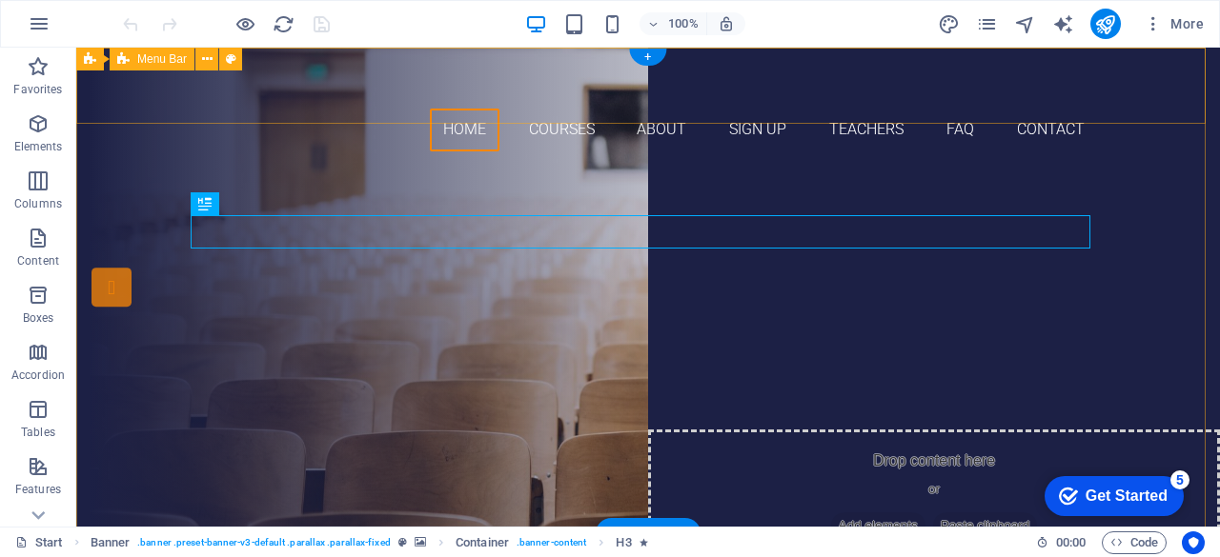
click at [1168, 87] on div "Home Courses About Sign up Teachers FAQ Contact" at bounding box center [648, 107] width 1144 height 119
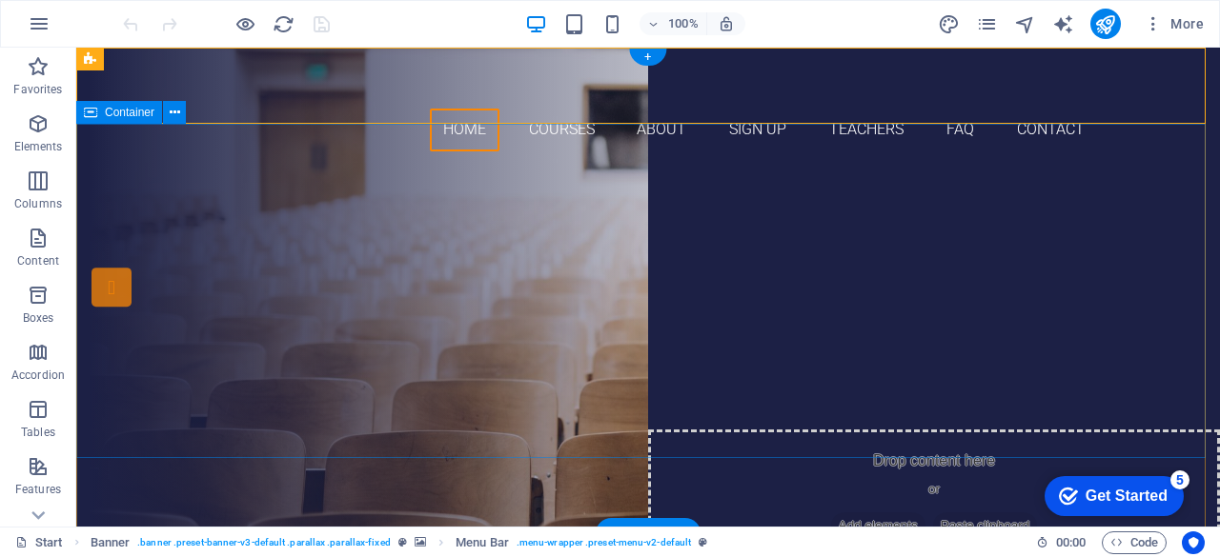
click at [842, 411] on div "Are you ready to learn new languages? Join our Language School Our Courses Sign…" at bounding box center [648, 364] width 1144 height 395
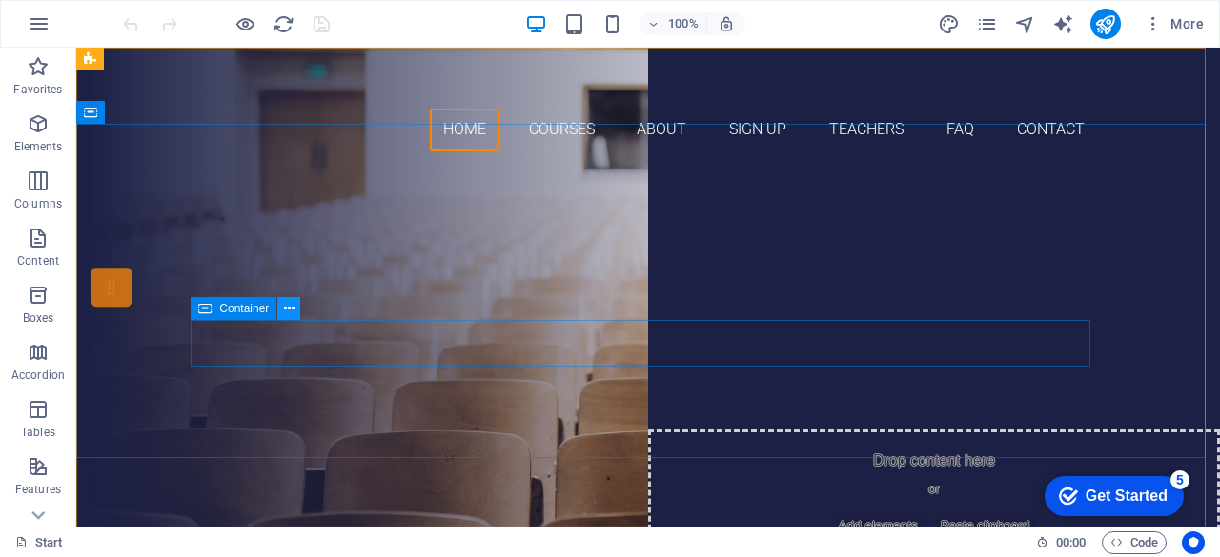
click at [286, 306] on icon at bounding box center [289, 309] width 10 height 20
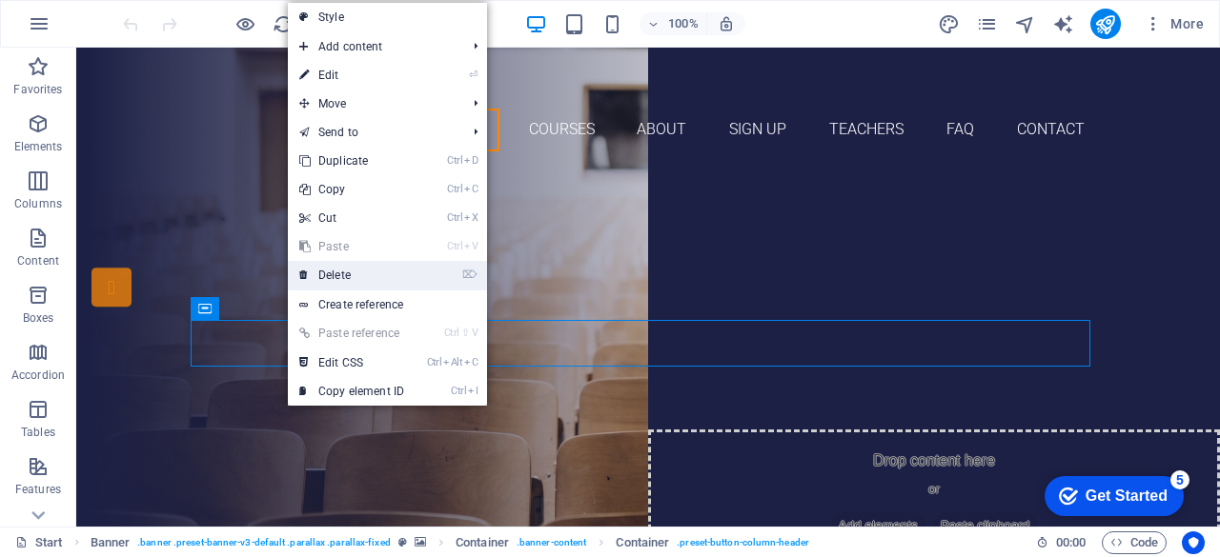
click at [316, 285] on link "⌦ Delete" at bounding box center [352, 275] width 128 height 29
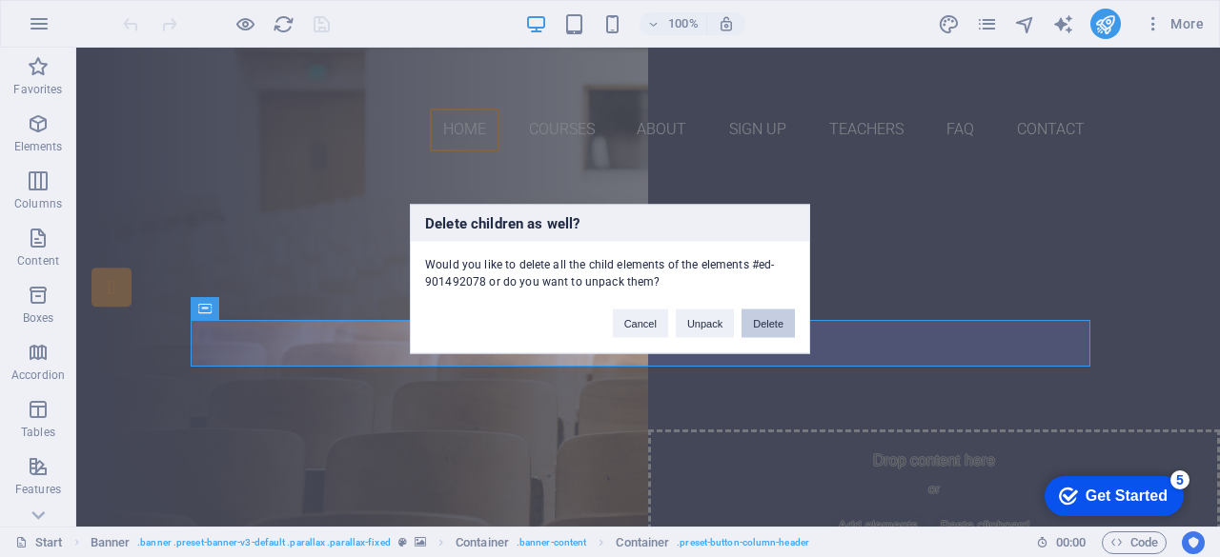
click at [763, 319] on button "Delete" at bounding box center [767, 323] width 53 height 29
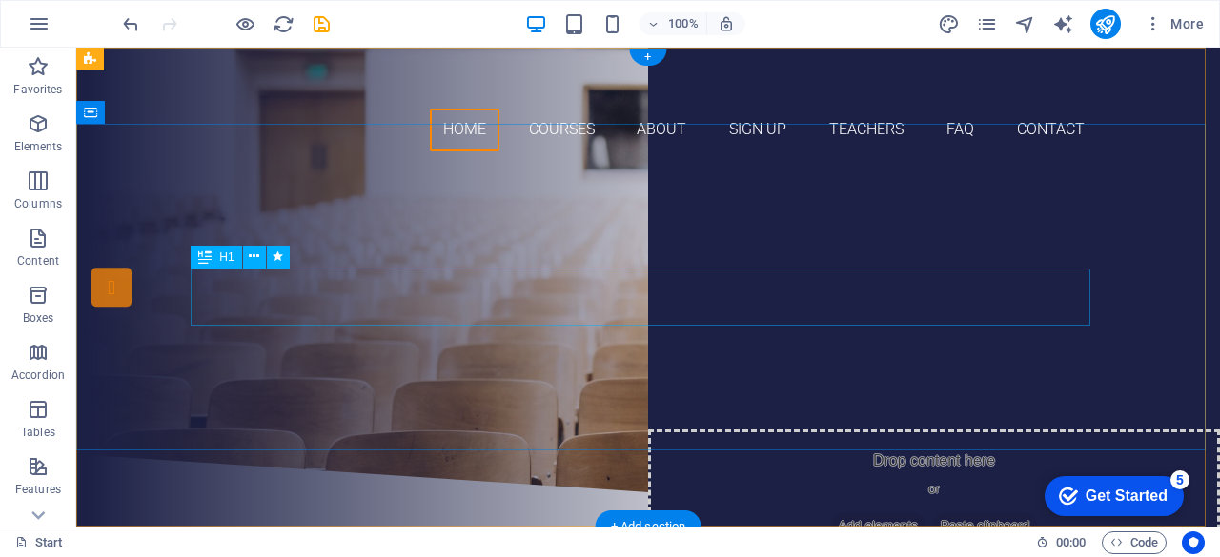
click at [763, 319] on div "Join our Language School" at bounding box center [648, 320] width 900 height 57
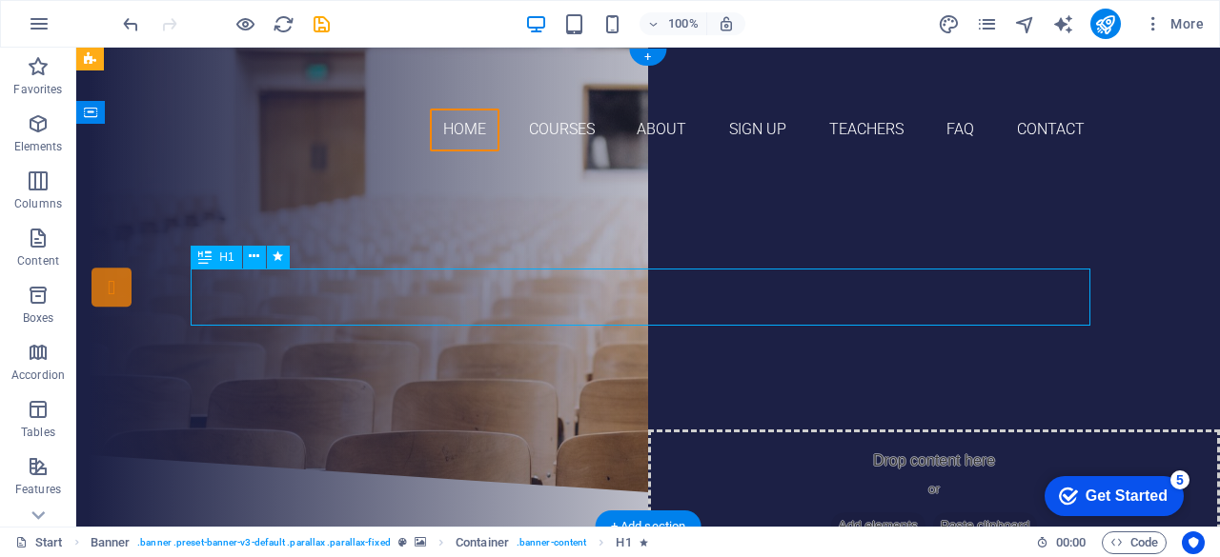
click at [763, 319] on div "Join our Language School" at bounding box center [648, 320] width 900 height 57
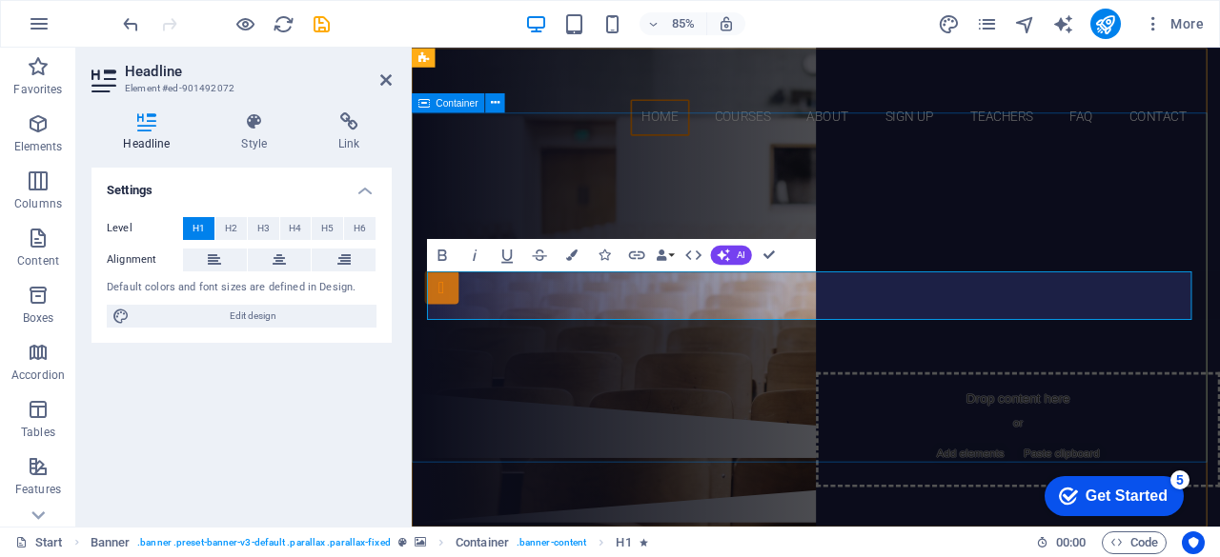
click at [1087, 167] on div "Are you ready to learn new languages? PRAMUKA 13 [GEOGRAPHIC_DATA]" at bounding box center [887, 311] width 951 height 288
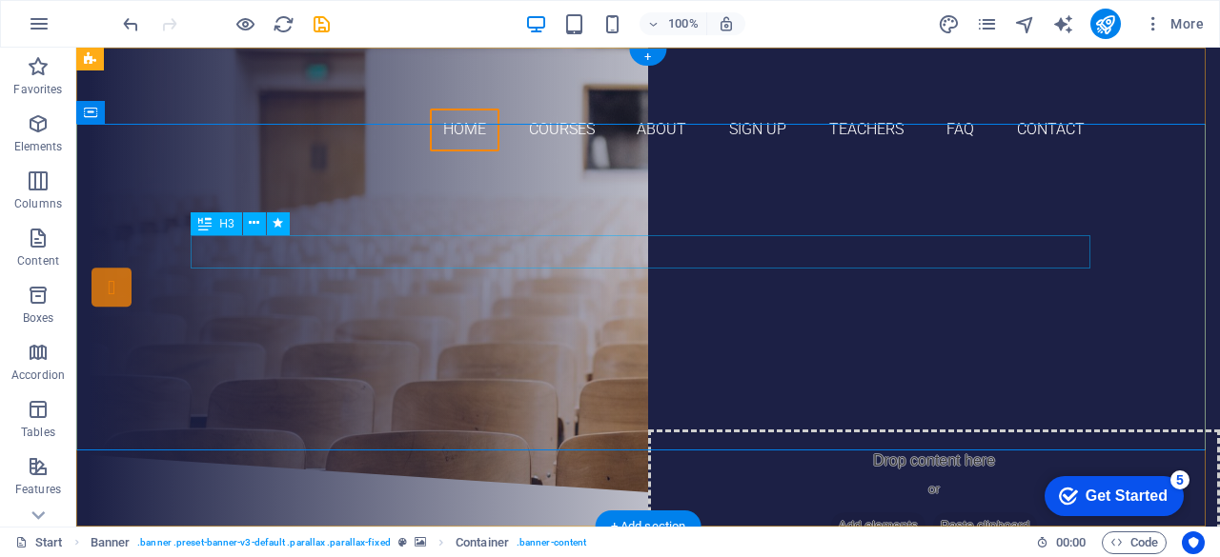
click at [724, 263] on div "Are you ready to learn new languages?" at bounding box center [648, 274] width 900 height 33
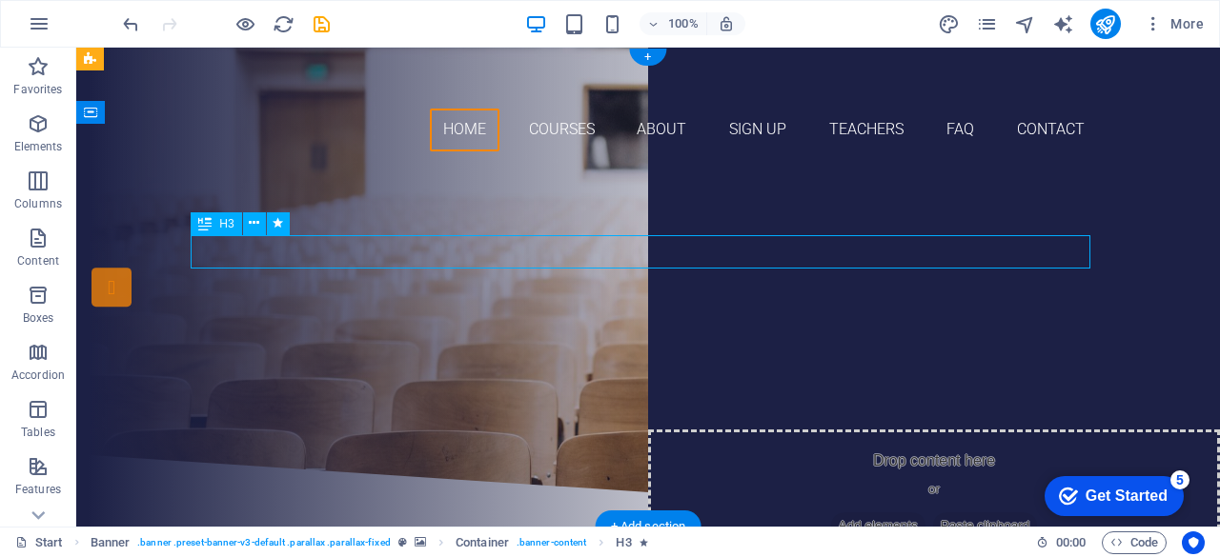
click at [724, 263] on div "Are you ready to learn new languages?" at bounding box center [648, 274] width 900 height 33
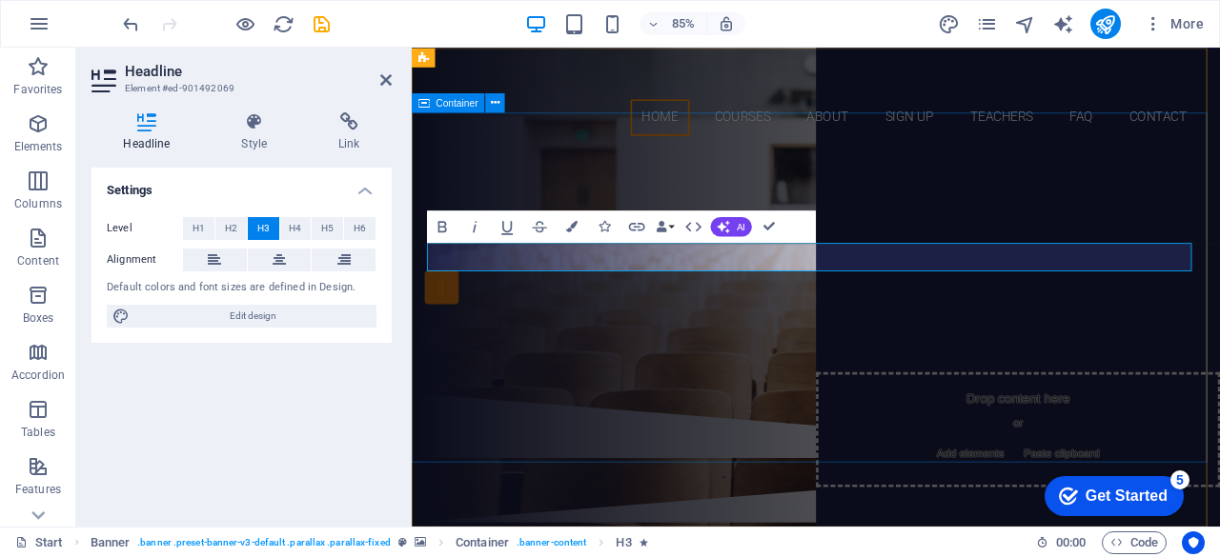
click at [1116, 167] on div "GERAKAN PRAMUKA PRAMUKA 13 KOTO KAMPAR" at bounding box center [887, 311] width 951 height 288
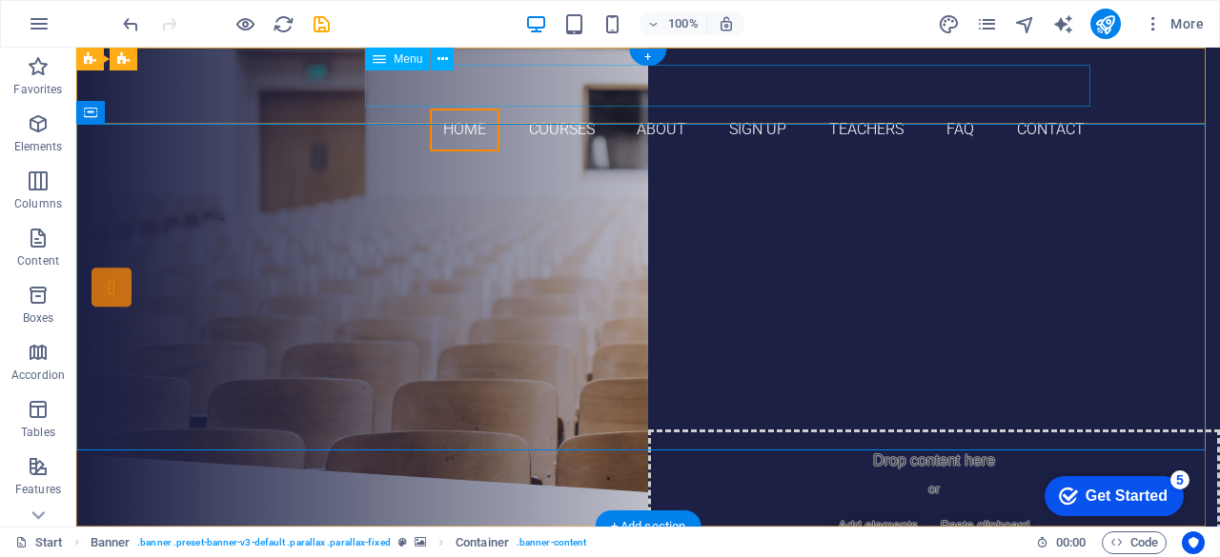
click at [530, 109] on nav "Home Courses About Sign up Teachers FAQ Contact" at bounding box center [648, 130] width 900 height 43
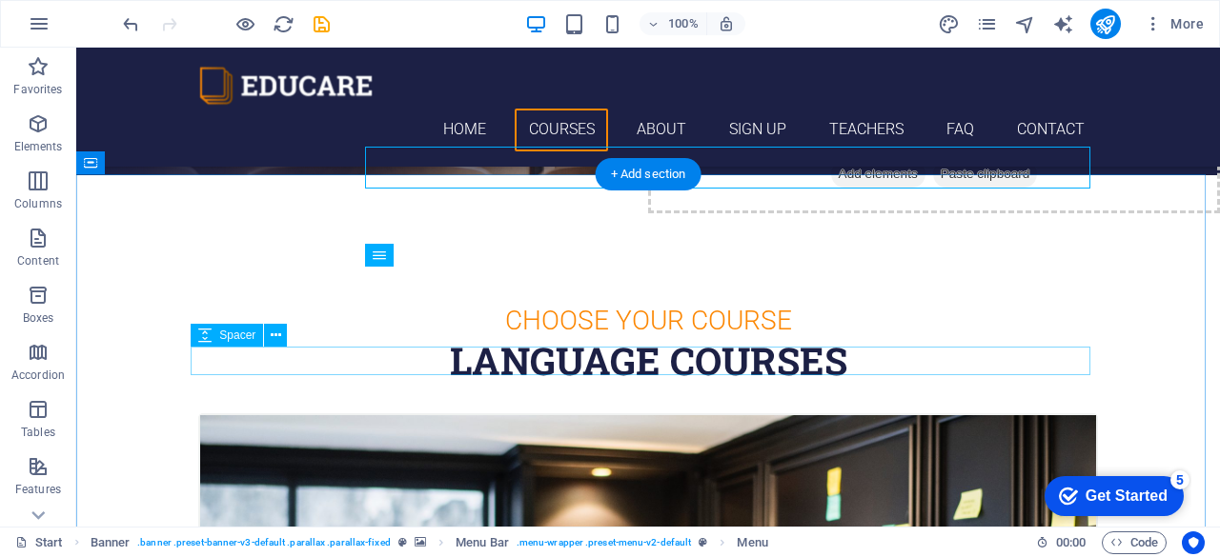
scroll to position [348, 0]
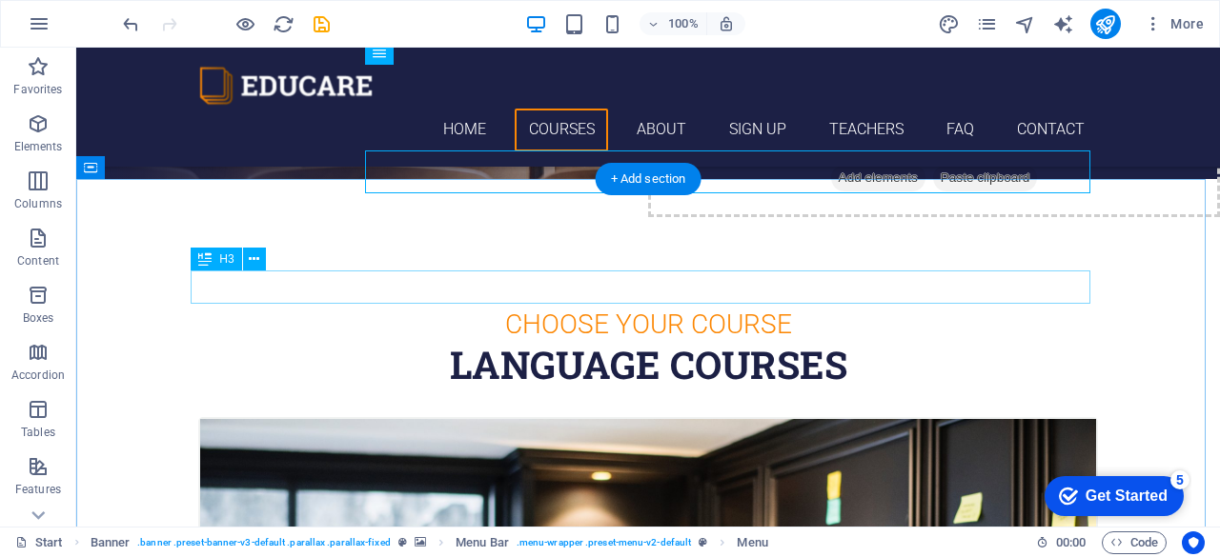
click at [627, 308] on div "Choose Your Course" at bounding box center [648, 324] width 900 height 33
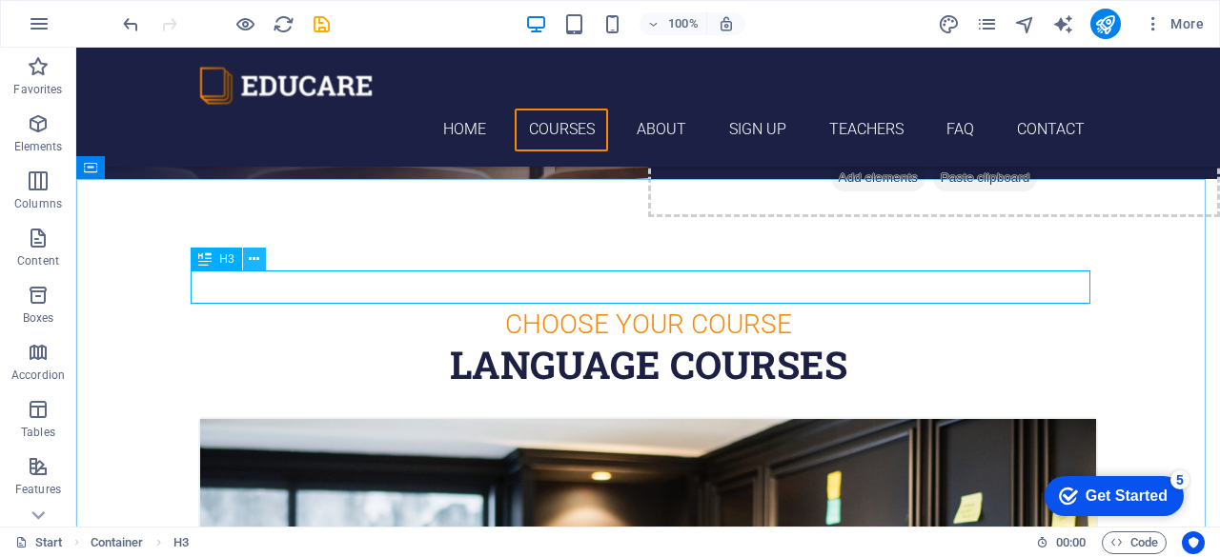
click at [253, 254] on icon at bounding box center [254, 260] width 10 height 20
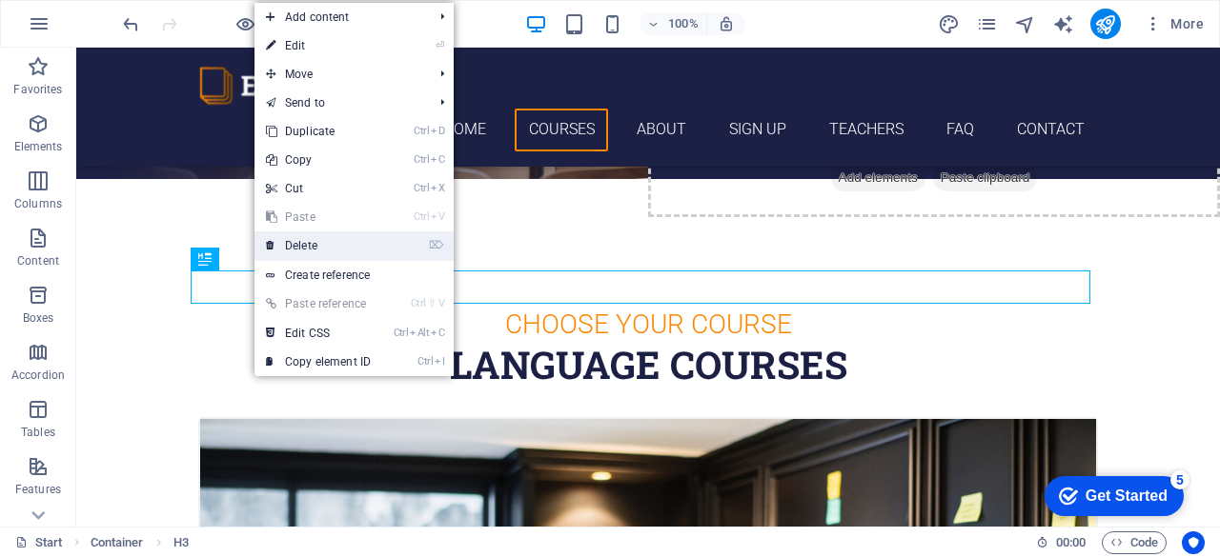
click at [299, 238] on link "⌦ Delete" at bounding box center [318, 246] width 128 height 29
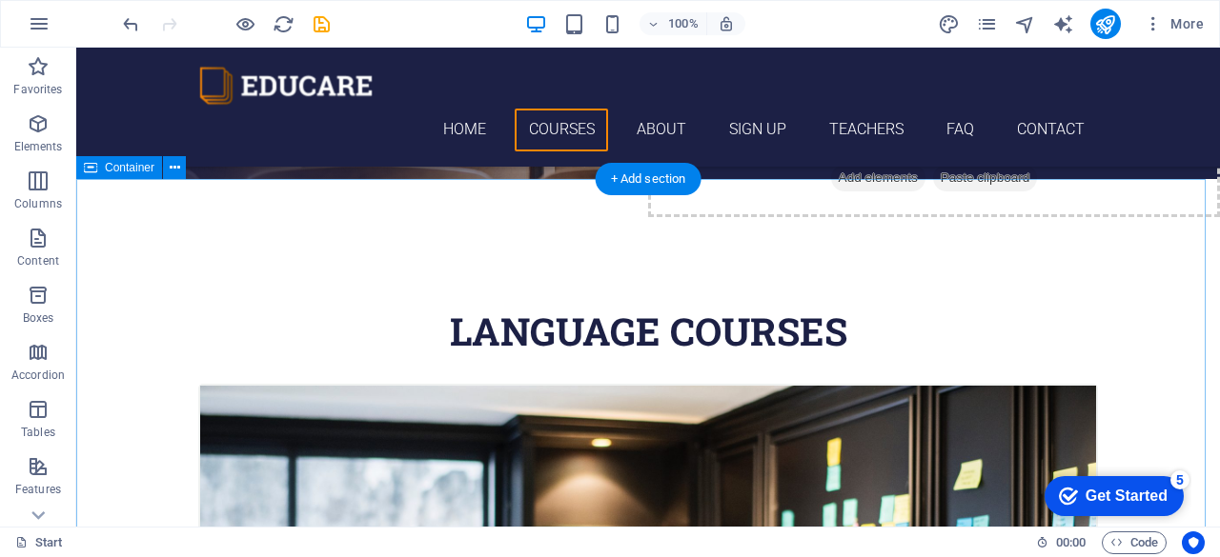
scroll to position [354, 0]
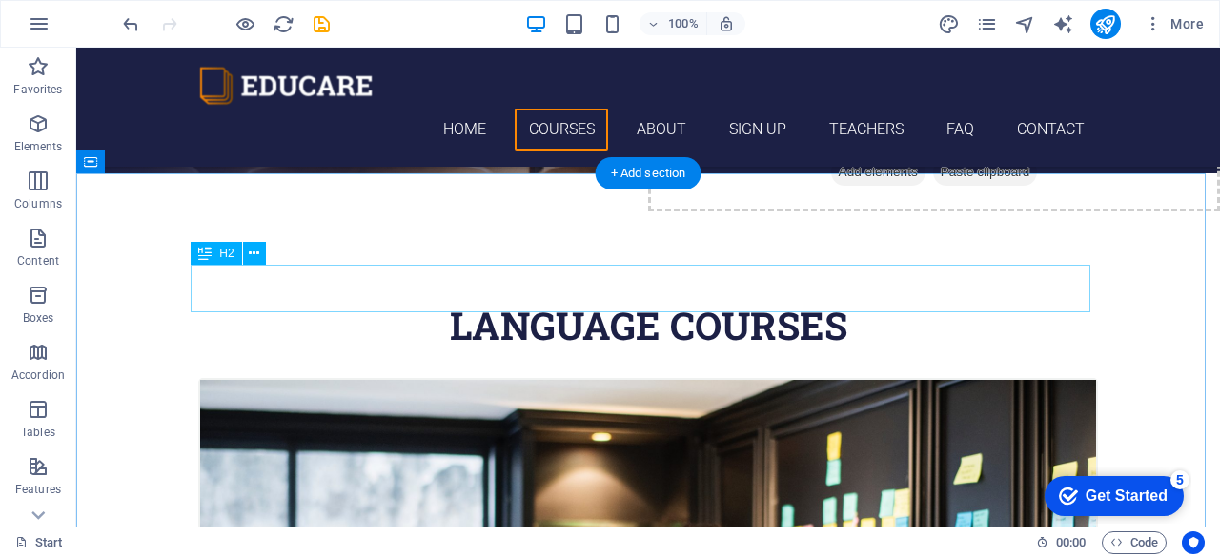
click at [654, 302] on div "Language Courses" at bounding box center [648, 326] width 900 height 48
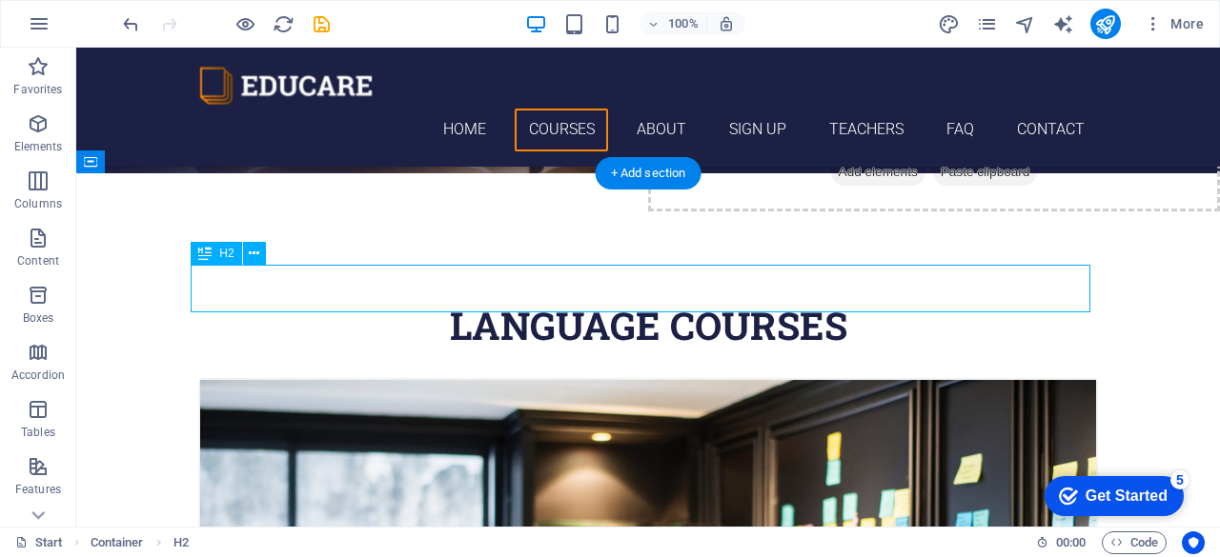
click at [654, 302] on div "Language Courses" at bounding box center [648, 326] width 900 height 48
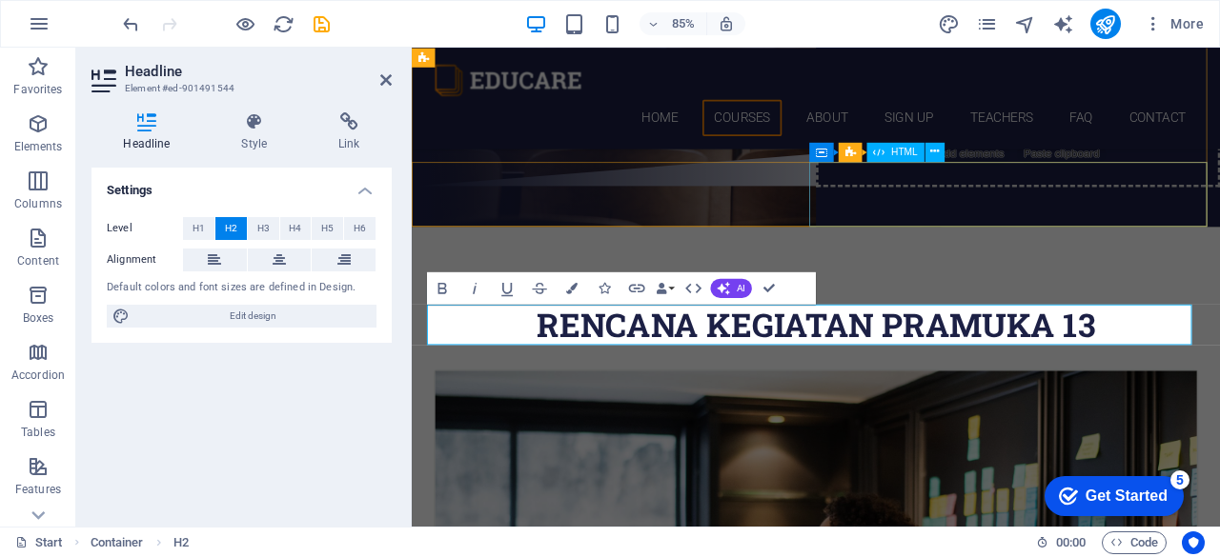
click at [982, 211] on div at bounding box center [887, 172] width 951 height 76
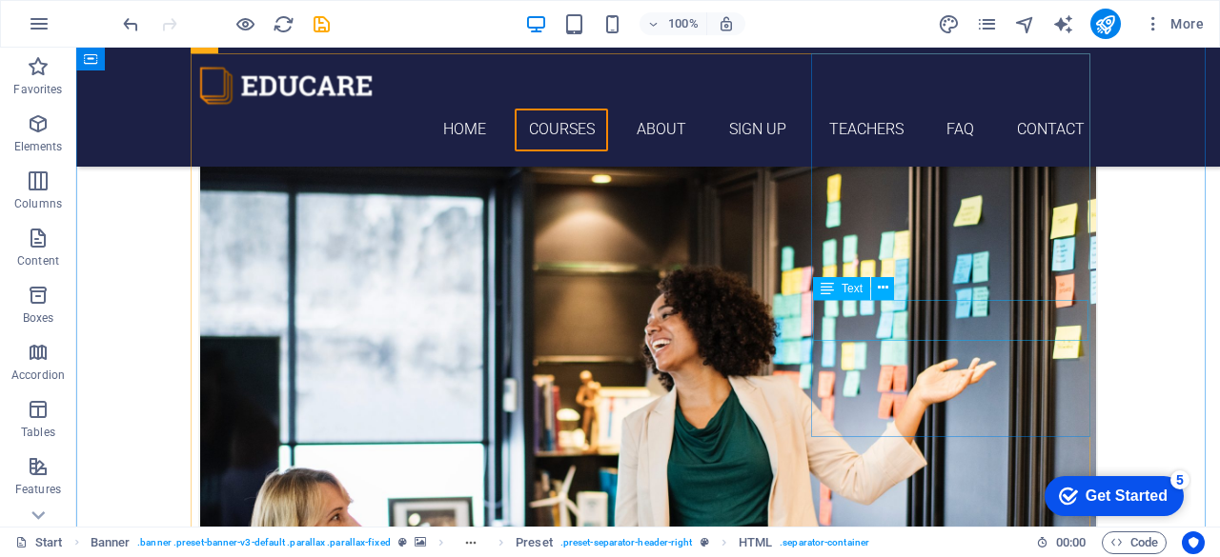
scroll to position [643, 0]
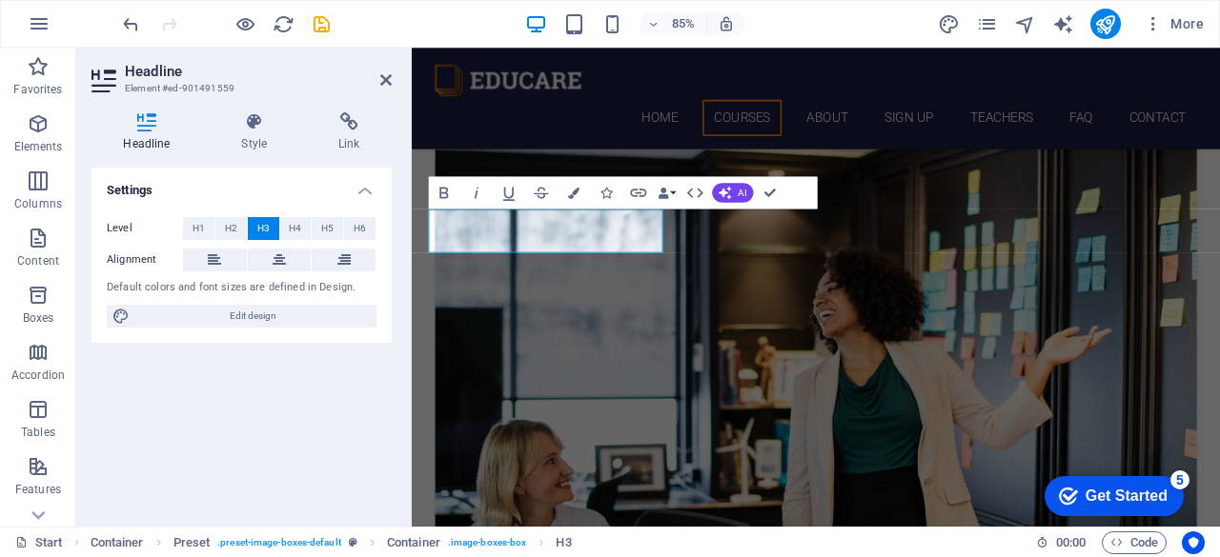
scroll to position [728, 0]
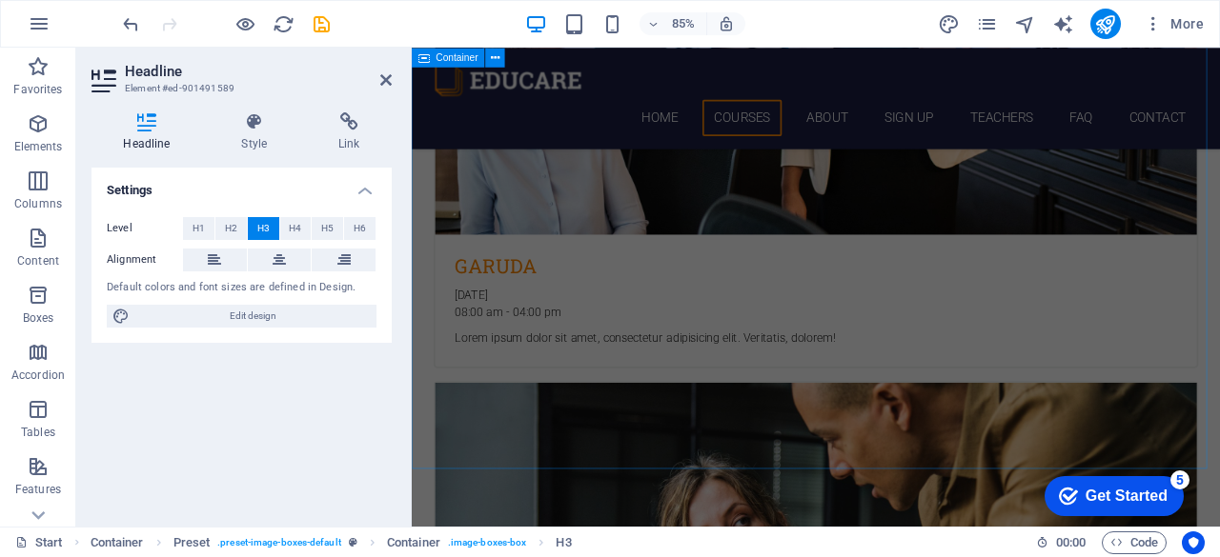
scroll to position [1109, 0]
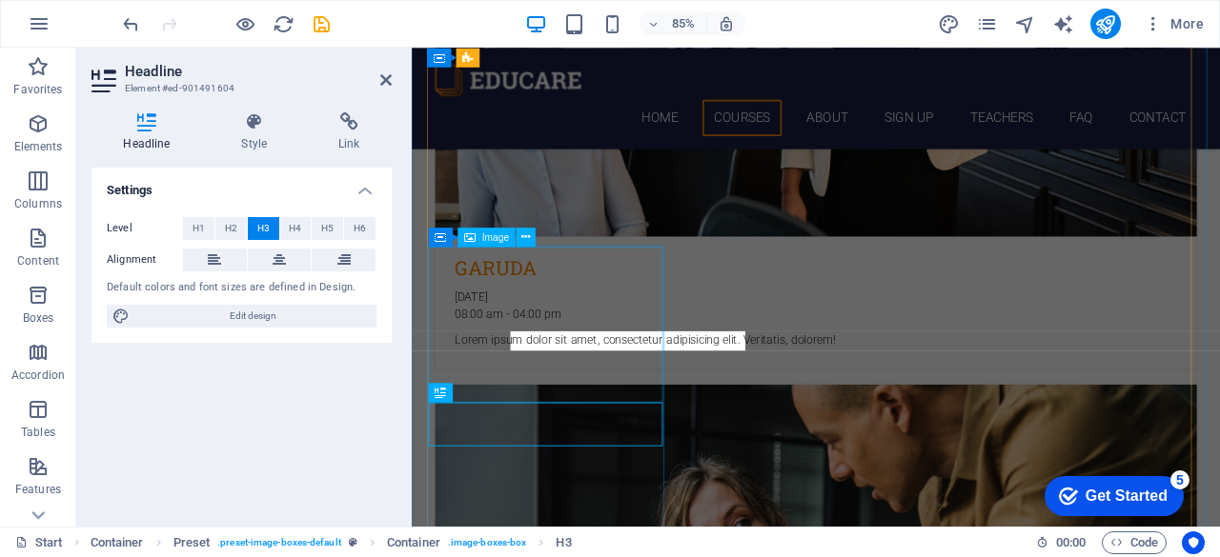
scroll to position [1086, 0]
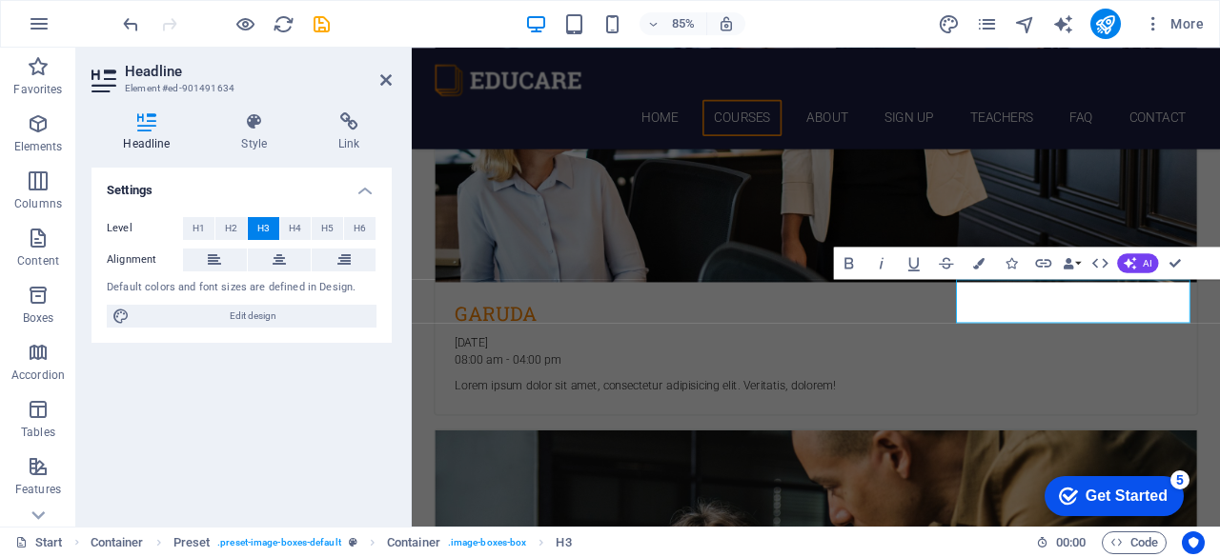
scroll to position [1060, 0]
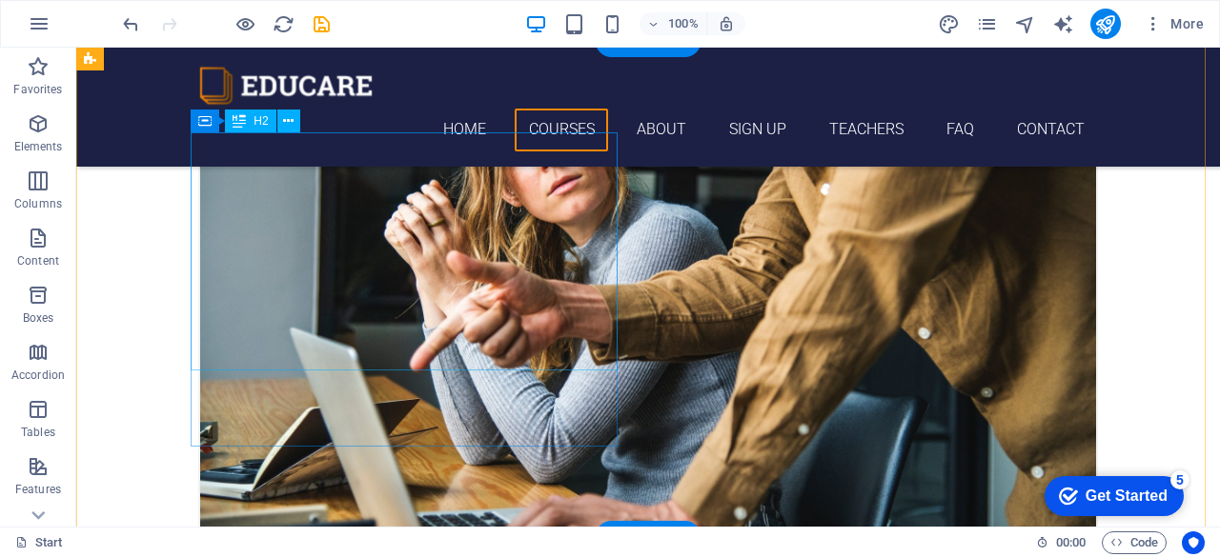
scroll to position [1504, 0]
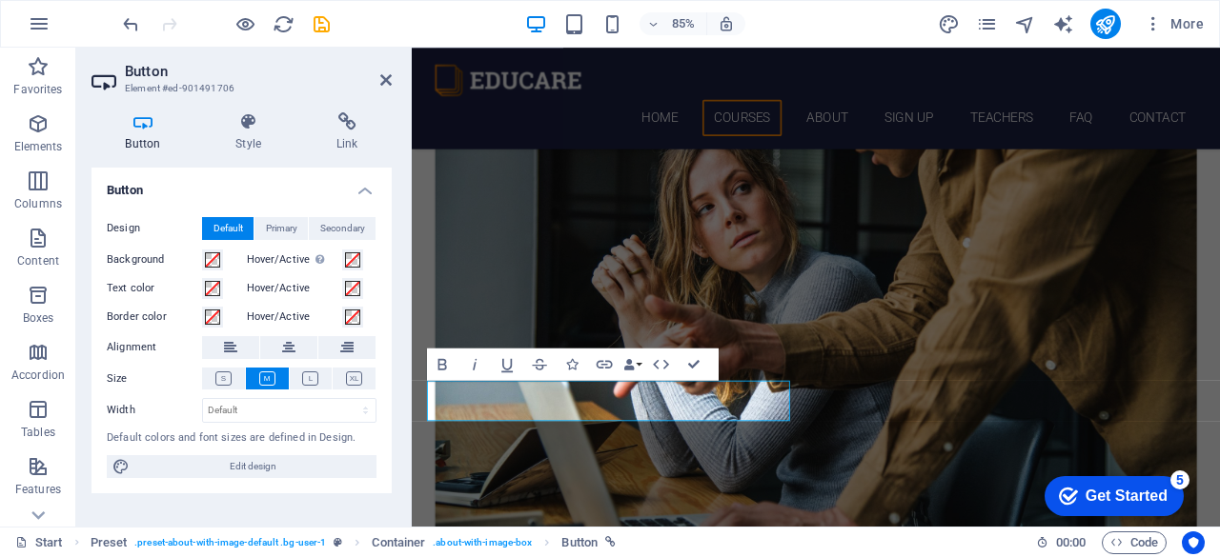
scroll to position [1588, 0]
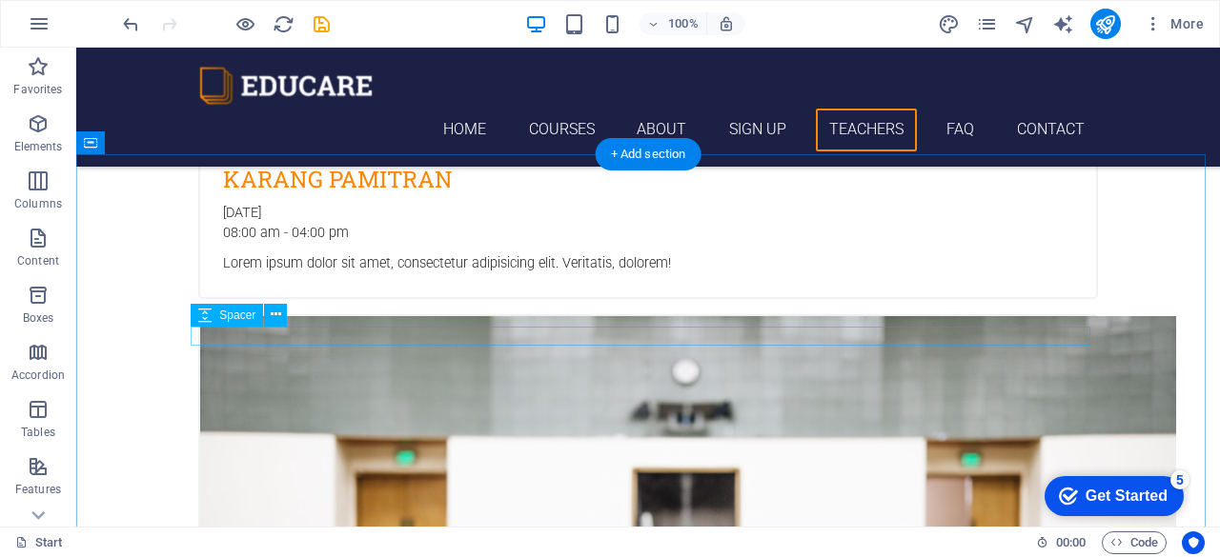
scroll to position [4256, 0]
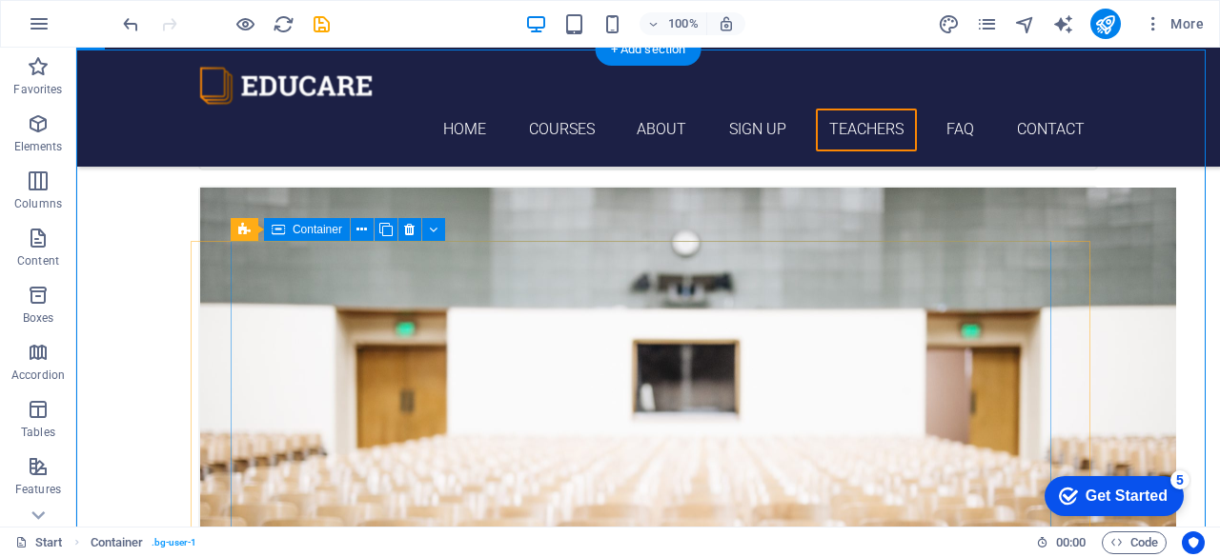
scroll to position [4406, 0]
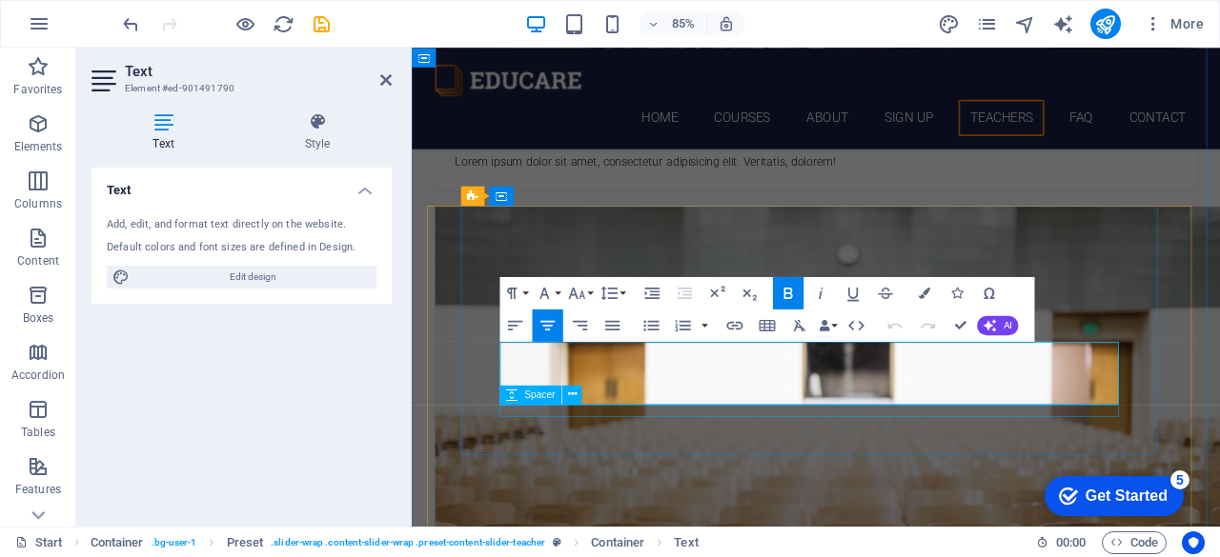
scroll to position [4490, 0]
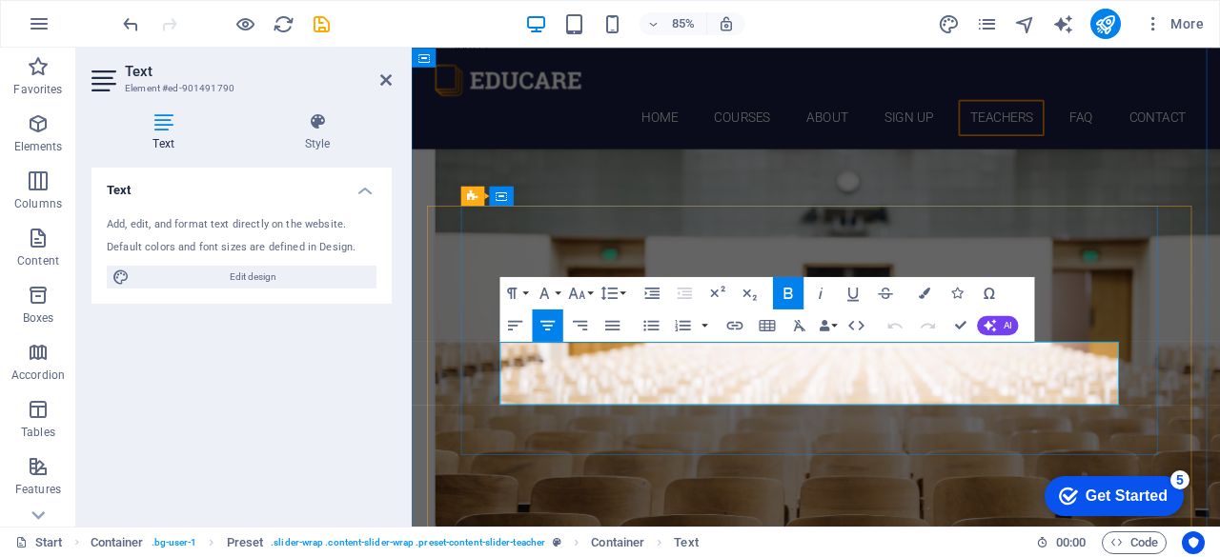
drag, startPoint x: 943, startPoint y: 430, endPoint x: 774, endPoint y: 428, distance: 169.6
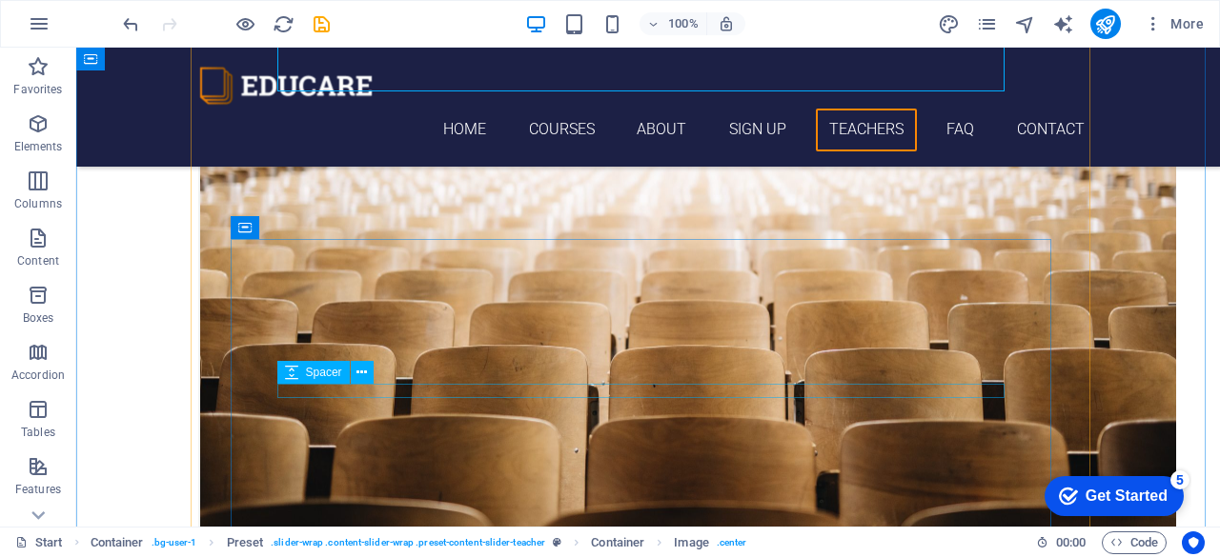
scroll to position [4695, 0]
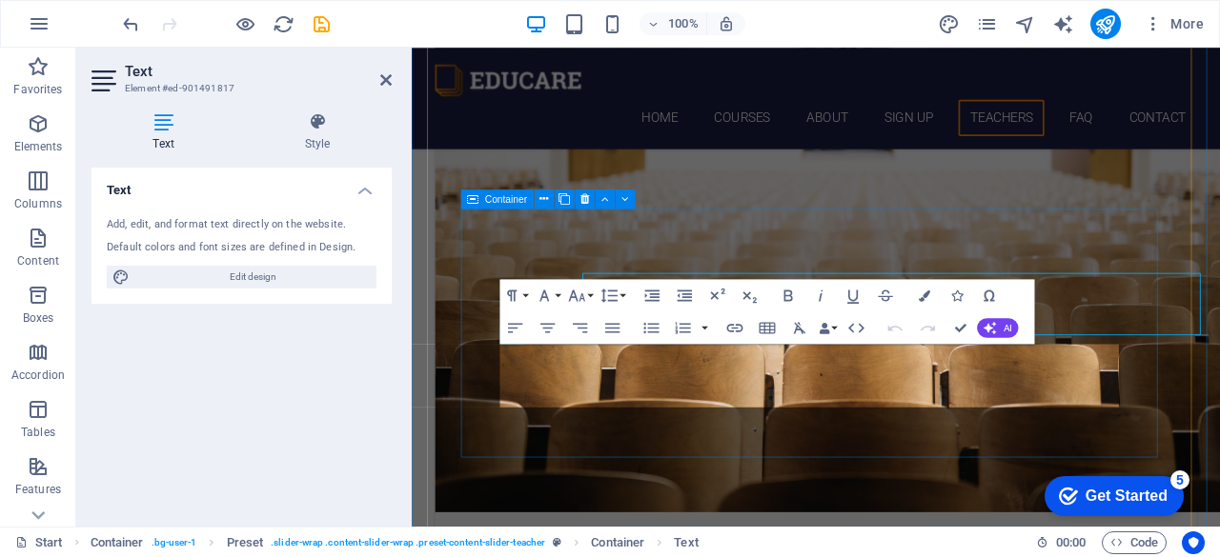
scroll to position [4780, 0]
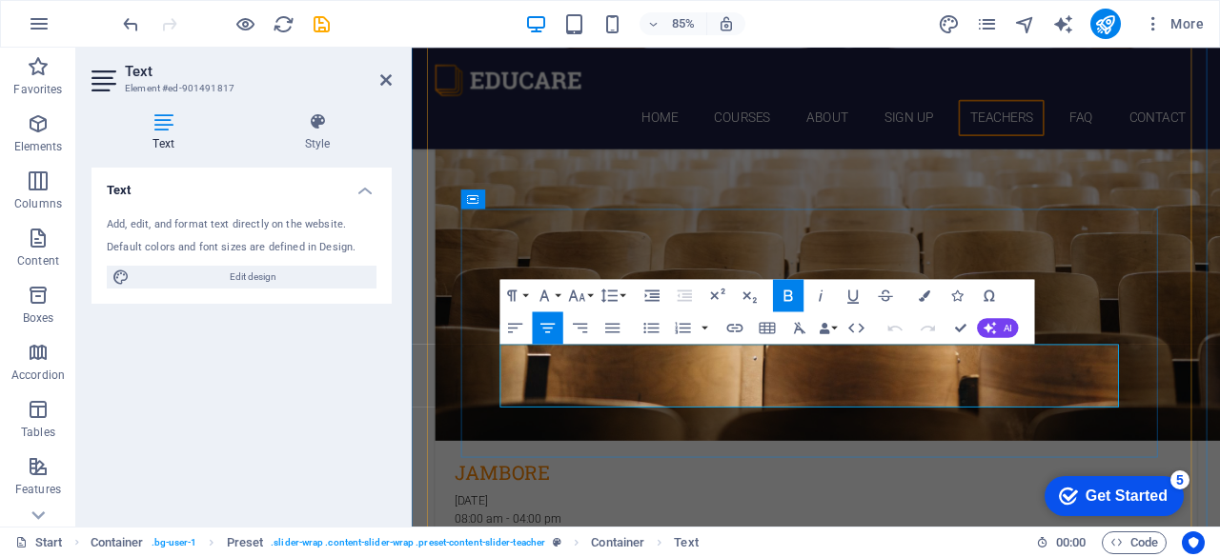
drag, startPoint x: 966, startPoint y: 437, endPoint x: 804, endPoint y: 438, distance: 162.0
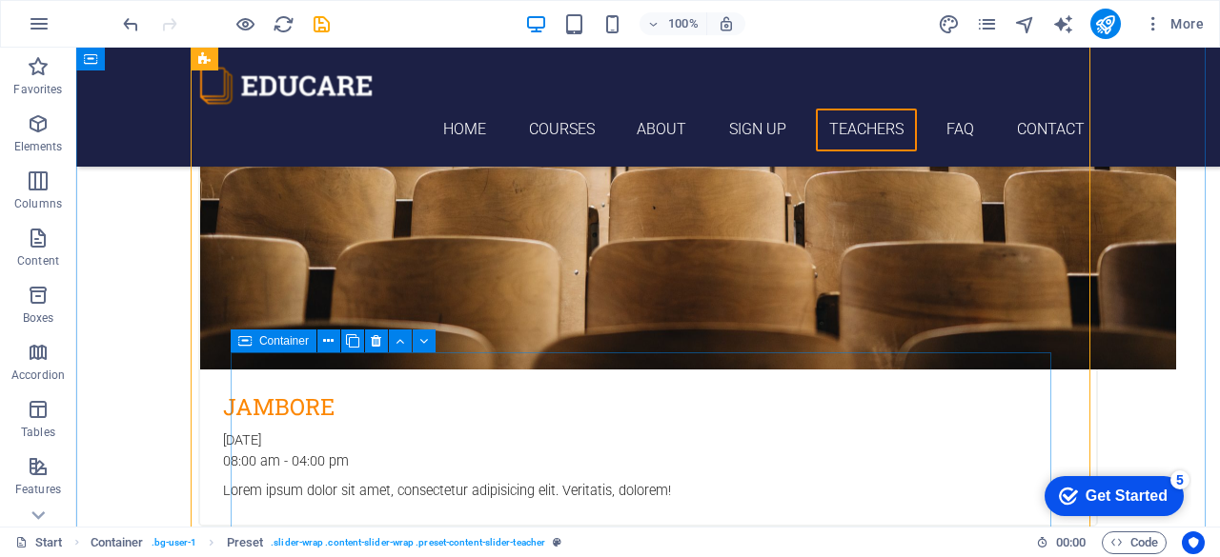
scroll to position [5087, 0]
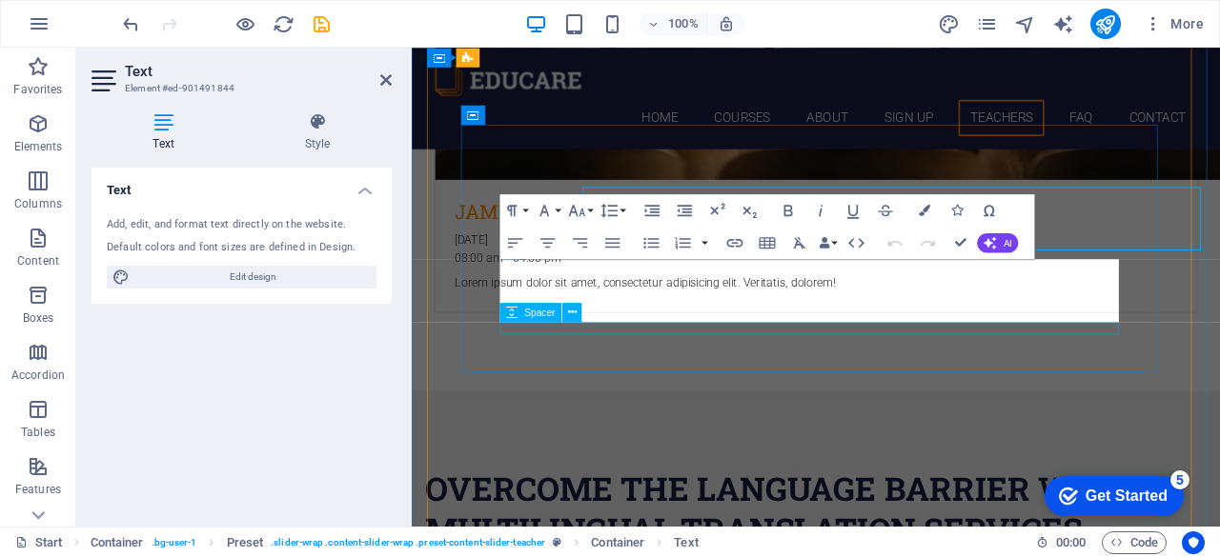
scroll to position [5172, 0]
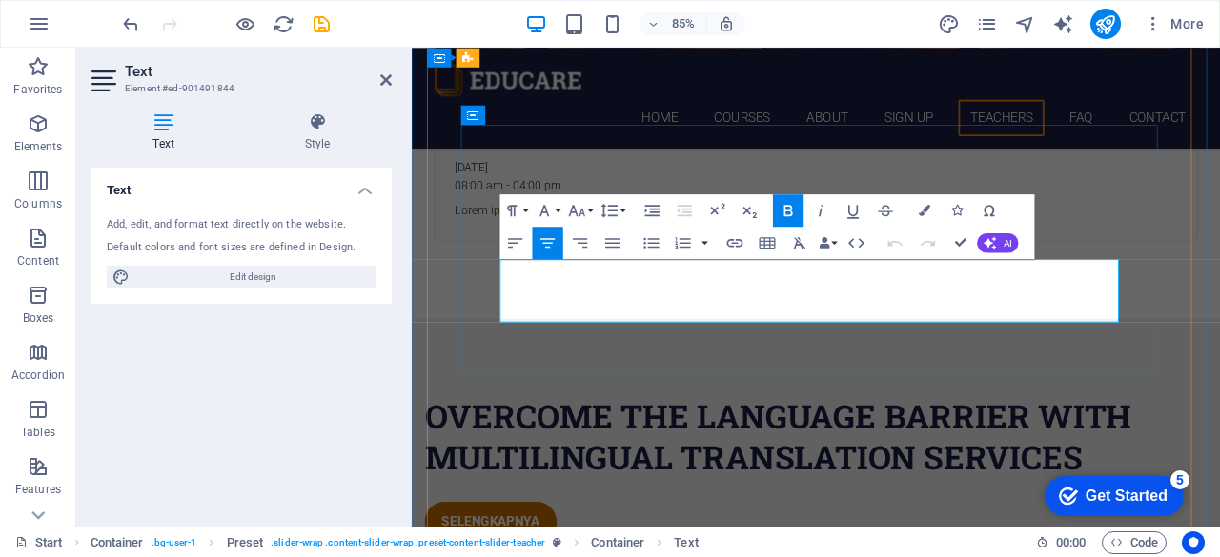
drag, startPoint x: 938, startPoint y: 336, endPoint x: 820, endPoint y: 339, distance: 118.2
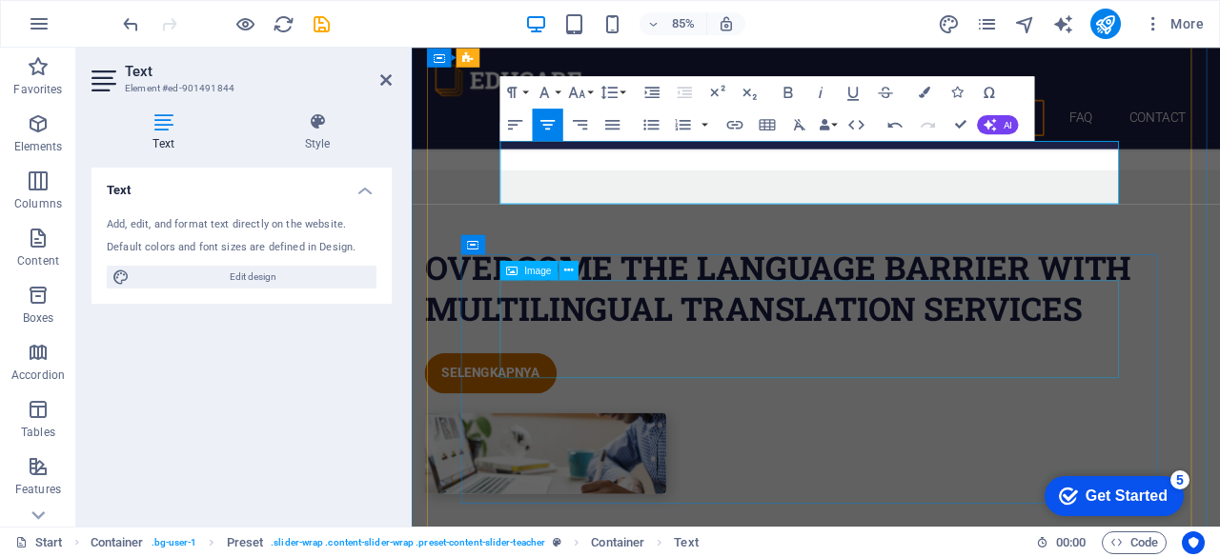
scroll to position [5348, 0]
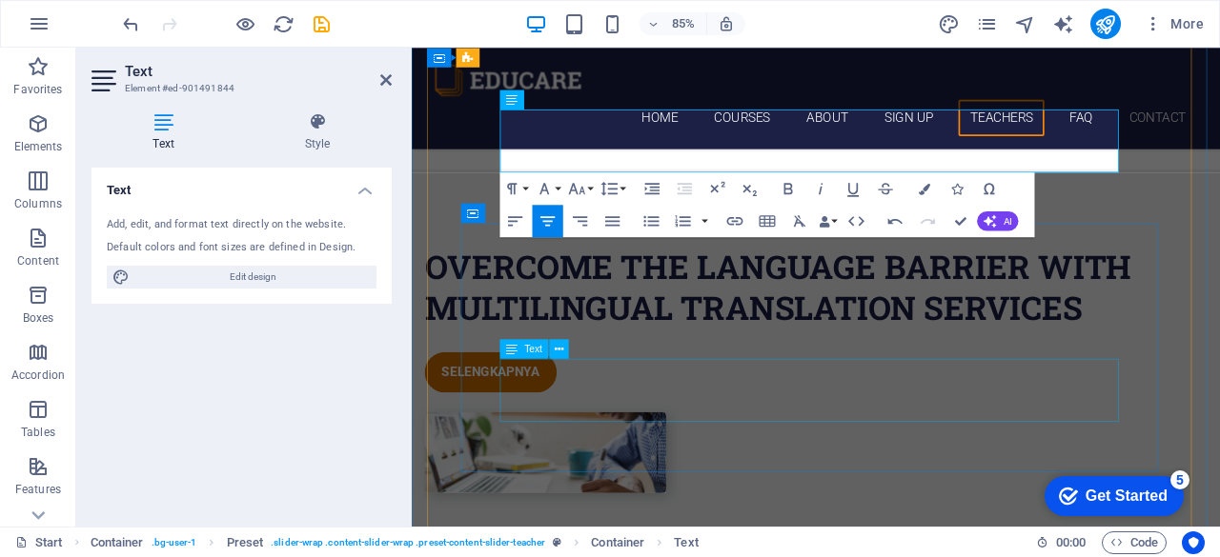
select select "px"
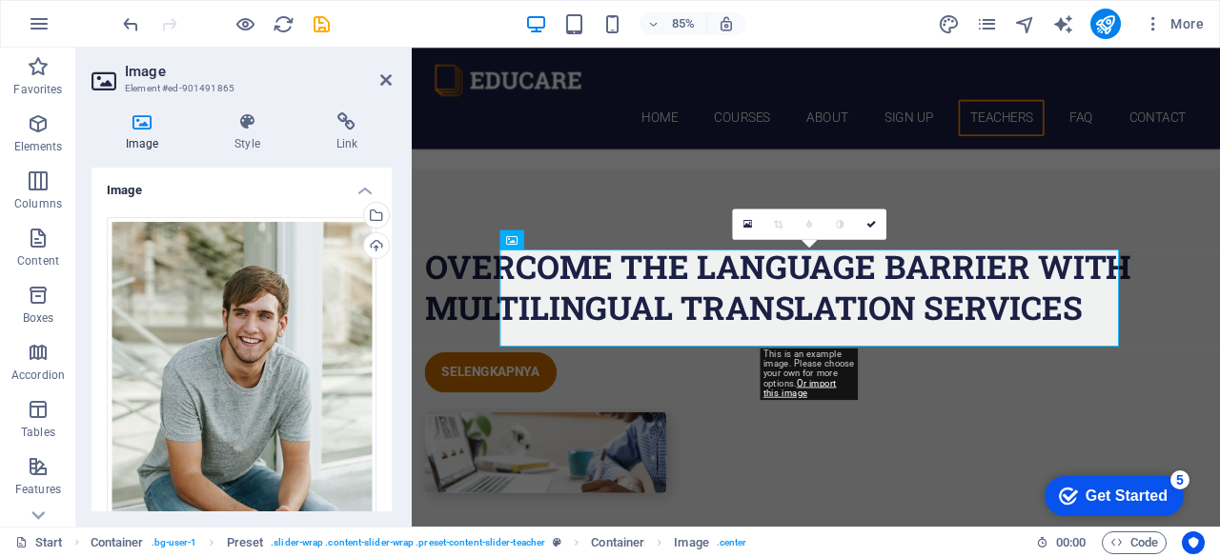
scroll to position [5347, 0]
click at [857, 397] on div "This is an example image. Please choose your own for more options. Or import th…" at bounding box center [809, 374] width 98 height 51
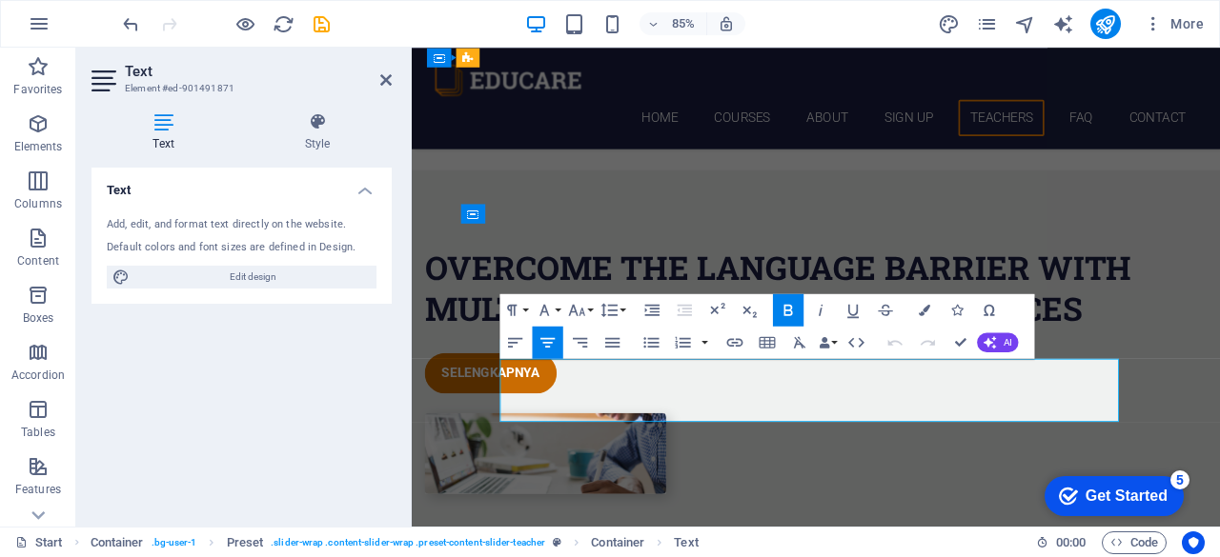
drag, startPoint x: 944, startPoint y: 447, endPoint x: 821, endPoint y: 455, distance: 123.2
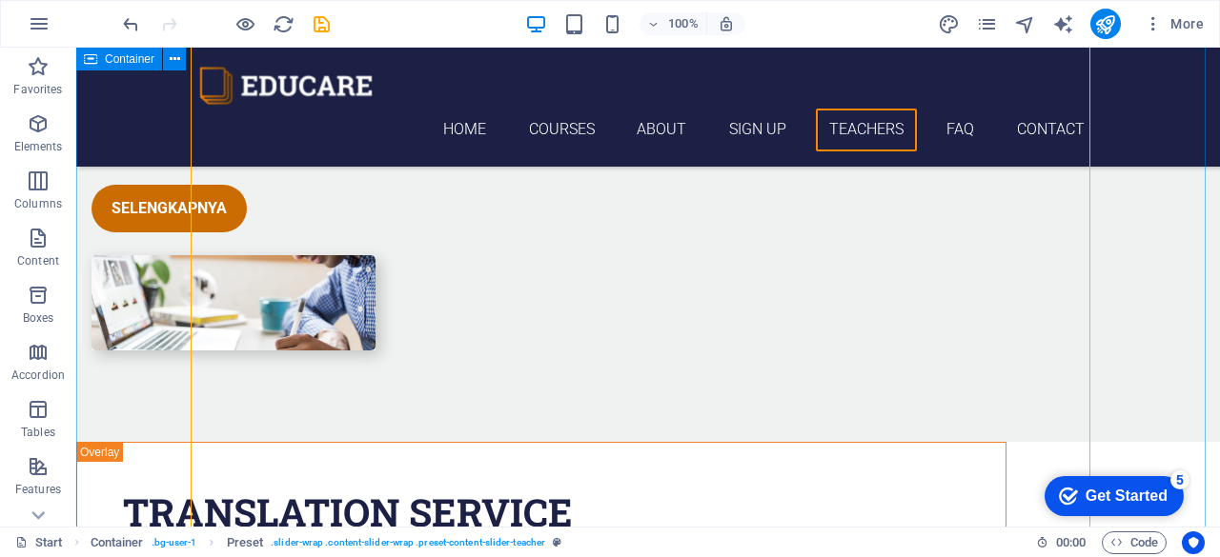
scroll to position [5527, 0]
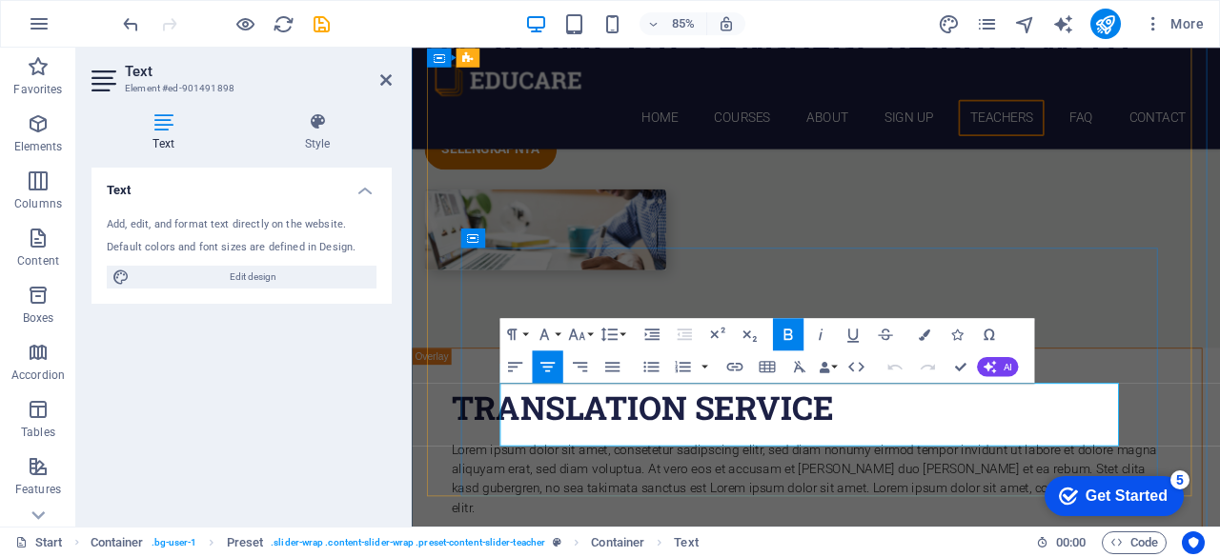
drag, startPoint x: 942, startPoint y: 482, endPoint x: 812, endPoint y: 476, distance: 129.7
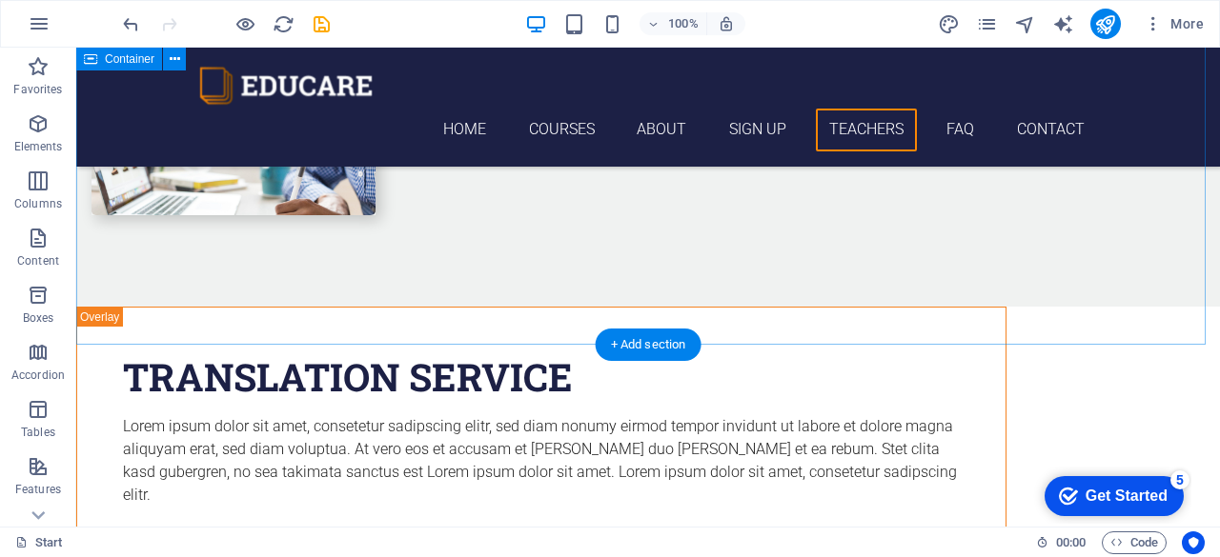
scroll to position [5652, 0]
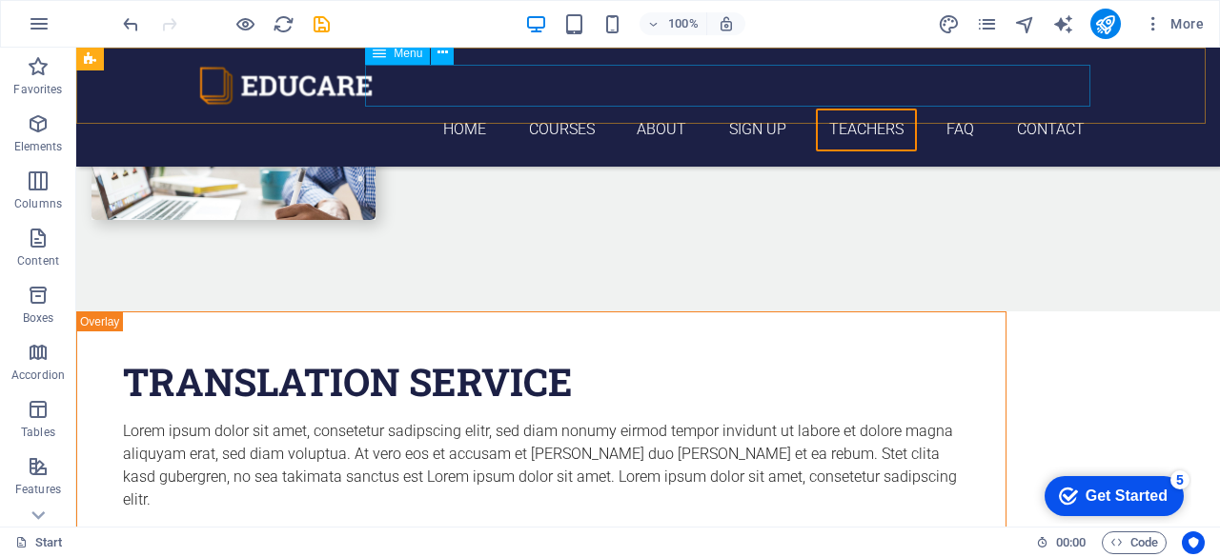
click at [733, 109] on nav "Home Courses About Sign up Teachers FAQ Contact" at bounding box center [648, 130] width 900 height 43
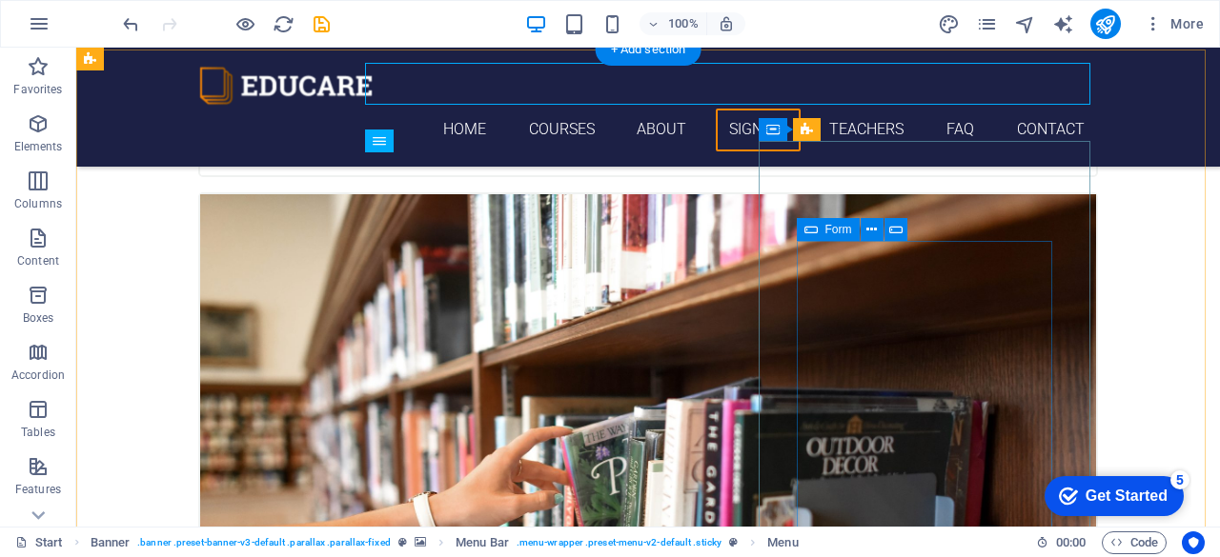
scroll to position [3623, 0]
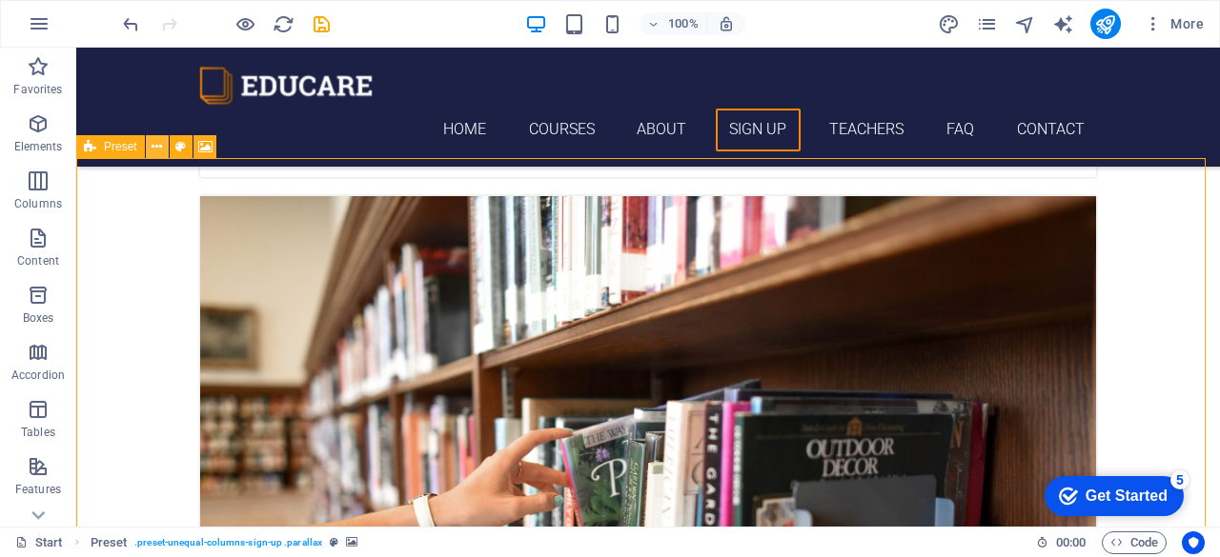
click at [154, 144] on icon at bounding box center [157, 147] width 10 height 20
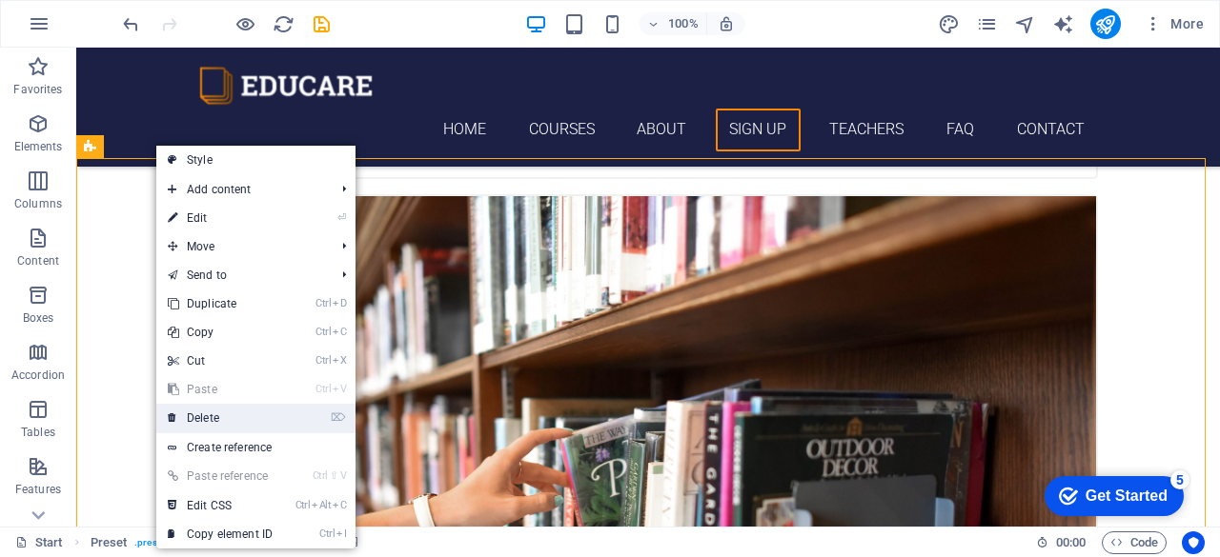
click at [214, 416] on link "⌦ Delete" at bounding box center [220, 418] width 128 height 29
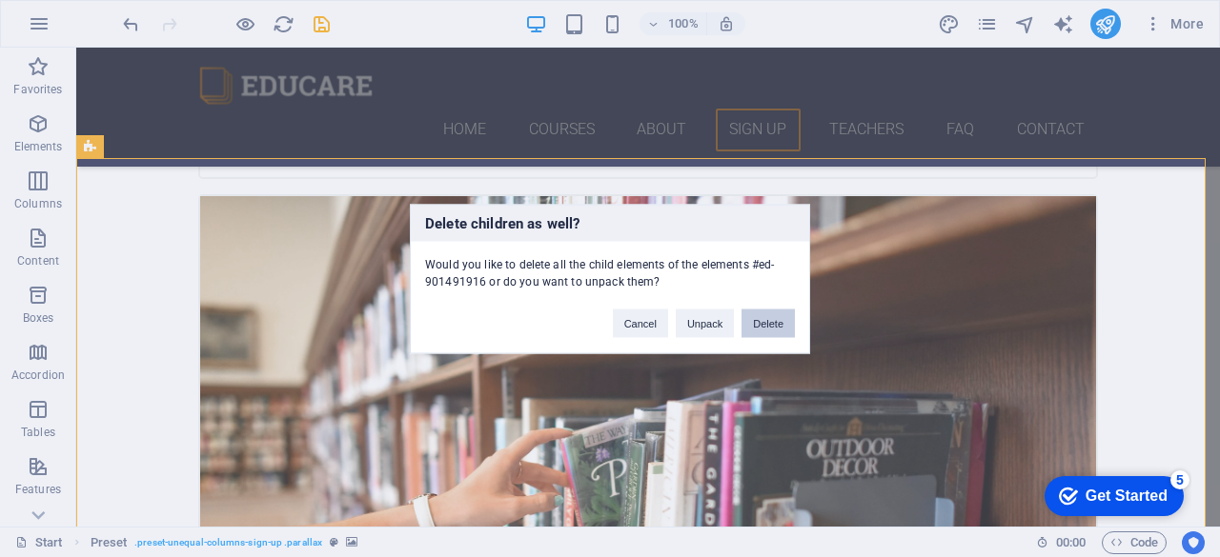
click at [765, 327] on button "Delete" at bounding box center [767, 323] width 53 height 29
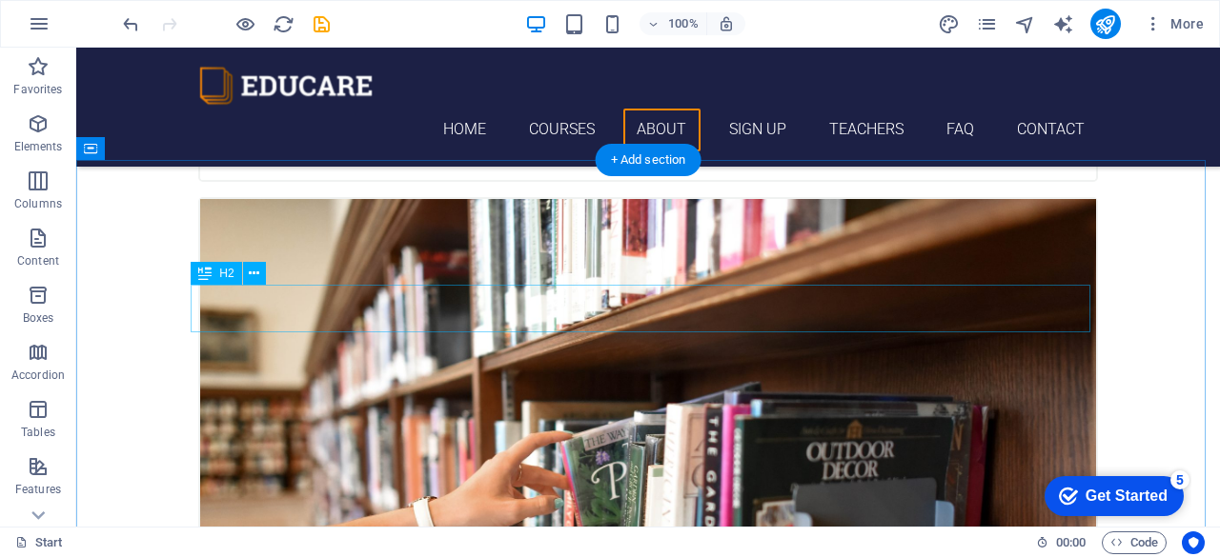
scroll to position [3621, 0]
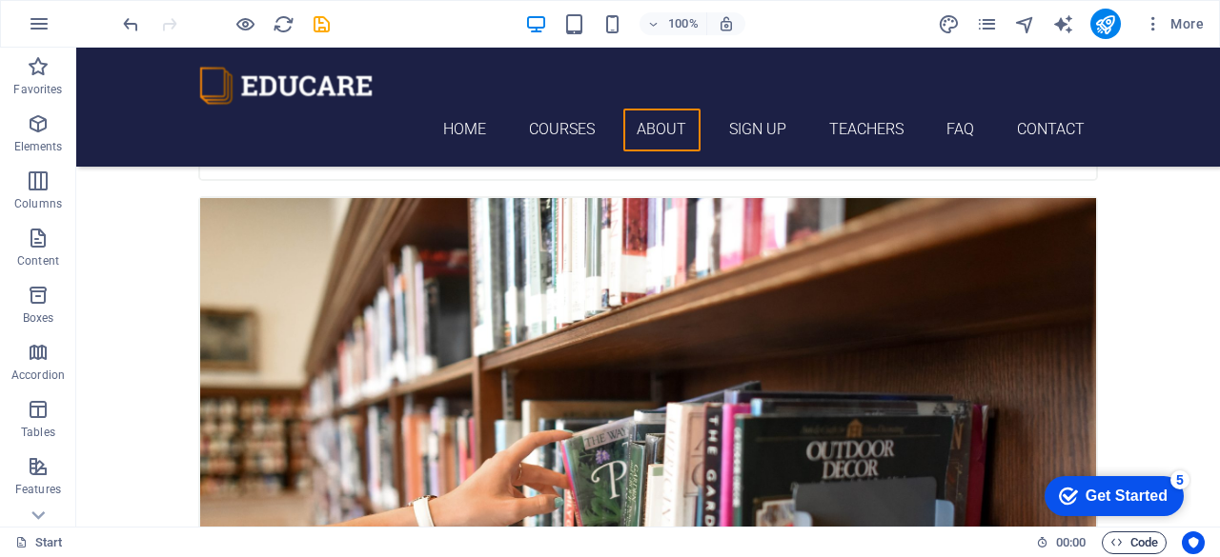
click at [1130, 543] on span "Code" at bounding box center [1134, 543] width 48 height 23
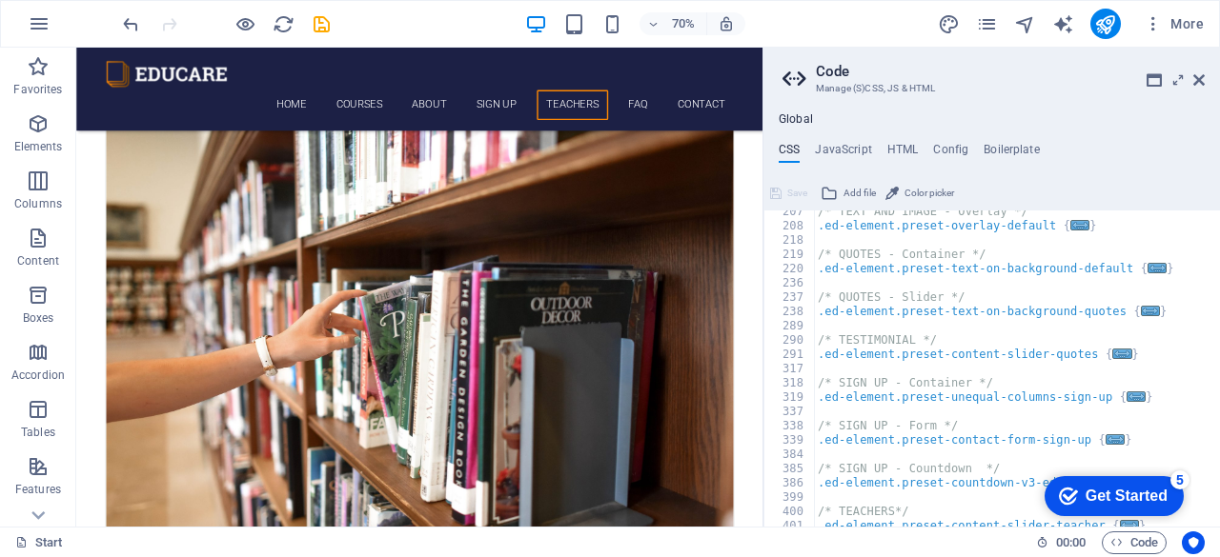
scroll to position [0, 0]
click at [945, 150] on h4 "Config" at bounding box center [950, 153] width 35 height 21
type textarea "$lh-headlines-all: (1.25, null, null);"
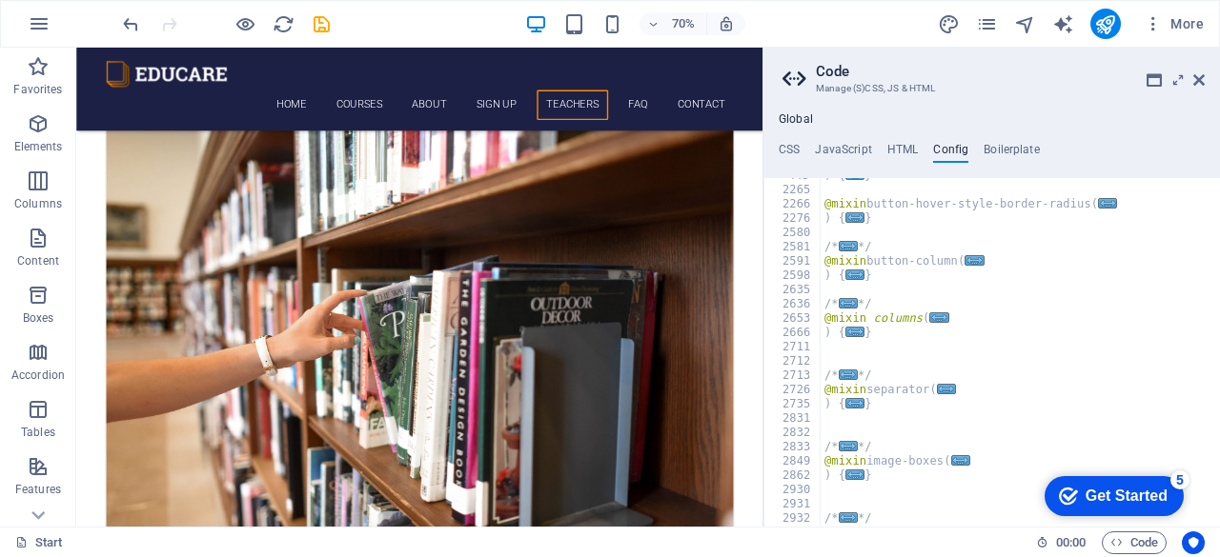
scroll to position [625, 0]
click at [1077, 511] on div "checkmark Get Started 5" at bounding box center [1113, 496] width 139 height 40
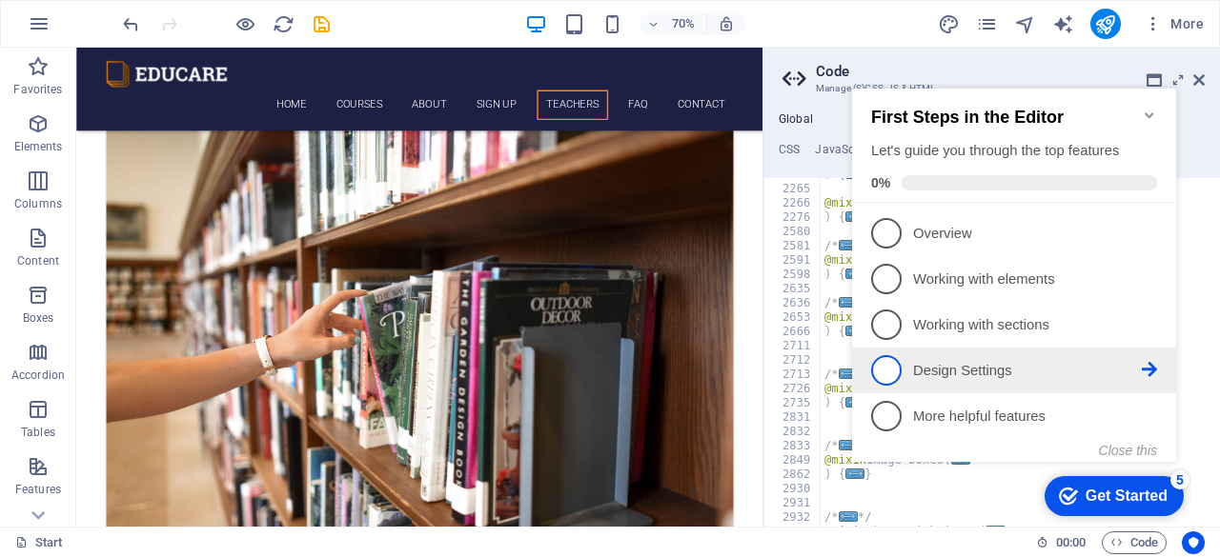
click at [906, 373] on link "4 Design Settings - incomplete" at bounding box center [1014, 370] width 286 height 30
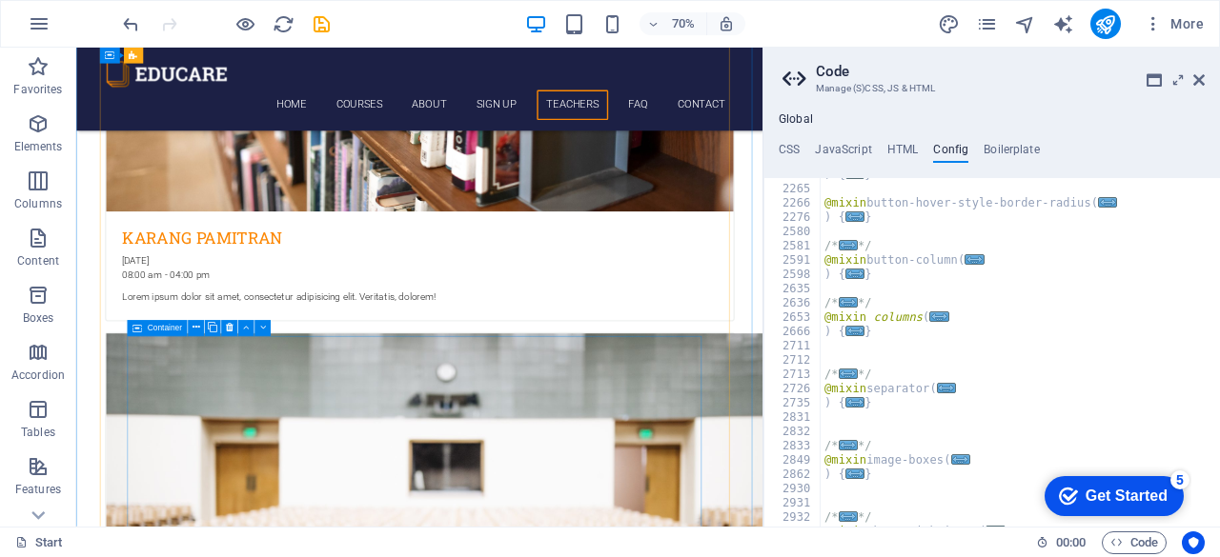
scroll to position [4306, 0]
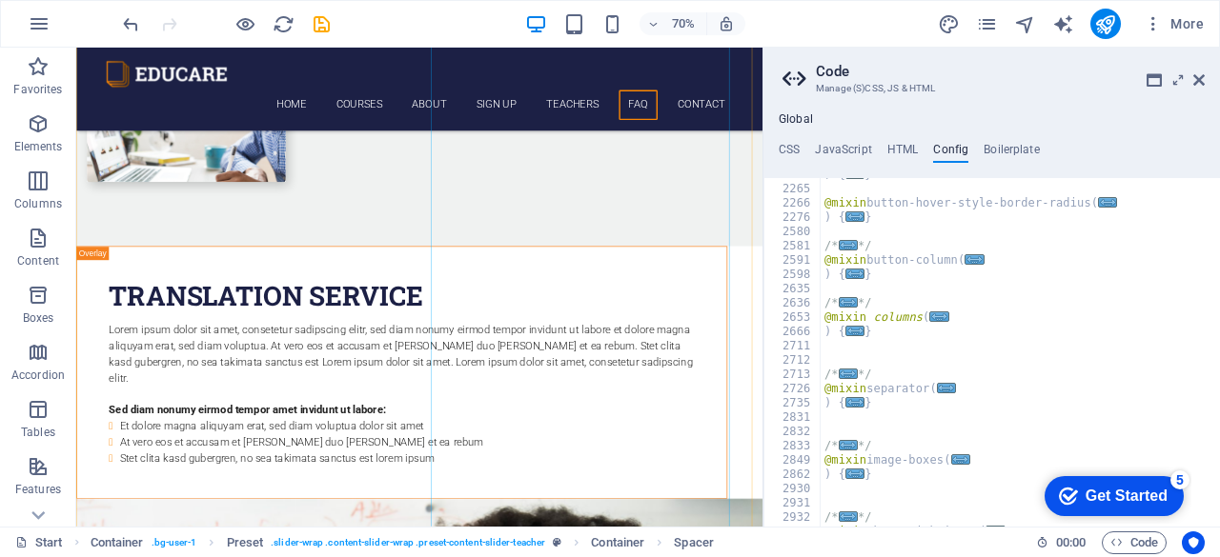
scroll to position [5804, 0]
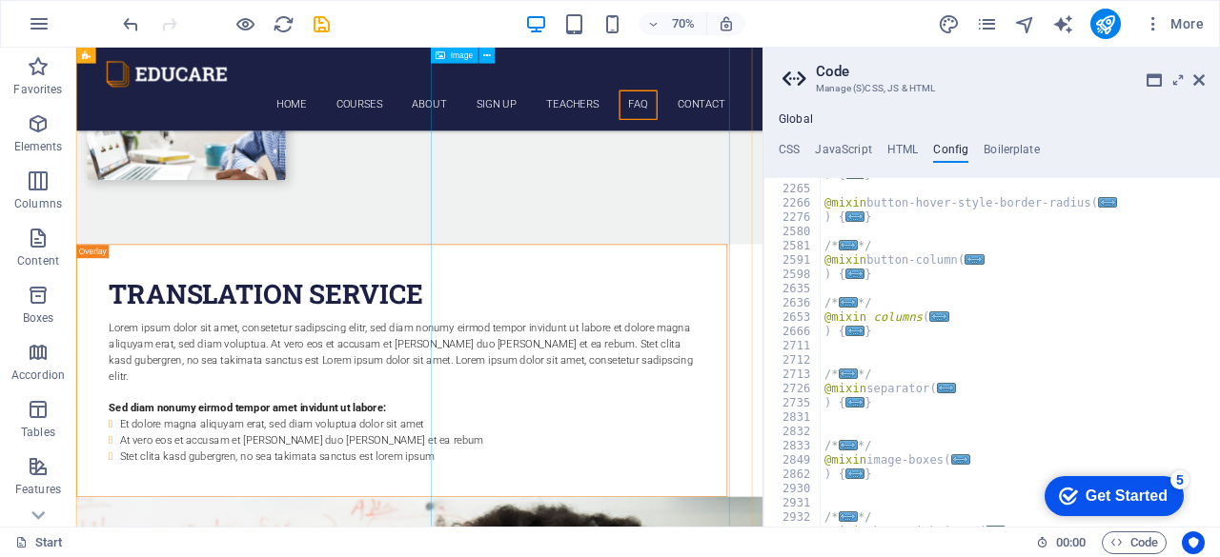
select select "%"
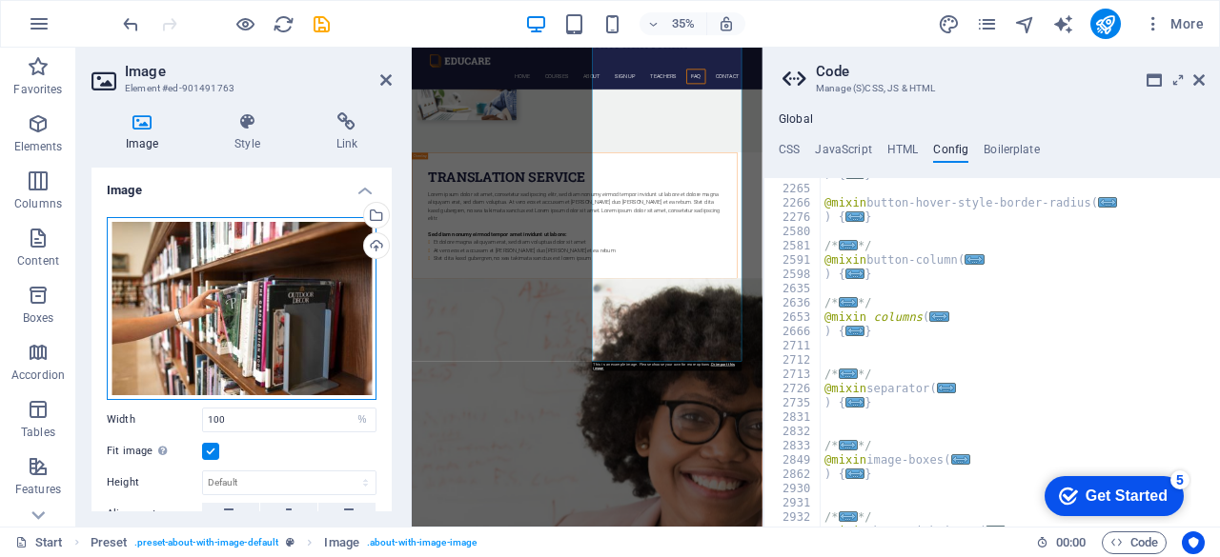
click at [226, 272] on div "Drag files here, click to choose files or select files from Files or our free s…" at bounding box center [242, 308] width 270 height 183
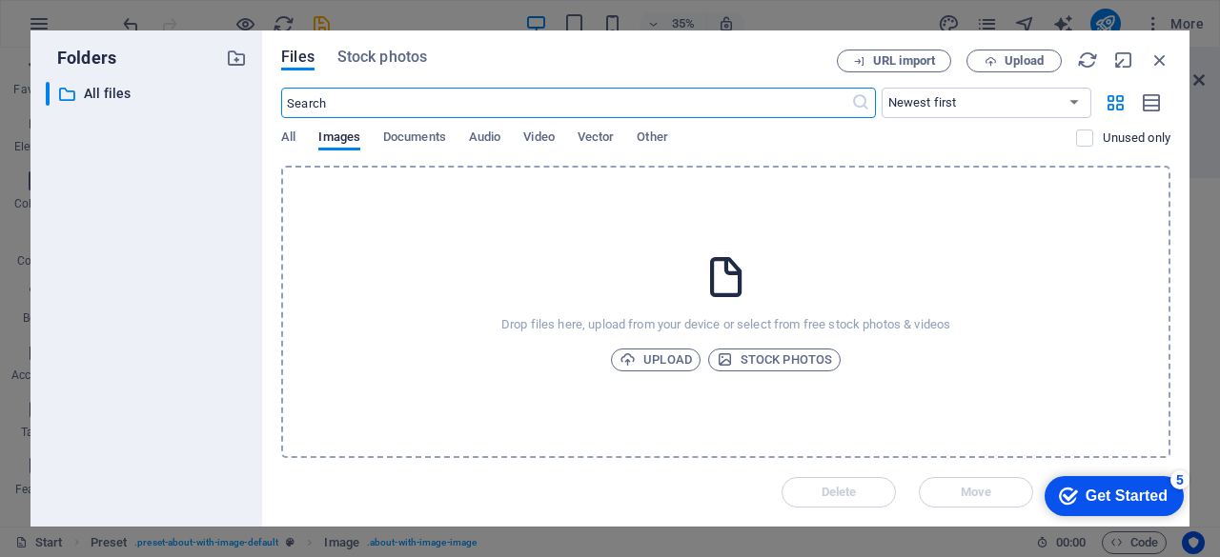
scroll to position [17488, 0]
click at [658, 357] on span "Upload" at bounding box center [655, 360] width 72 height 23
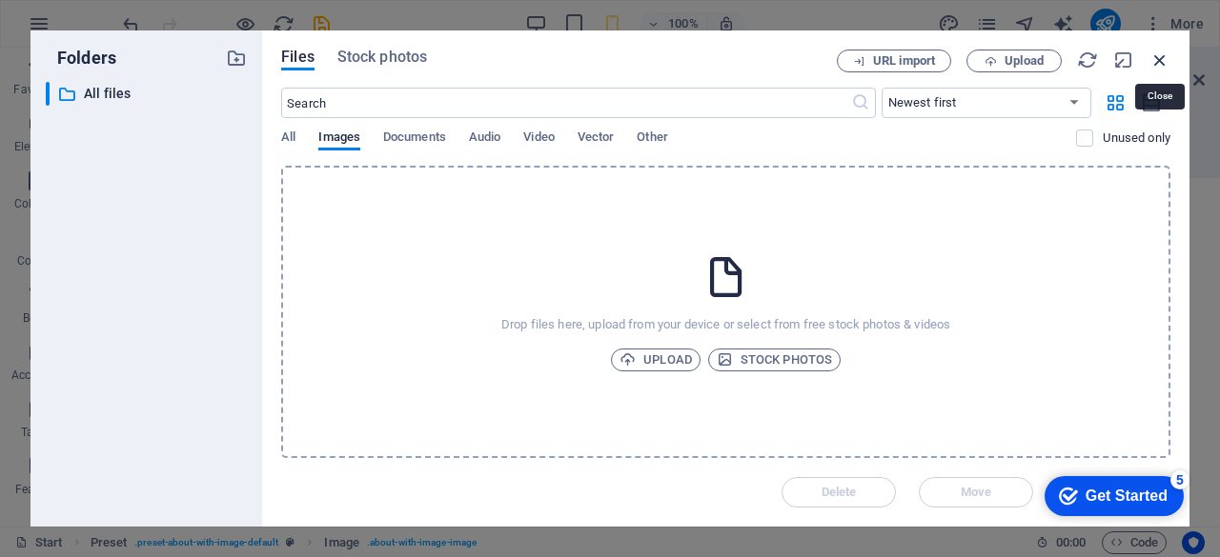
click at [1165, 58] on icon "button" at bounding box center [1159, 60] width 21 height 21
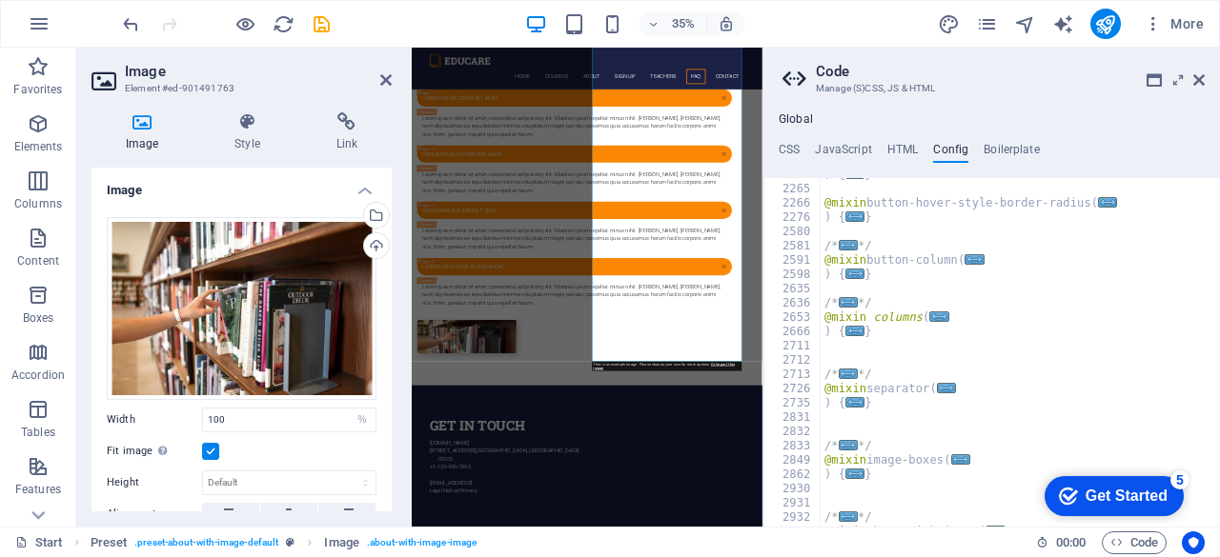
scroll to position [6471, 0]
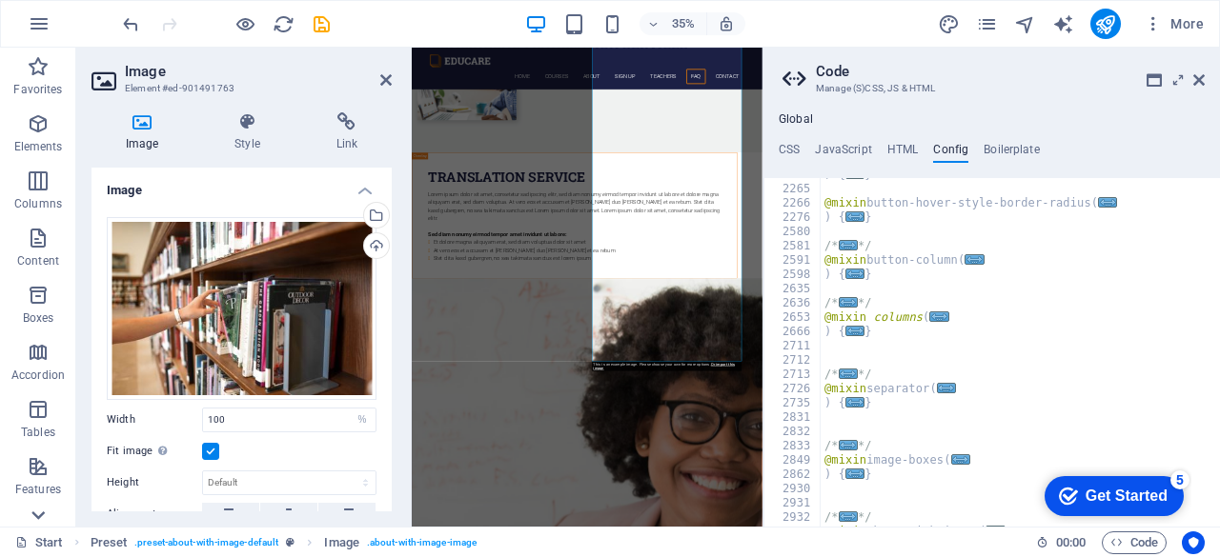
click at [27, 72] on icon at bounding box center [38, 59] width 27 height 27
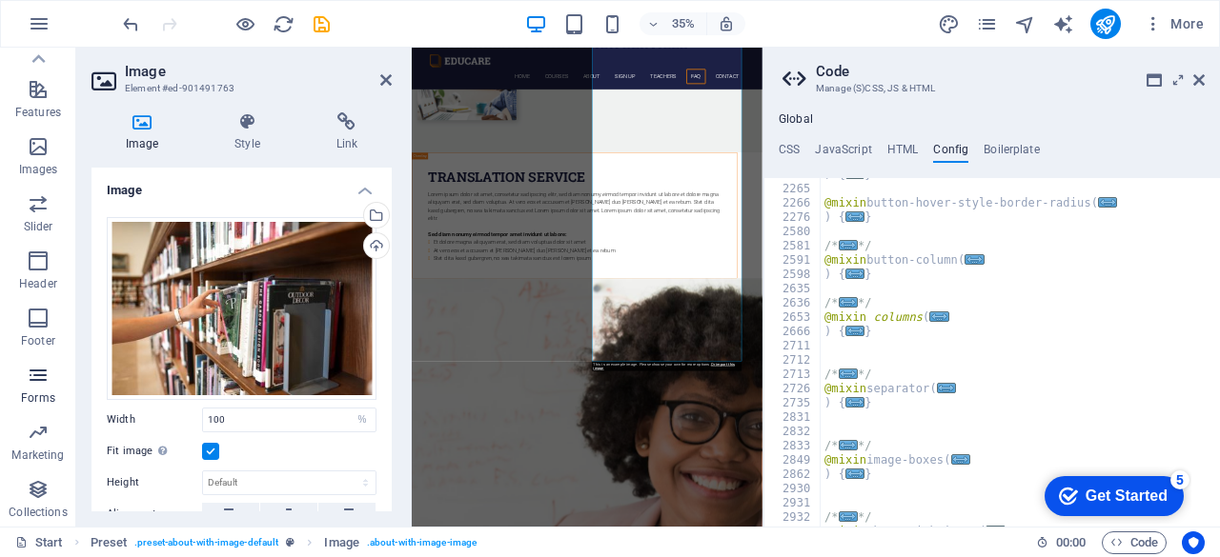
click at [33, 394] on p "Forms" at bounding box center [38, 398] width 34 height 15
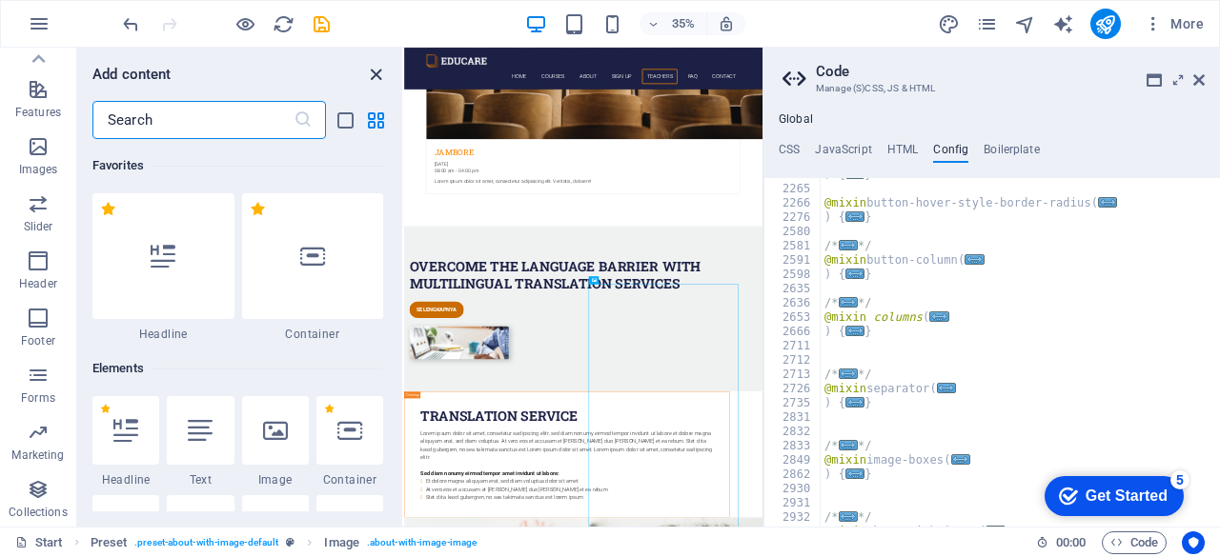
scroll to position [13913, 0]
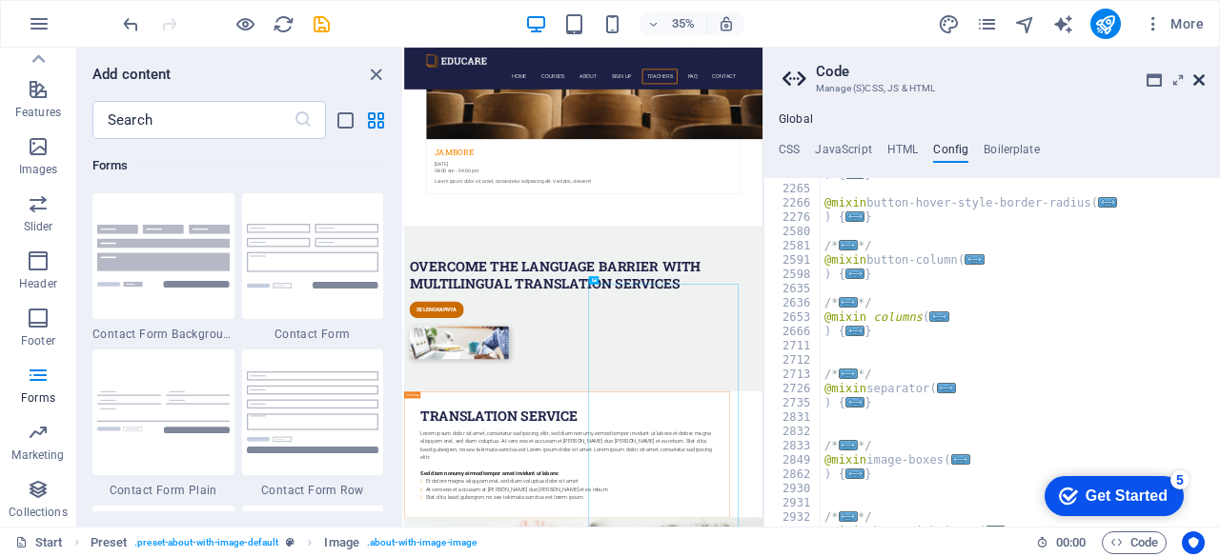
click at [1199, 81] on icon at bounding box center [1198, 79] width 11 height 15
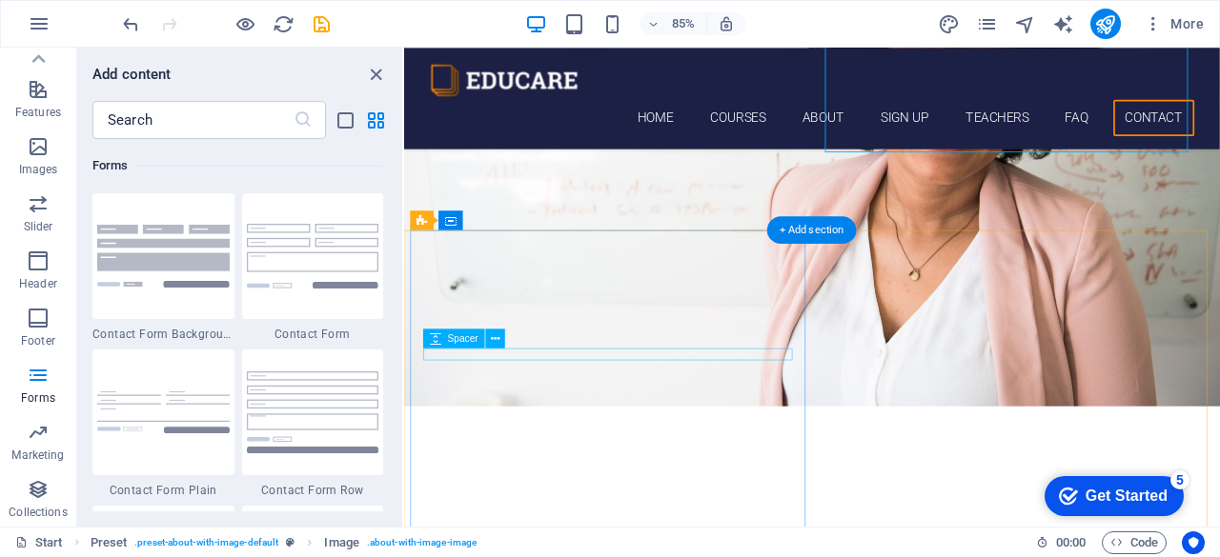
scroll to position [6471, 0]
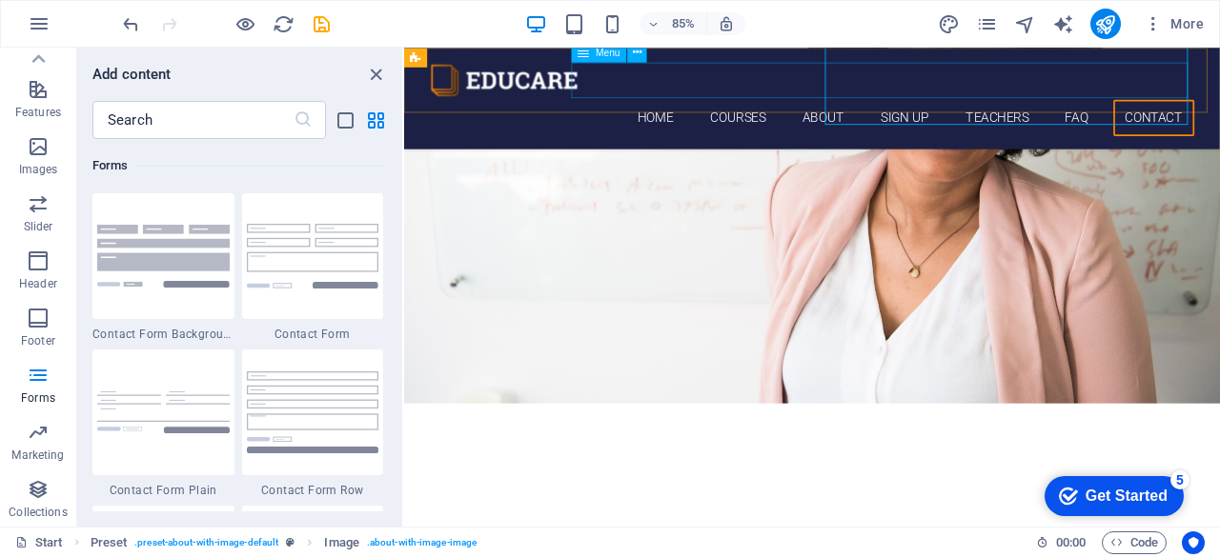
click at [978, 109] on nav "Home Courses About Sign up Teachers FAQ Contact" at bounding box center [885, 130] width 900 height 43
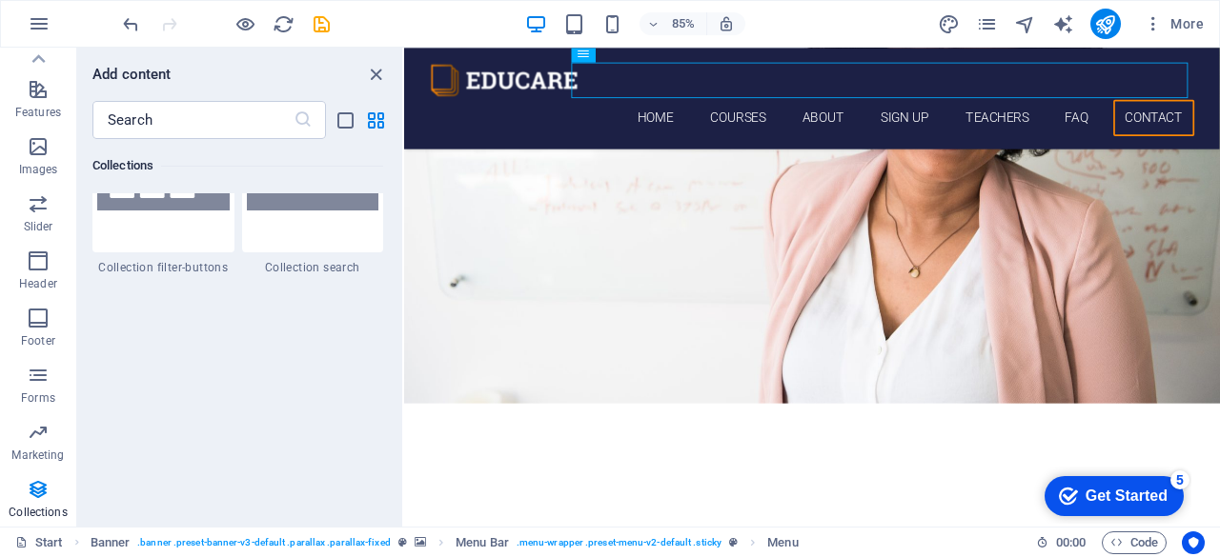
scroll to position [18263, 0]
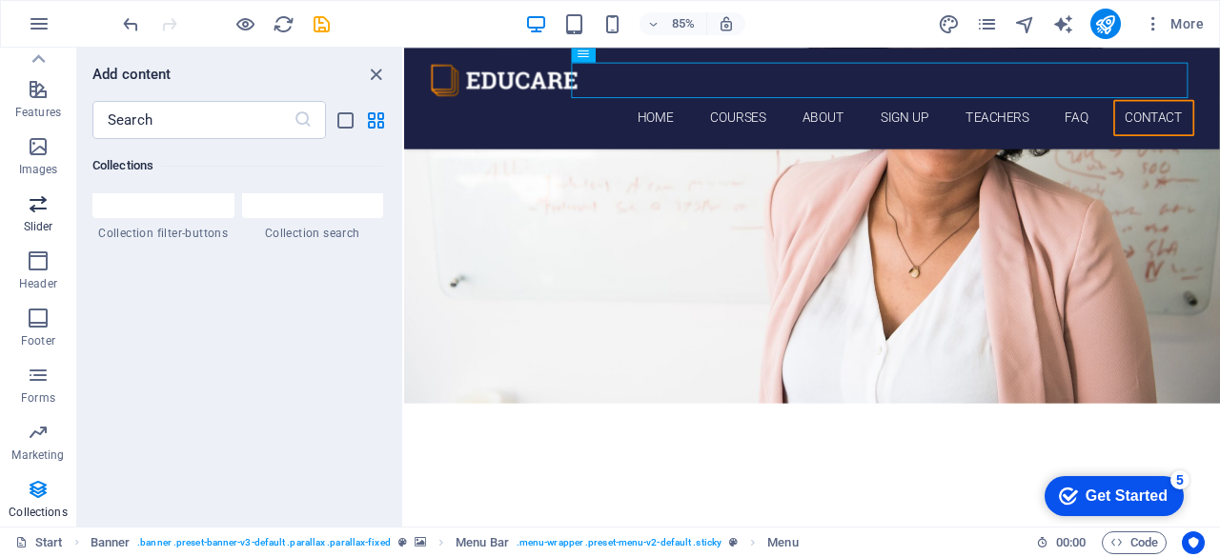
click at [30, 220] on p "Slider" at bounding box center [39, 226] width 30 height 15
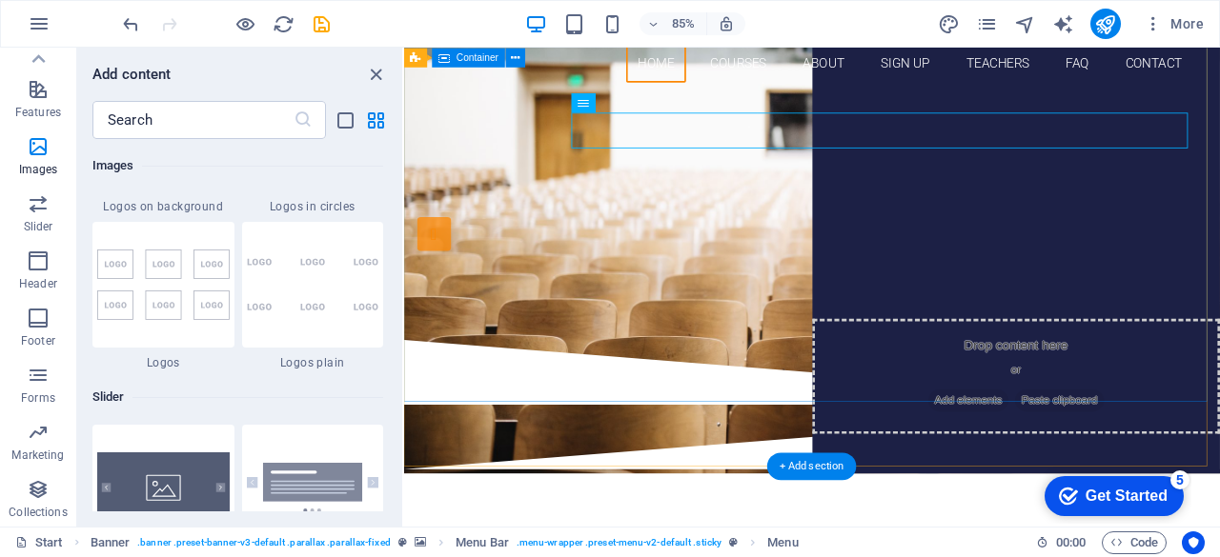
scroll to position [0, 0]
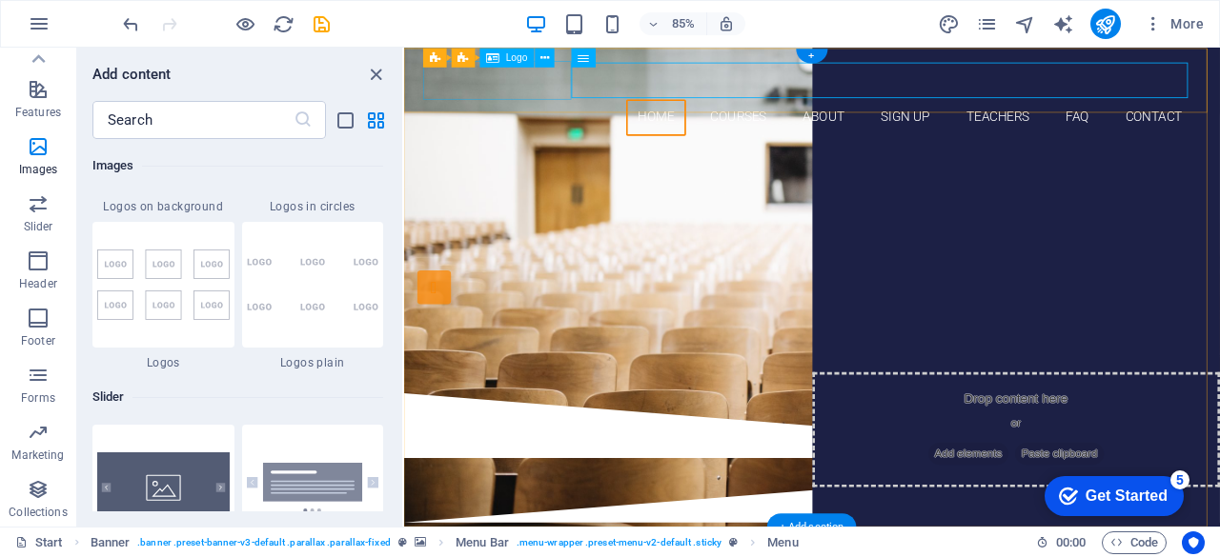
click at [555, 87] on div at bounding box center [885, 86] width 900 height 46
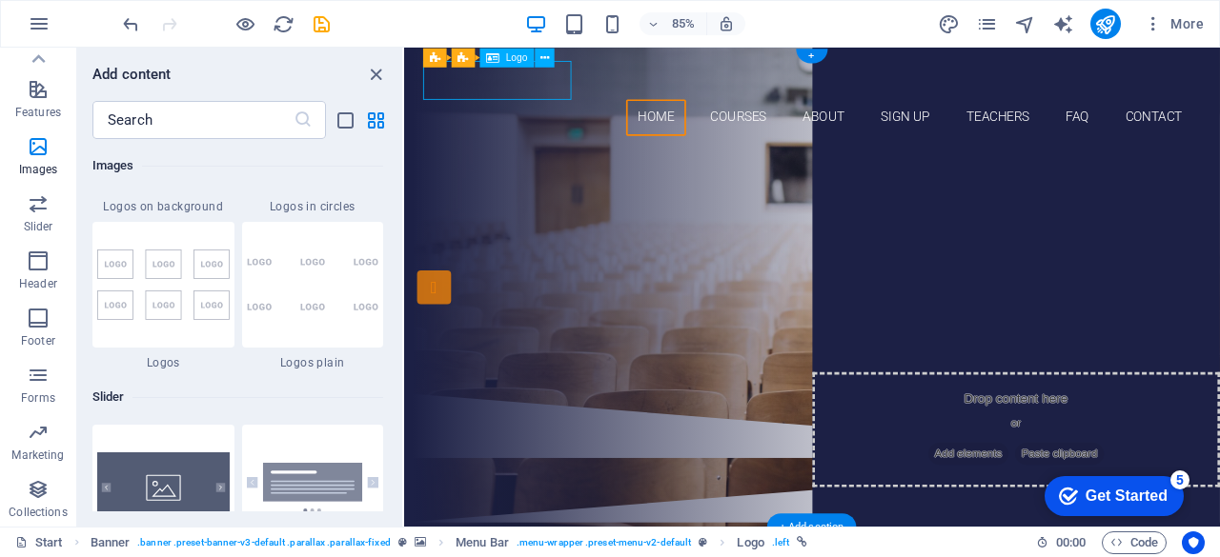
select select "px"
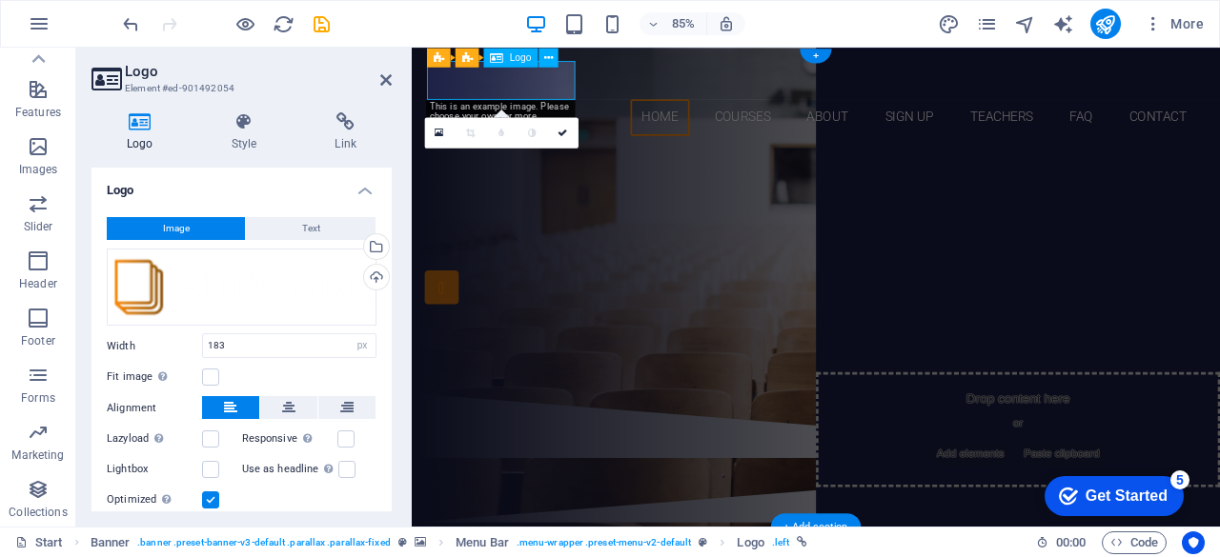
click at [554, 87] on div at bounding box center [887, 86] width 900 height 46
click at [596, 86] on div at bounding box center [887, 86] width 900 height 46
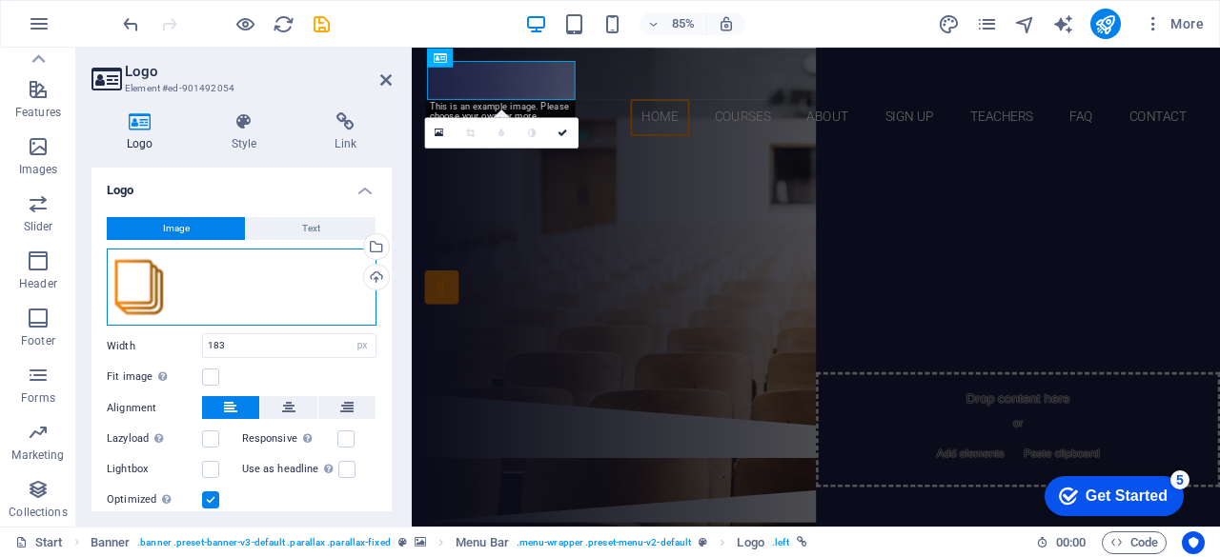
click at [287, 302] on div "Drag files here, click to choose files or select files from Files or our free s…" at bounding box center [242, 288] width 270 height 78
